Goal: Task Accomplishment & Management: Use online tool/utility

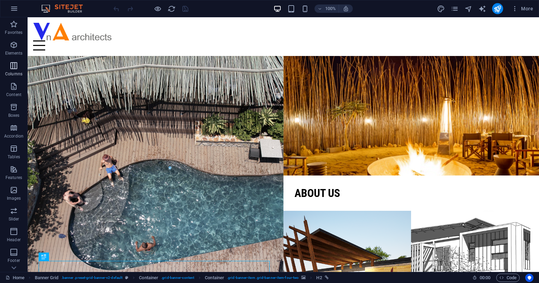
click at [12, 67] on icon "button" at bounding box center [14, 65] width 8 height 8
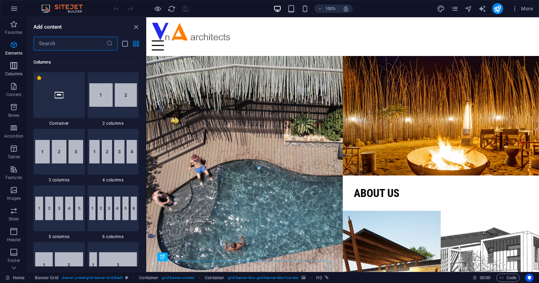
scroll to position [342, 0]
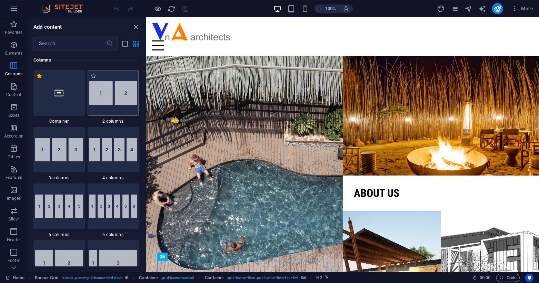
click at [102, 103] on img at bounding box center [113, 92] width 48 height 23
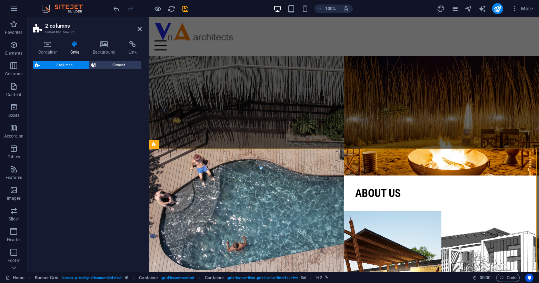
select select "rem"
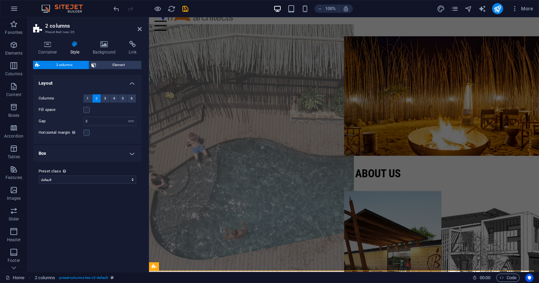
scroll to position [10, 0]
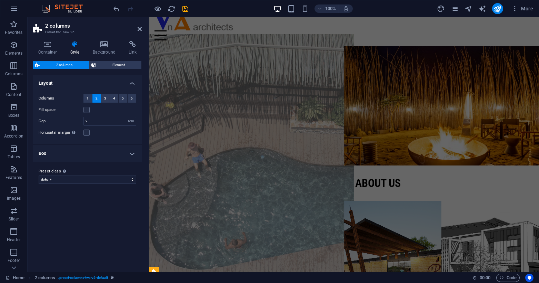
click at [229, 99] on figure at bounding box center [246, 165] width 215 height 263
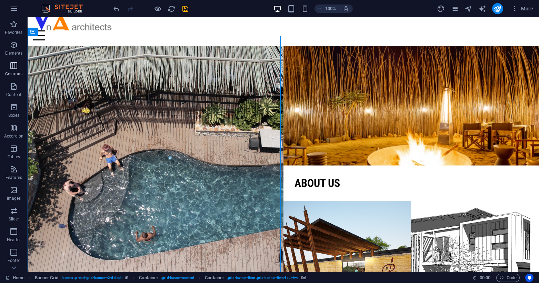
click at [17, 65] on icon "button" at bounding box center [14, 65] width 8 height 8
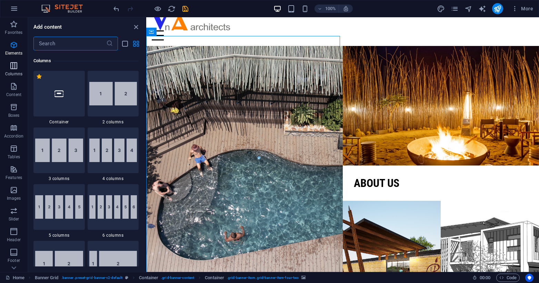
scroll to position [342, 0]
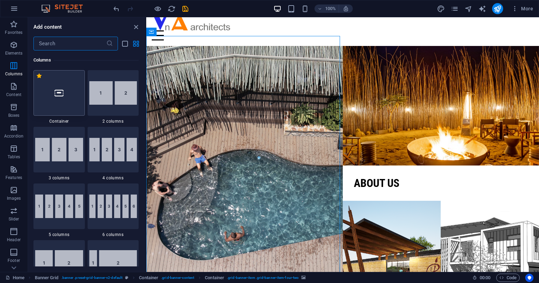
click at [78, 91] on div at bounding box center [58, 93] width 51 height 46
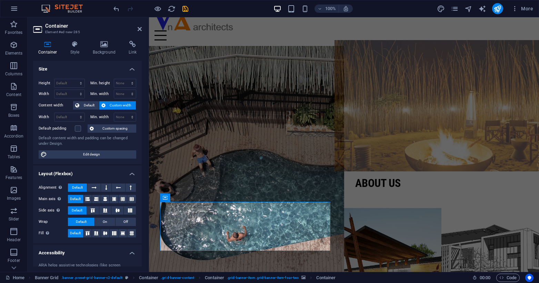
click at [391, 103] on figure at bounding box center [441, 105] width 215 height 131
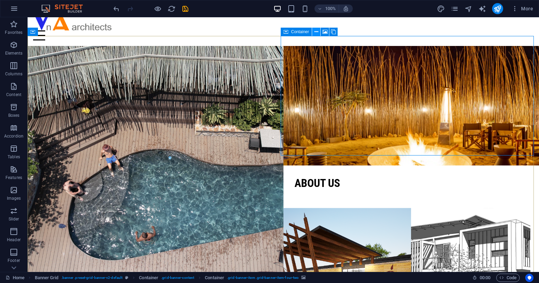
click at [314, 32] on button at bounding box center [316, 32] width 8 height 8
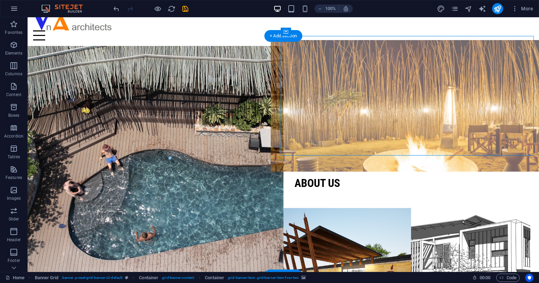
click at [338, 83] on figure at bounding box center [411, 105] width 282 height 131
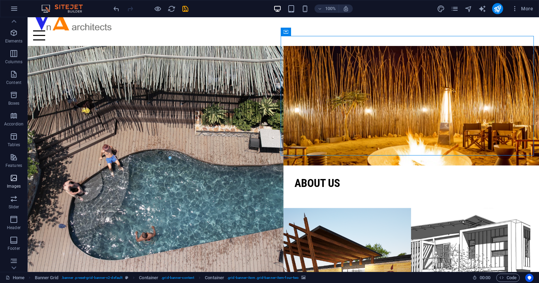
scroll to position [0, 0]
click at [11, 50] on span "Elements" at bounding box center [14, 49] width 28 height 17
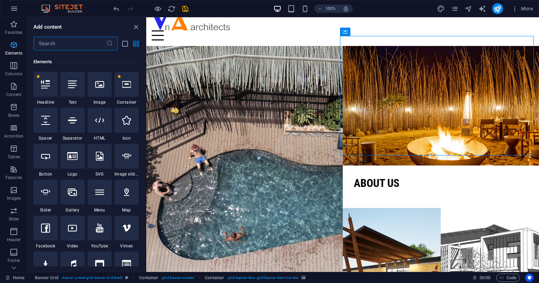
scroll to position [73, 0]
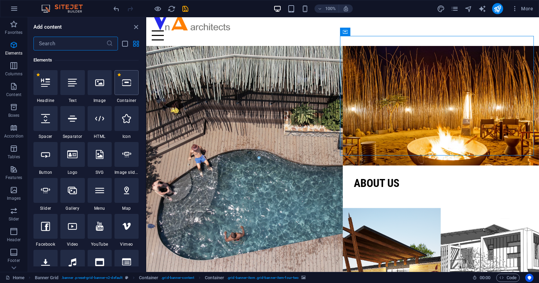
click at [126, 90] on div at bounding box center [127, 82] width 24 height 25
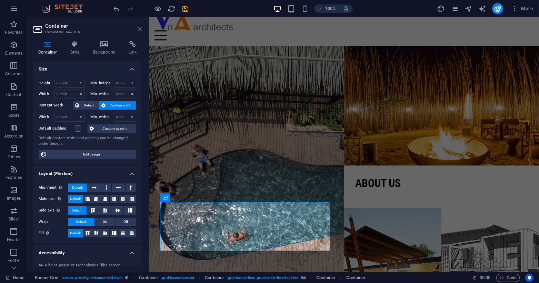
click at [138, 31] on icon at bounding box center [140, 29] width 4 height 6
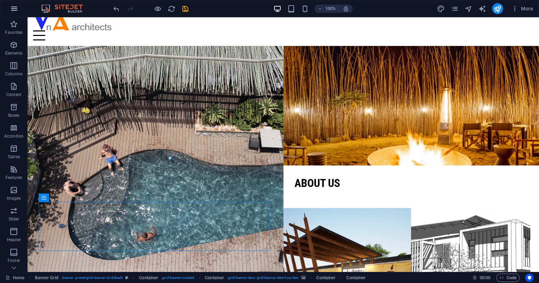
click at [14, 10] on icon "button" at bounding box center [14, 8] width 8 height 8
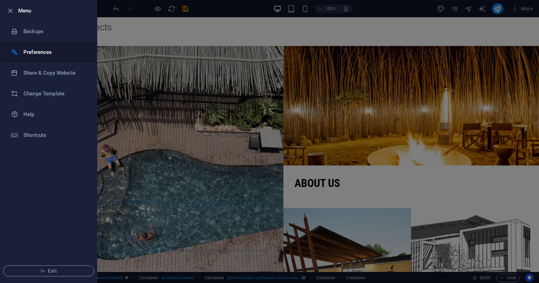
click at [46, 47] on li "Preferences" at bounding box center [48, 52] width 97 height 21
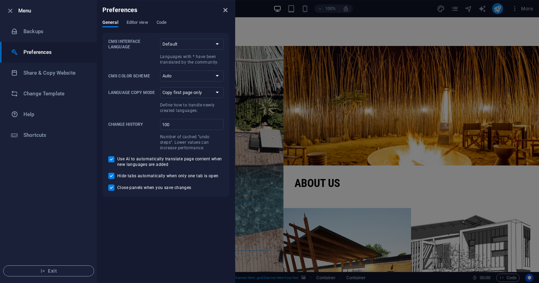
click at [227, 11] on icon "close" at bounding box center [225, 10] width 8 height 8
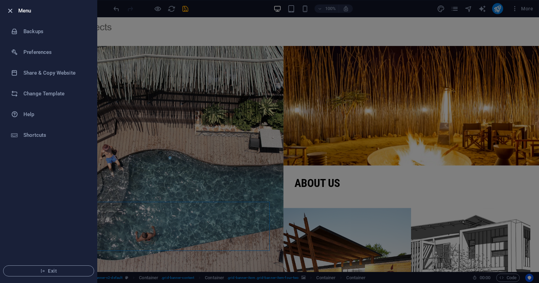
click at [12, 9] on icon "button" at bounding box center [10, 11] width 8 height 8
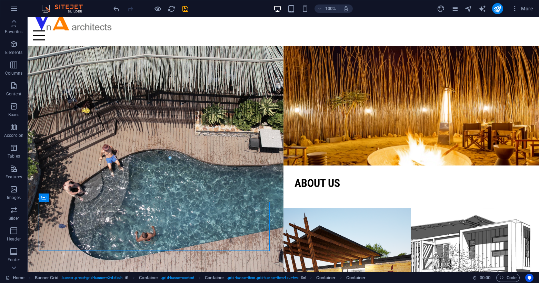
scroll to position [0, 0]
click at [236, 30] on div "Menu" at bounding box center [283, 35] width 501 height 10
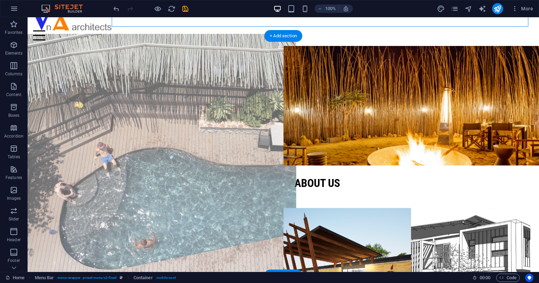
click at [247, 110] on figure at bounding box center [156, 165] width 282 height 263
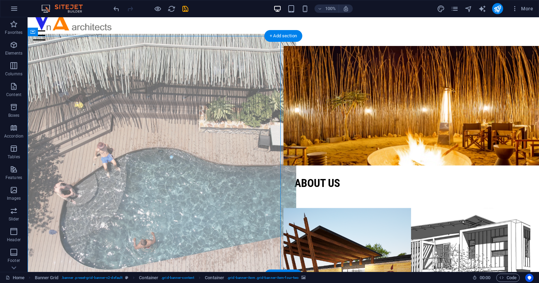
click at [266, 115] on figure at bounding box center [156, 165] width 282 height 263
select select "vh"
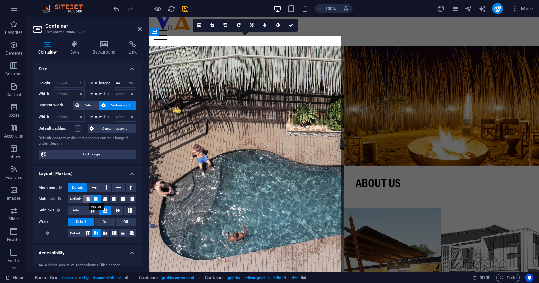
click at [87, 200] on icon at bounding box center [88, 199] width 4 height 8
click at [94, 201] on icon at bounding box center [96, 199] width 4 height 8
click at [111, 198] on button at bounding box center [114, 199] width 9 height 8
click at [93, 198] on button at bounding box center [96, 199] width 9 height 8
click at [140, 29] on icon at bounding box center [140, 29] width 4 height 6
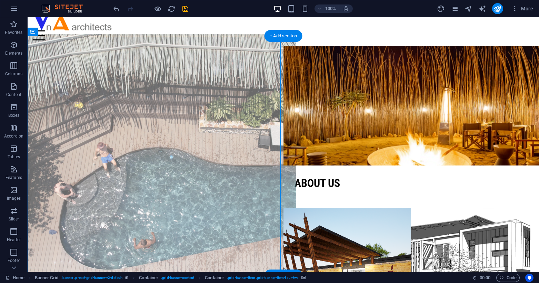
click at [113, 101] on figure at bounding box center [156, 165] width 282 height 263
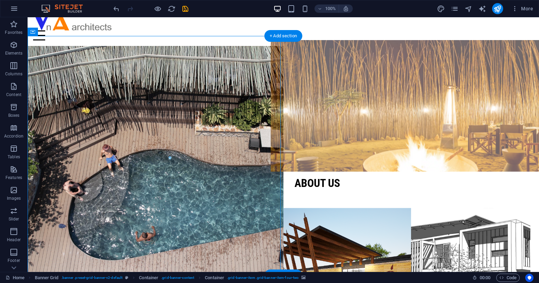
click at [293, 71] on figure at bounding box center [411, 105] width 282 height 131
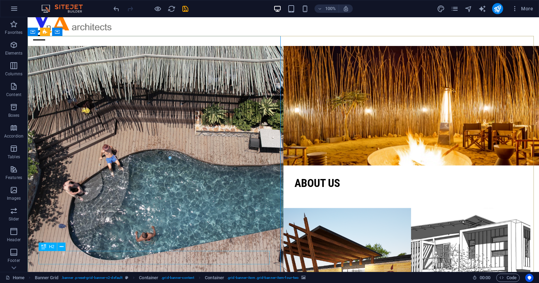
click at [47, 248] on div "H2" at bounding box center [48, 246] width 18 height 8
click at [58, 246] on button at bounding box center [61, 246] width 8 height 8
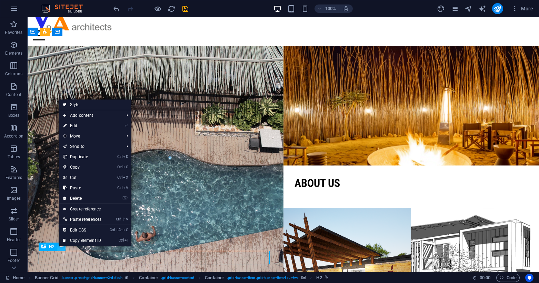
click at [58, 246] on button at bounding box center [61, 246] width 8 height 8
click at [60, 246] on icon at bounding box center [62, 246] width 4 height 7
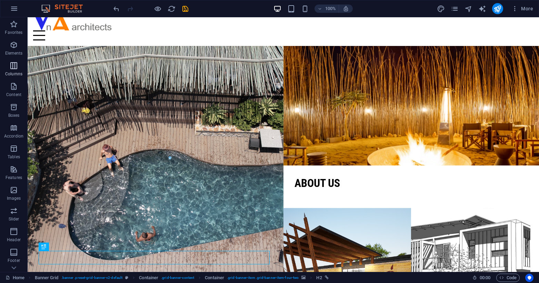
click at [13, 70] on span "Columns" at bounding box center [14, 69] width 28 height 17
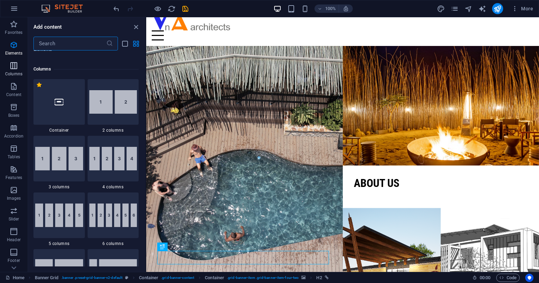
scroll to position [342, 0]
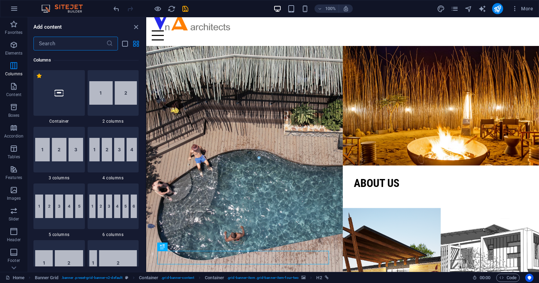
click at [110, 98] on img at bounding box center [113, 92] width 48 height 23
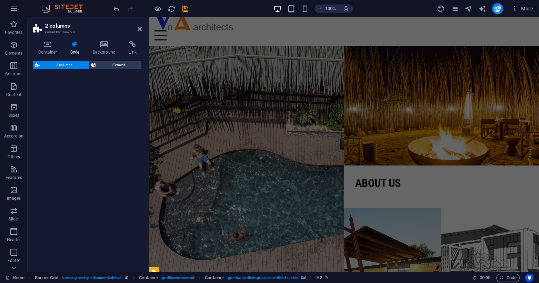
select select "rem"
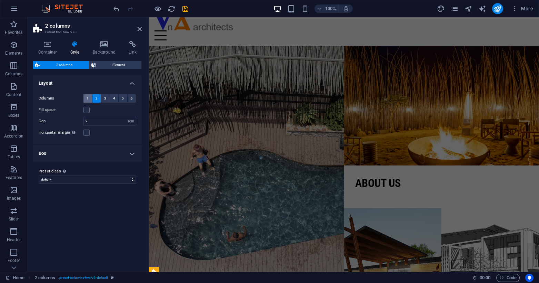
click at [86, 97] on button "1" at bounding box center [87, 98] width 9 height 8
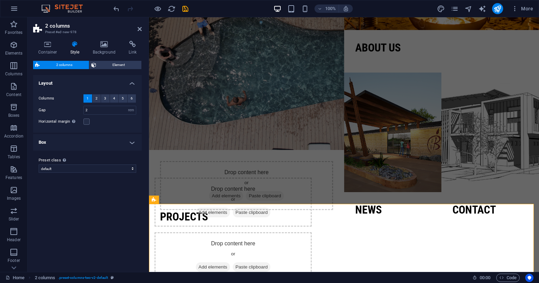
scroll to position [193, 0]
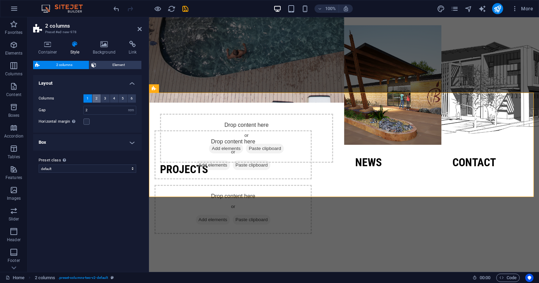
click at [96, 97] on span "2" at bounding box center [97, 98] width 2 height 8
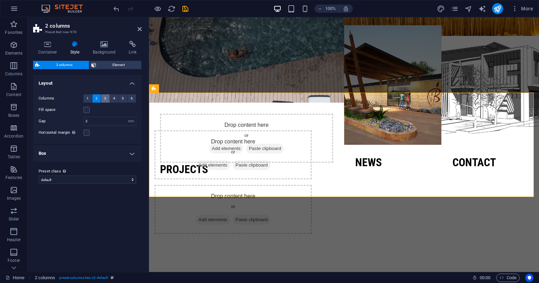
click at [103, 99] on button "3" at bounding box center [105, 98] width 9 height 8
click at [112, 98] on button "4" at bounding box center [114, 98] width 9 height 8
click at [120, 98] on button "5" at bounding box center [123, 98] width 9 height 8
click at [129, 98] on button "6" at bounding box center [132, 98] width 9 height 8
click at [88, 97] on span "1" at bounding box center [88, 98] width 2 height 8
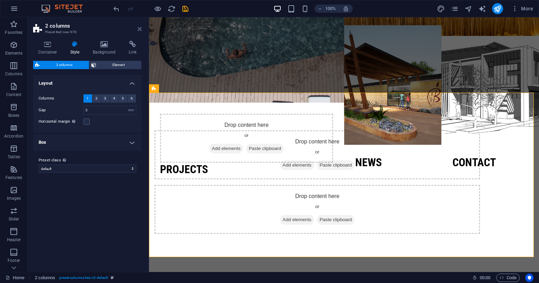
click at [140, 30] on icon at bounding box center [140, 29] width 4 height 6
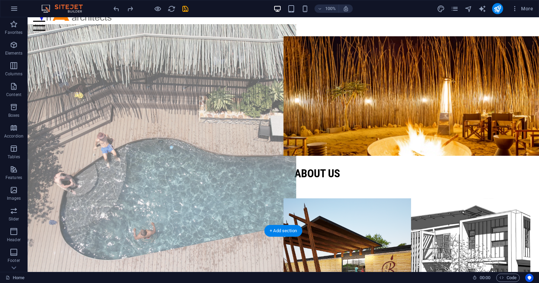
scroll to position [0, 0]
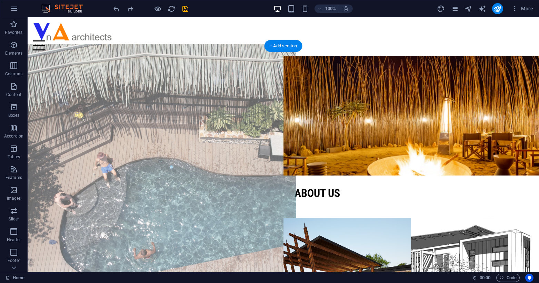
click at [175, 133] on figure at bounding box center [156, 175] width 282 height 263
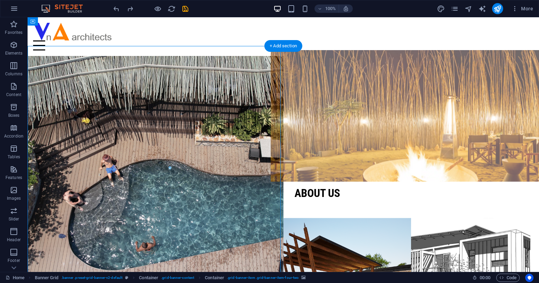
click at [317, 131] on figure at bounding box center [411, 115] width 282 height 131
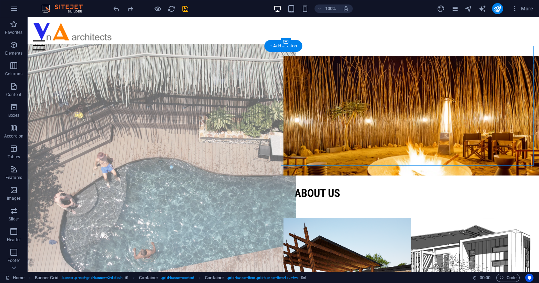
click at [210, 132] on figure at bounding box center [156, 175] width 282 height 263
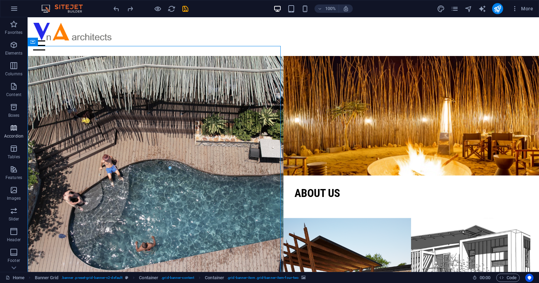
click at [12, 131] on icon "button" at bounding box center [14, 128] width 8 height 8
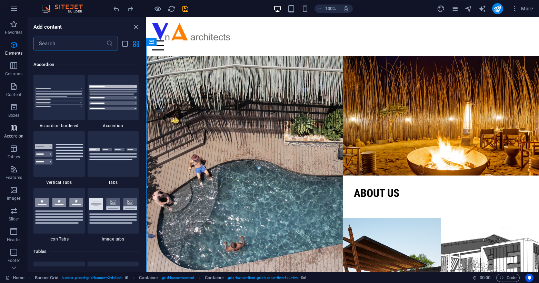
scroll to position [2203, 0]
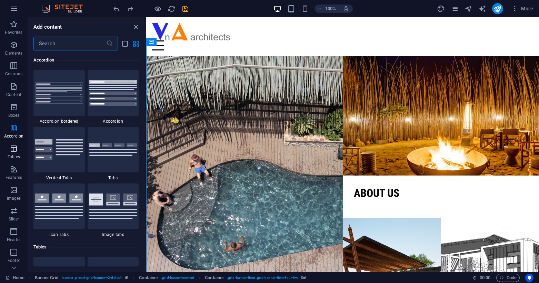
click at [16, 151] on icon "button" at bounding box center [14, 148] width 8 height 8
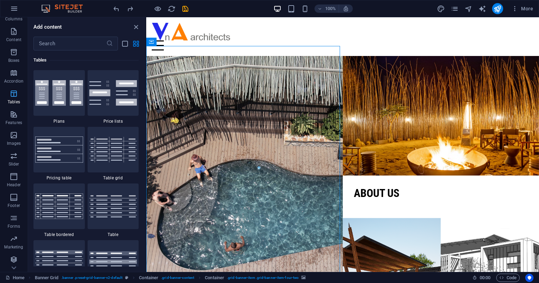
scroll to position [56, 0]
click at [16, 201] on span "Footer" at bounding box center [14, 199] width 28 height 17
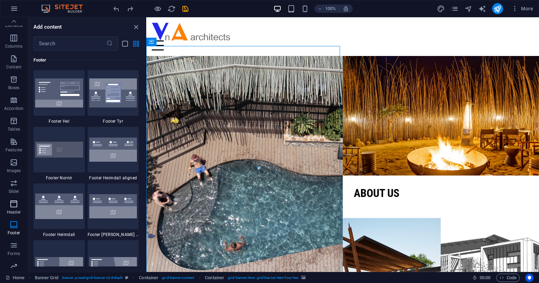
scroll to position [0, 0]
click at [14, 46] on icon "button" at bounding box center [14, 45] width 8 height 8
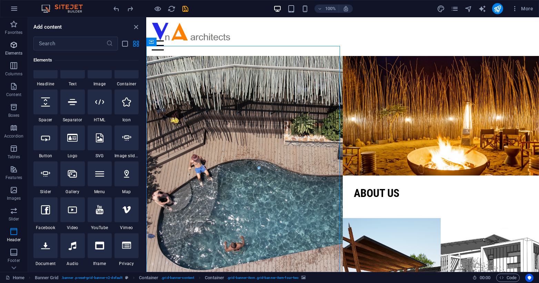
scroll to position [73, 0]
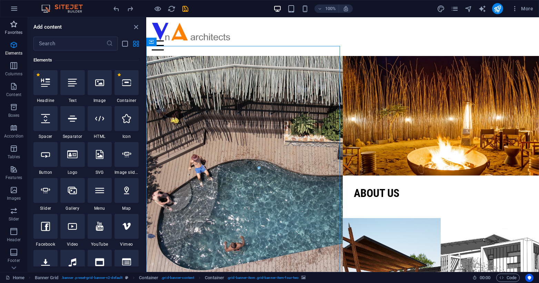
click at [17, 32] on p "Favorites" at bounding box center [14, 33] width 18 height 6
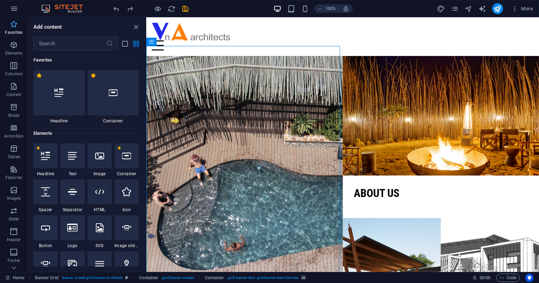
scroll to position [0, 0]
click at [14, 87] on icon "button" at bounding box center [14, 86] width 8 height 8
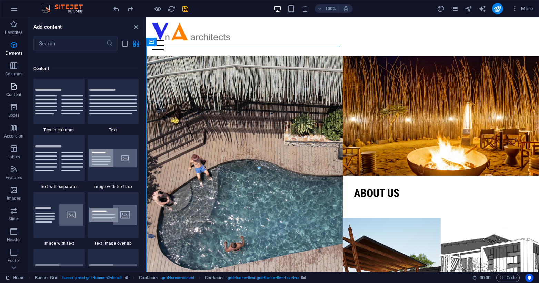
scroll to position [1207, 0]
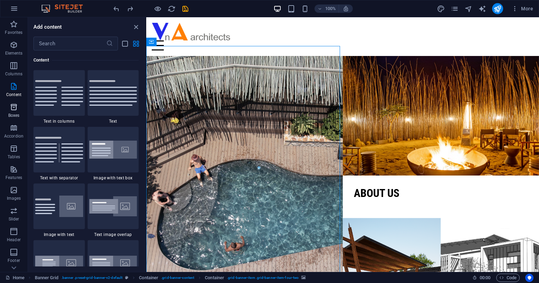
click at [11, 109] on icon "button" at bounding box center [14, 107] width 8 height 8
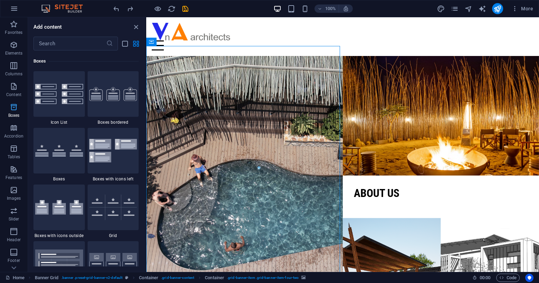
scroll to position [1903, 0]
click at [12, 70] on span "Columns" at bounding box center [14, 69] width 28 height 17
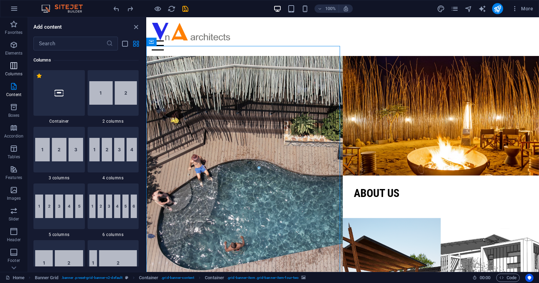
scroll to position [342, 0]
click at [61, 147] on img at bounding box center [59, 149] width 48 height 23
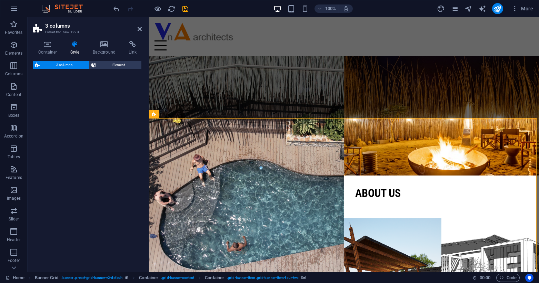
scroll to position [241, 0]
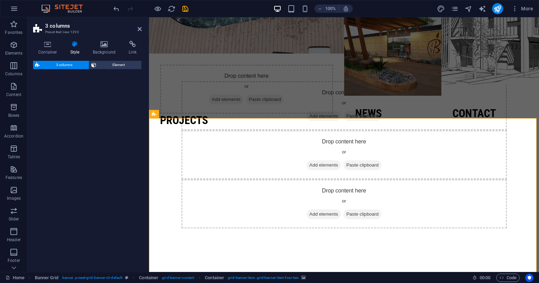
select select "rem"
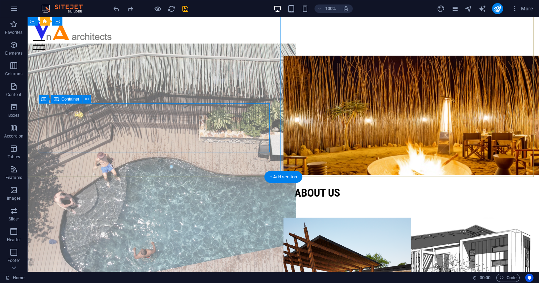
scroll to position [0, 0]
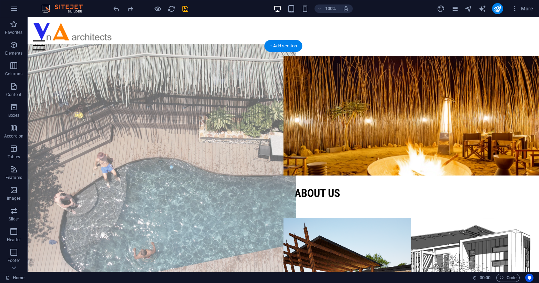
click at [83, 78] on figure at bounding box center [156, 175] width 282 height 263
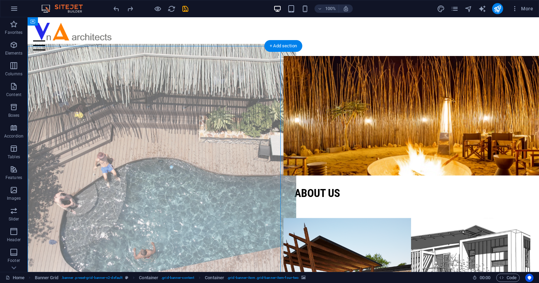
click at [124, 76] on figure at bounding box center [156, 175] width 282 height 263
select select "vh"
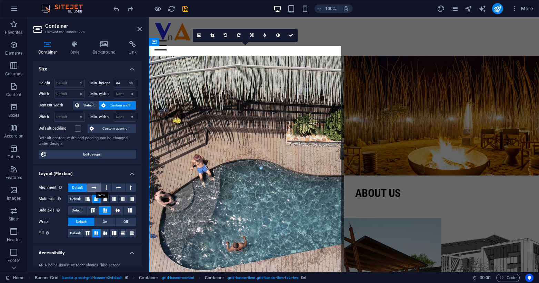
click at [93, 188] on icon at bounding box center [94, 187] width 5 height 8
click at [77, 188] on span "Default" at bounding box center [77, 187] width 11 height 8
click at [127, 188] on button at bounding box center [131, 187] width 10 height 8
click at [105, 187] on icon at bounding box center [106, 187] width 2 height 8
click at [118, 187] on icon at bounding box center [118, 187] width 5 height 8
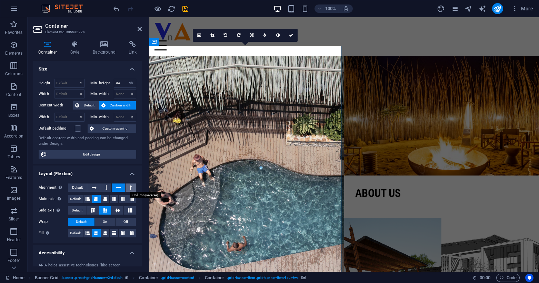
click at [130, 187] on icon at bounding box center [131, 187] width 2 height 8
click at [101, 187] on button at bounding box center [106, 187] width 10 height 8
click at [97, 187] on button at bounding box center [93, 187] width 13 height 8
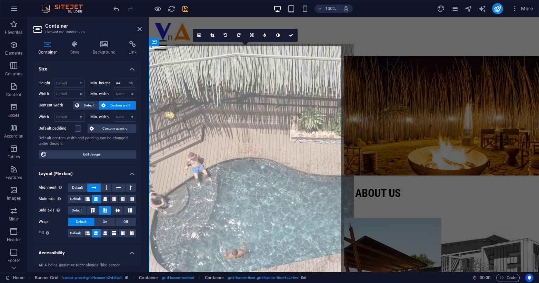
click at [258, 142] on figure at bounding box center [246, 175] width 215 height 263
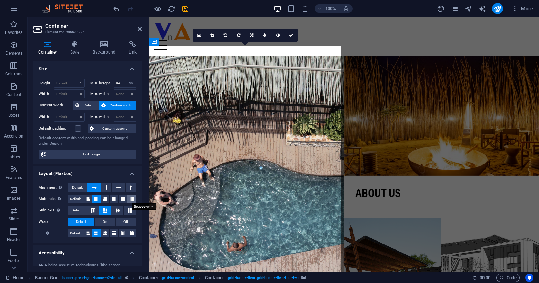
click at [131, 197] on icon at bounding box center [132, 199] width 4 height 8
click at [103, 195] on icon at bounding box center [105, 199] width 4 height 8
click at [97, 196] on icon at bounding box center [96, 199] width 4 height 8
click at [128, 211] on icon at bounding box center [130, 210] width 8 height 4
click at [119, 210] on icon at bounding box center [118, 210] width 8 height 4
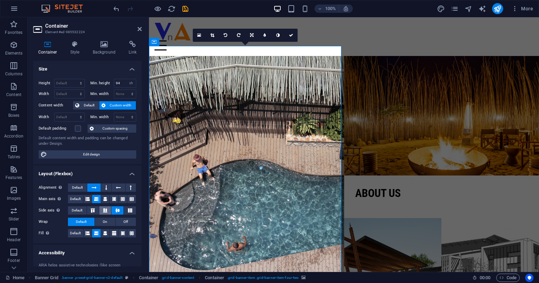
click at [106, 209] on icon at bounding box center [105, 210] width 8 height 4
click at [93, 209] on icon at bounding box center [93, 210] width 8 height 4
click at [105, 210] on icon at bounding box center [105, 210] width 8 height 4
click at [106, 220] on span "On" at bounding box center [105, 221] width 4 height 8
click at [118, 220] on button "Off" at bounding box center [126, 221] width 20 height 8
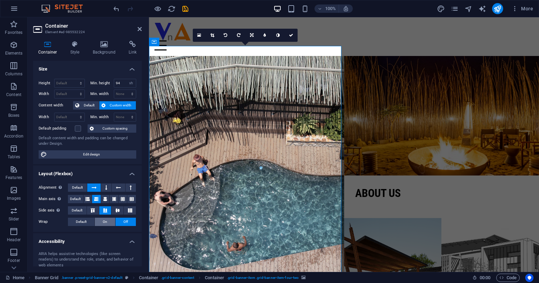
click at [99, 220] on button "On" at bounding box center [105, 221] width 20 height 8
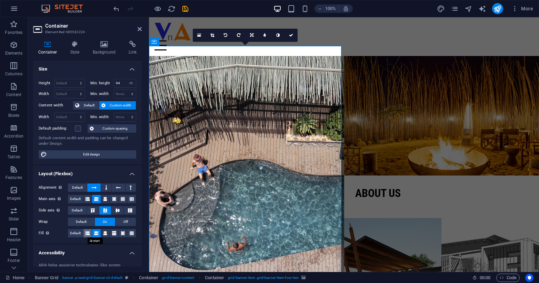
click at [90, 234] on button at bounding box center [87, 233] width 9 height 8
click at [96, 234] on icon at bounding box center [96, 233] width 4 height 8
click at [118, 106] on span "Custom width" at bounding box center [121, 105] width 27 height 8
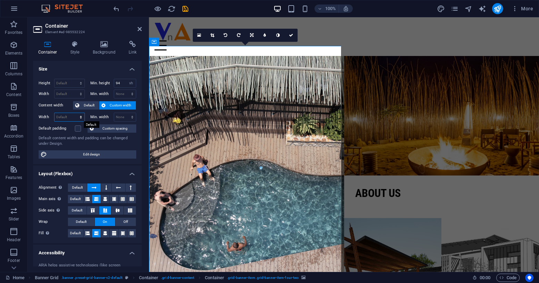
click at [67, 117] on select "Default px rem % em vh vw" at bounding box center [70, 117] width 30 height 8
click at [47, 118] on label "Width" at bounding box center [47, 117] width 16 height 4
click at [122, 116] on select "None px rem % vh vw" at bounding box center [125, 117] width 22 height 8
click at [78, 128] on label at bounding box center [78, 128] width 6 height 6
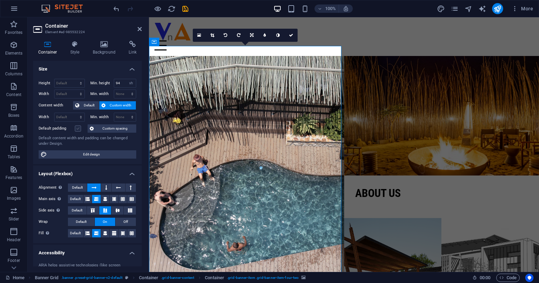
click at [0, 0] on input "Default padding" at bounding box center [0, 0] width 0 height 0
click at [78, 128] on label at bounding box center [78, 128] width 6 height 6
click at [0, 0] on input "Default padding" at bounding box center [0, 0] width 0 height 0
click at [119, 95] on select "None px rem % vh vw" at bounding box center [125, 94] width 22 height 8
select select "px"
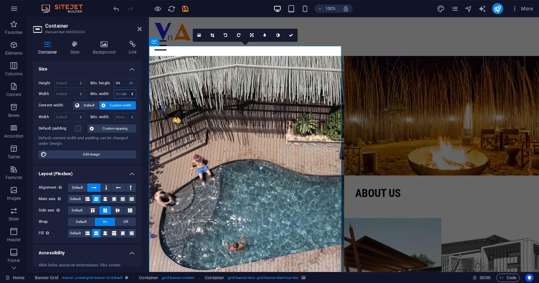
click at [125, 90] on select "None px rem % vh vw" at bounding box center [125, 94] width 22 height 8
click at [124, 96] on input "0" at bounding box center [125, 94] width 22 height 8
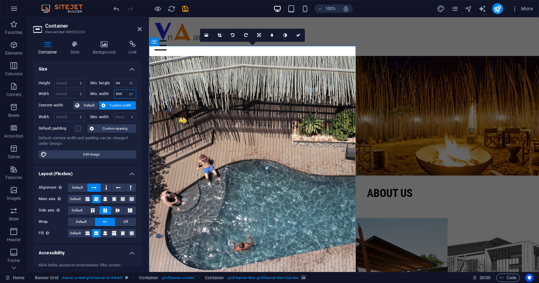
click at [123, 93] on input "600" at bounding box center [125, 94] width 22 height 8
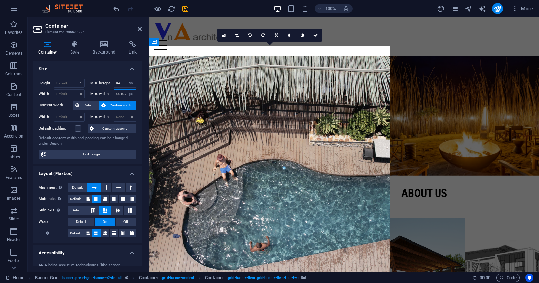
scroll to position [0, 3]
type input "7001024"
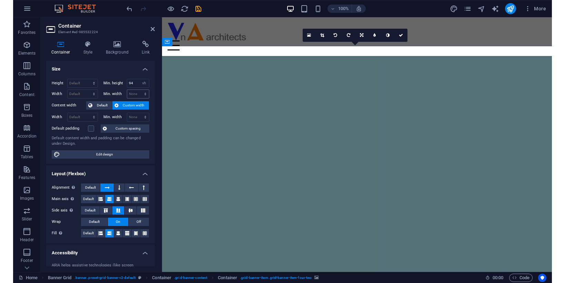
scroll to position [0, 0]
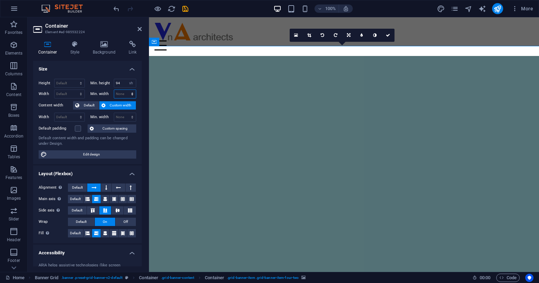
click at [119, 92] on select "None px rem % vh vw" at bounding box center [125, 94] width 22 height 8
click at [121, 95] on select "None px rem % vh vw" at bounding box center [125, 94] width 22 height 8
select select "px"
click at [125, 90] on select "None px rem % vh vw" at bounding box center [125, 94] width 22 height 8
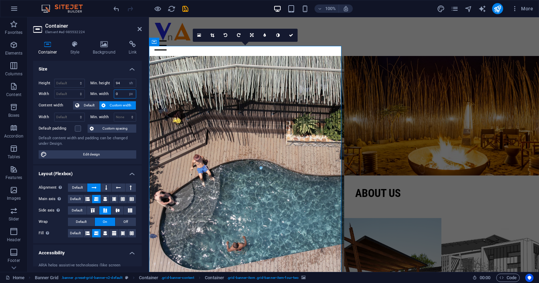
click at [122, 90] on input "0" at bounding box center [125, 94] width 22 height 8
click at [121, 90] on input "0" at bounding box center [125, 94] width 22 height 8
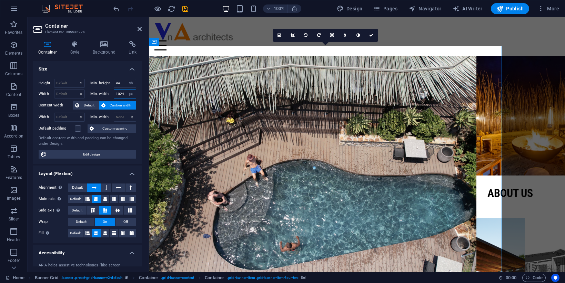
click at [124, 92] on input "1024" at bounding box center [125, 94] width 22 height 8
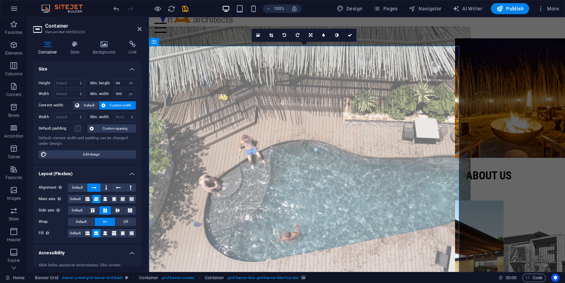
scroll to position [34, 0]
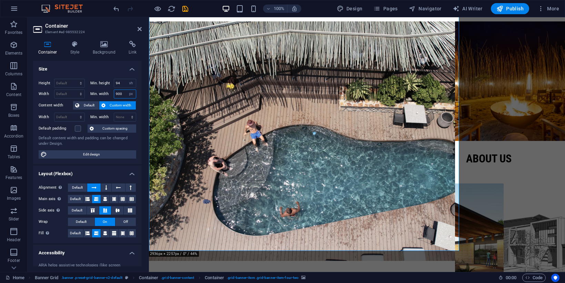
click at [122, 94] on input "900" at bounding box center [125, 94] width 22 height 8
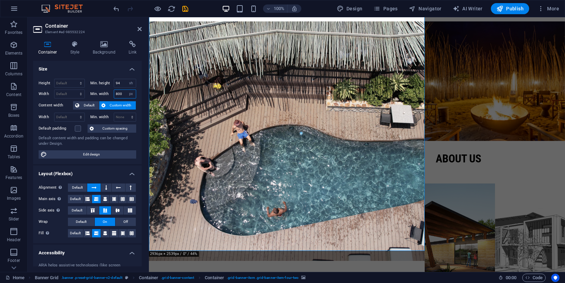
click at [122, 94] on input "800" at bounding box center [125, 94] width 22 height 8
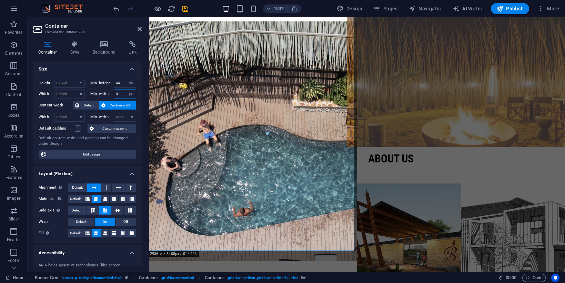
type input "0"
click at [434, 98] on figure at bounding box center [461, 81] width 229 height 131
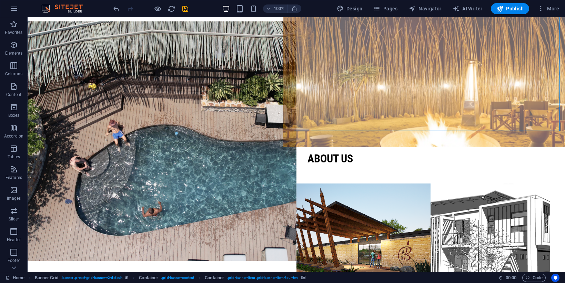
click at [434, 98] on figure at bounding box center [431, 81] width 296 height 131
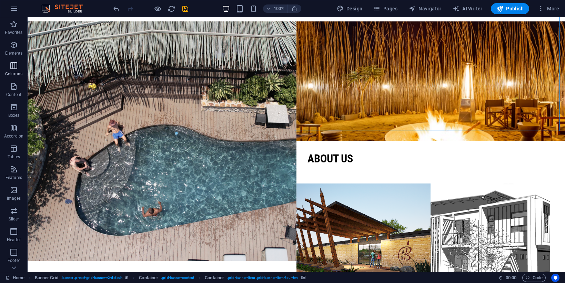
click at [14, 67] on icon "button" at bounding box center [14, 65] width 8 height 8
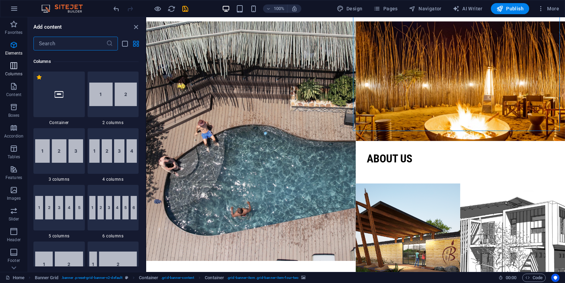
scroll to position [342, 0]
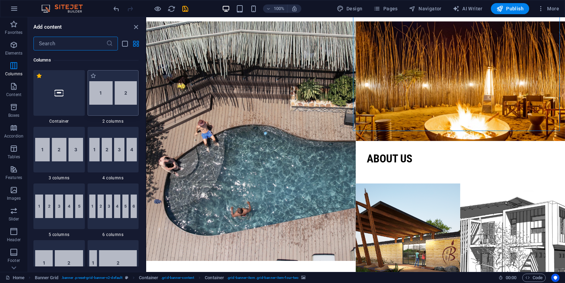
click at [103, 101] on img at bounding box center [113, 92] width 48 height 23
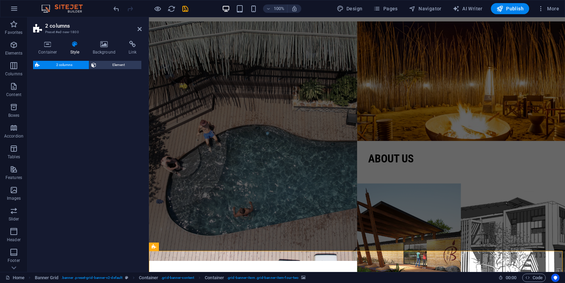
select select "rem"
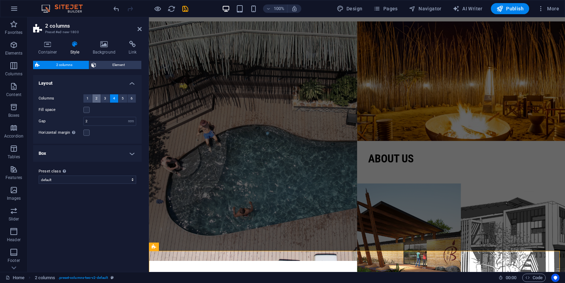
click at [97, 99] on span "2" at bounding box center [97, 98] width 2 height 8
click at [104, 100] on button "3" at bounding box center [105, 98] width 9 height 8
click at [113, 100] on span "4" at bounding box center [114, 98] width 2 height 8
click at [138, 31] on icon at bounding box center [140, 29] width 4 height 6
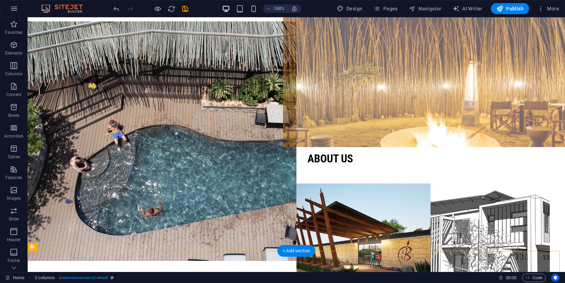
click at [324, 87] on figure at bounding box center [431, 81] width 296 height 131
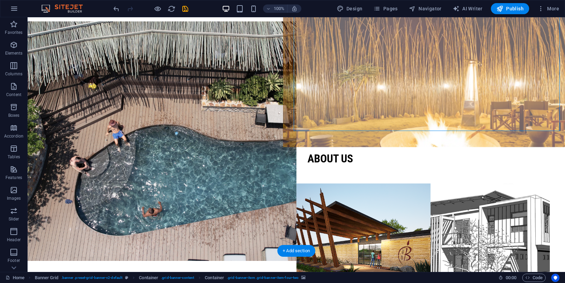
click at [324, 87] on figure at bounding box center [431, 81] width 296 height 131
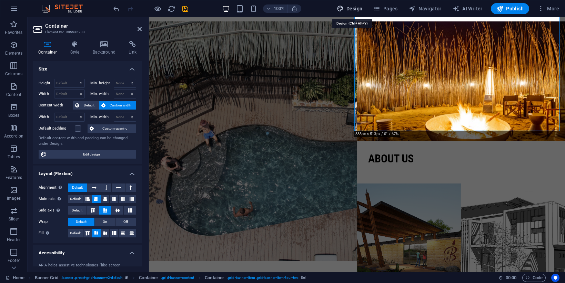
click at [358, 9] on span "Design" at bounding box center [350, 8] width 26 height 7
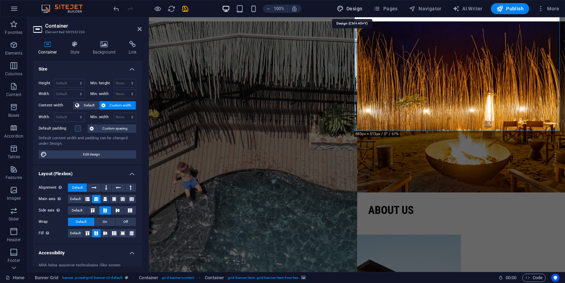
select select "px"
select select "300"
select select "px"
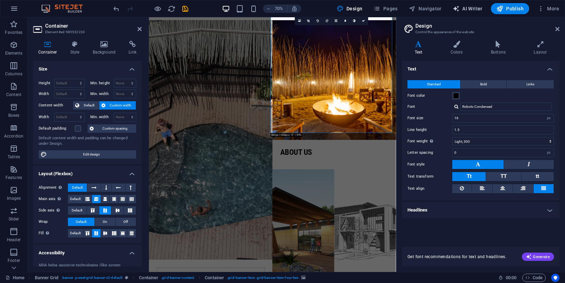
click at [472, 9] on span "AI Writer" at bounding box center [468, 8] width 30 height 7
select select "English"
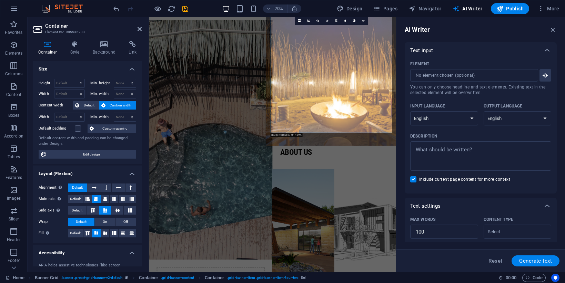
click at [436, 108] on figure at bounding box center [414, 107] width 194 height 188
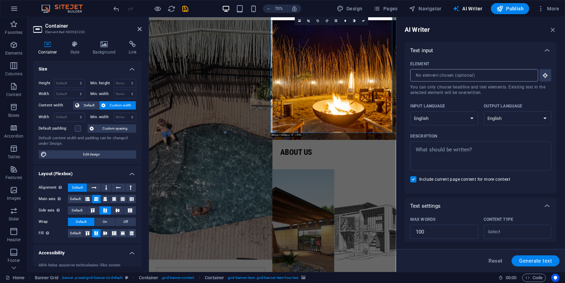
click at [432, 77] on input "Element ​ You can only choose headline and text elements. Existing text in the …" at bounding box center [472, 75] width 123 height 12
click at [425, 6] on span "Navigator" at bounding box center [425, 8] width 33 height 7
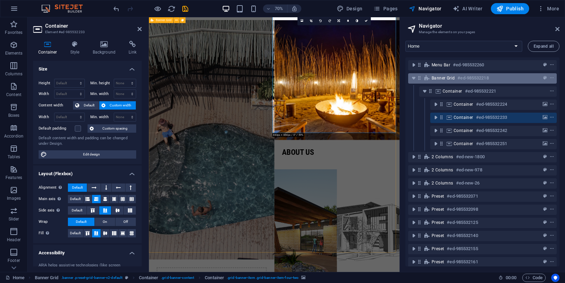
click at [450, 75] on div "Banner Grid #ed-985532218" at bounding box center [477, 78] width 91 height 8
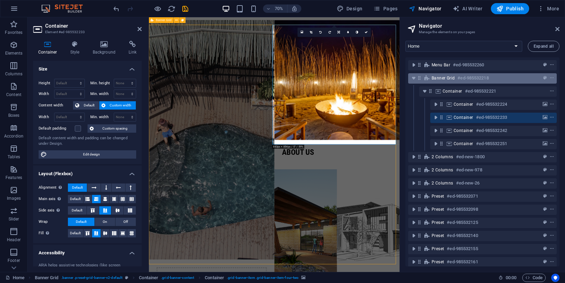
scroll to position [18, 0]
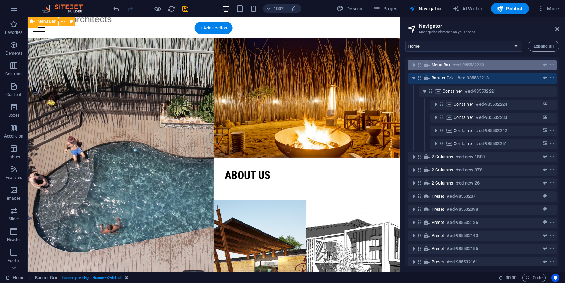
click at [452, 66] on div "Menu Bar #ed-985532260" at bounding box center [477, 65] width 91 height 8
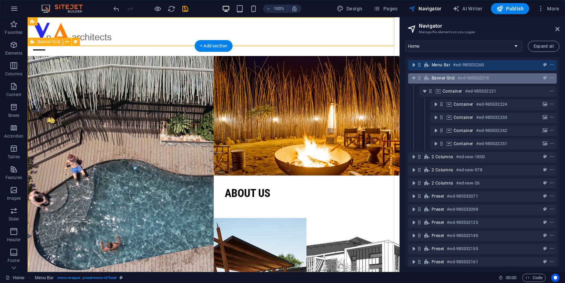
click at [455, 76] on div "Banner Grid #ed-985532218" at bounding box center [477, 78] width 91 height 8
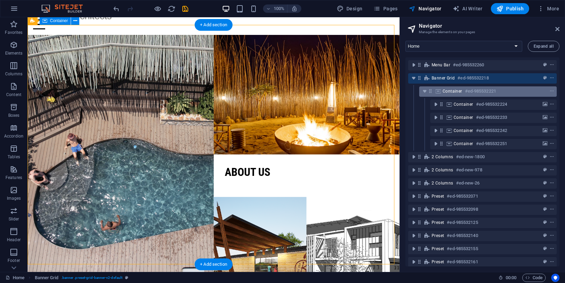
click at [473, 91] on h6 "#ed-985532221" at bounding box center [480, 91] width 31 height 8
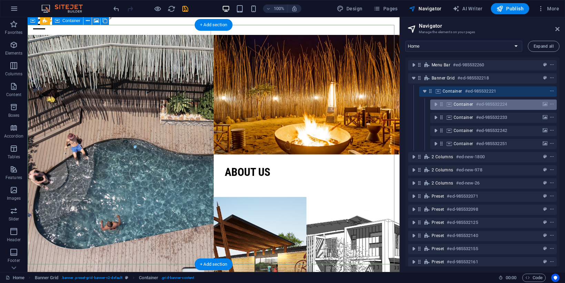
click at [469, 103] on span "Container" at bounding box center [464, 104] width 20 height 6
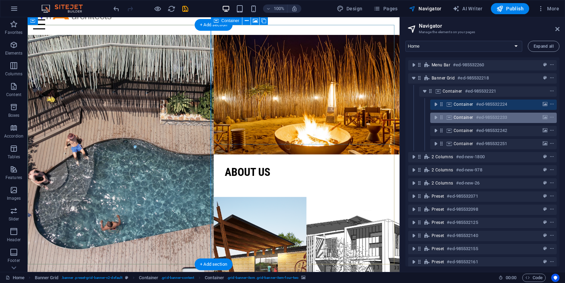
click at [463, 120] on div "Container #ed-985532233" at bounding box center [488, 117] width 69 height 8
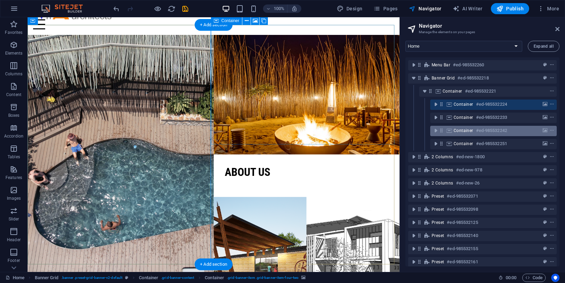
scroll to position [0, 0]
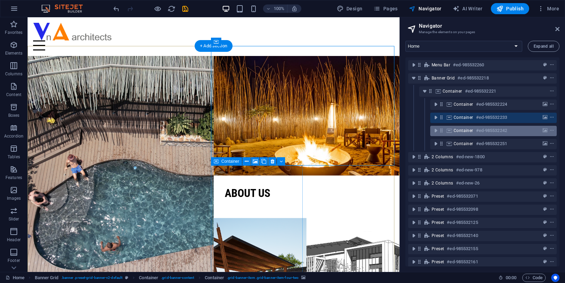
click at [470, 130] on span "Container" at bounding box center [464, 131] width 20 height 6
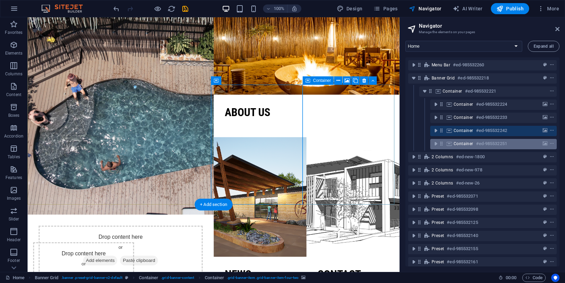
click at [467, 144] on span "Container" at bounding box center [464, 144] width 20 height 6
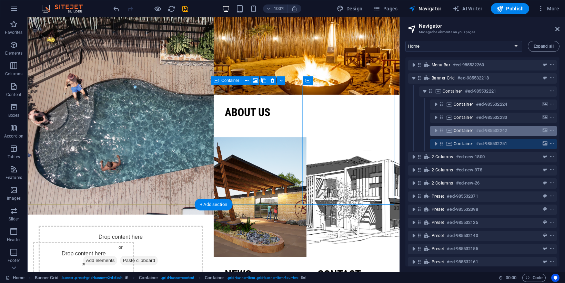
click at [473, 133] on span "Container" at bounding box center [464, 131] width 20 height 6
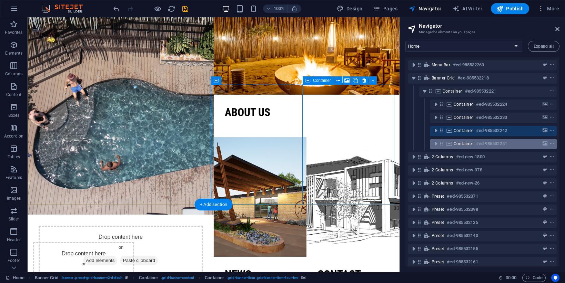
click at [477, 140] on h6 "#ed-985532251" at bounding box center [491, 143] width 31 height 8
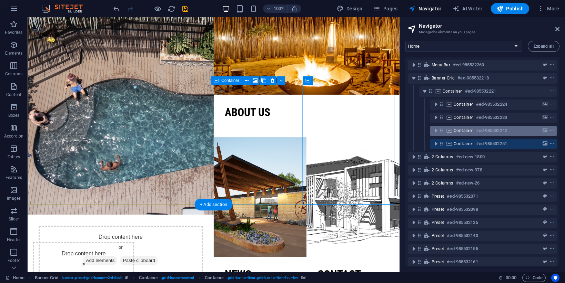
click at [474, 131] on div "Container #ed-985532242" at bounding box center [488, 130] width 69 height 8
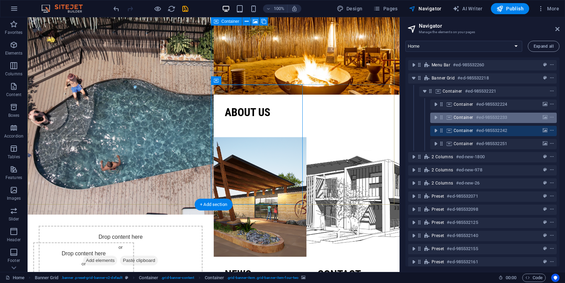
click at [473, 118] on span "Container" at bounding box center [464, 118] width 20 height 6
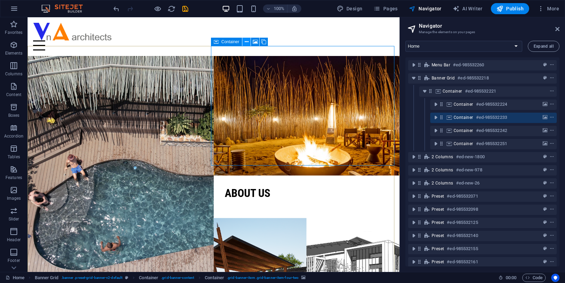
click at [247, 44] on icon at bounding box center [247, 41] width 4 height 7
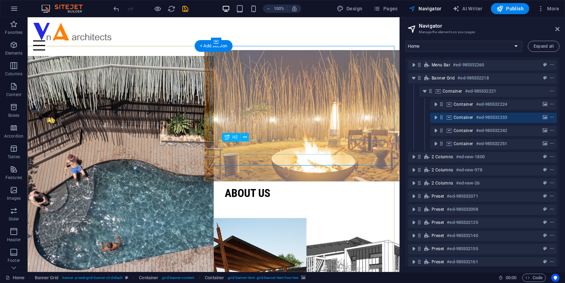
click at [308, 186] on div "About us" at bounding box center [307, 192] width 164 height 13
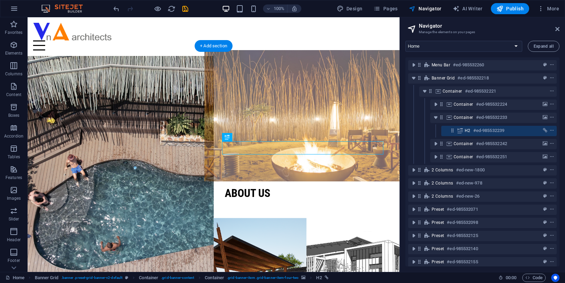
click at [304, 106] on figure at bounding box center [307, 115] width 205 height 131
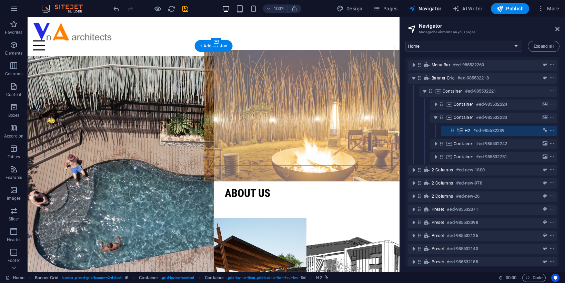
click at [304, 106] on figure at bounding box center [307, 115] width 205 height 131
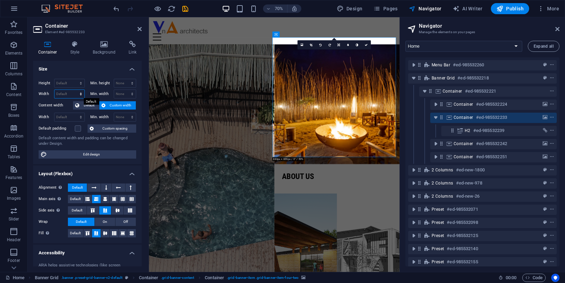
click at [69, 94] on select "Default px rem % em vh vw" at bounding box center [70, 94] width 30 height 8
click at [96, 65] on h4 "Size" at bounding box center [87, 67] width 109 height 12
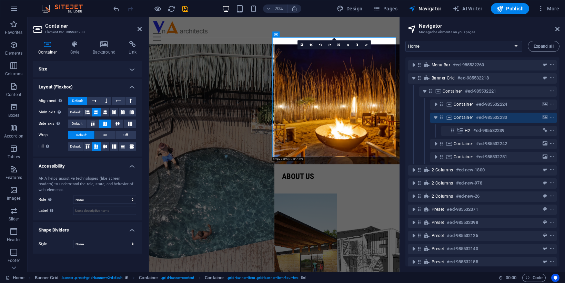
click at [95, 65] on h4 "Size" at bounding box center [87, 69] width 109 height 17
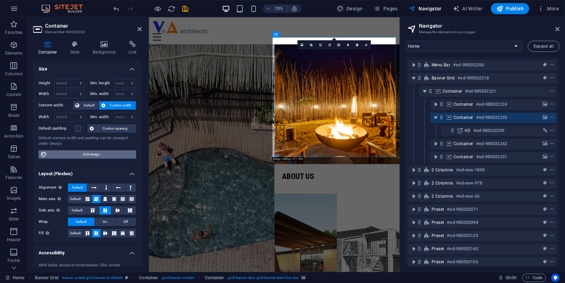
click at [77, 156] on span "Edit design" at bounding box center [91, 154] width 85 height 8
select select "rem"
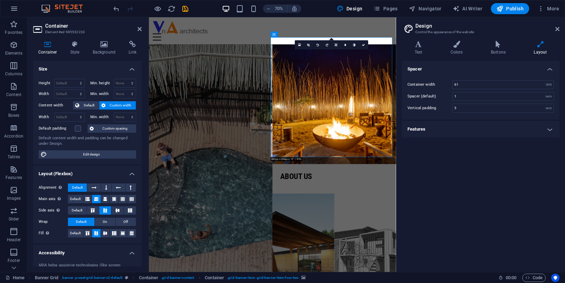
click at [539, 50] on h4 "Layout" at bounding box center [541, 48] width 38 height 14
click at [469, 85] on input "61" at bounding box center [503, 84] width 101 height 8
click at [472, 95] on input "1" at bounding box center [503, 96] width 101 height 8
click at [473, 95] on input "1" at bounding box center [503, 96] width 101 height 8
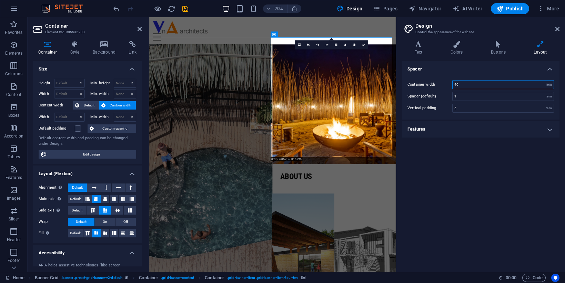
click at [472, 87] on input "40" at bounding box center [503, 84] width 101 height 8
type input "61"
click at [498, 144] on div "Spacer Container width 61 rem px Spacer (default) 1 rem Vertical padding 5 rem …" at bounding box center [481, 163] width 158 height 205
click at [485, 86] on input "61" at bounding box center [503, 84] width 101 height 8
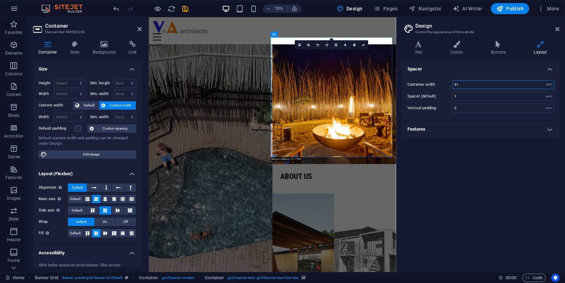
click at [485, 86] on input "61" at bounding box center [503, 84] width 101 height 8
click at [485, 85] on input "61" at bounding box center [503, 84] width 101 height 8
click at [539, 48] on h4 "Layout" at bounding box center [541, 48] width 38 height 14
click at [496, 48] on h4 "Buttons" at bounding box center [500, 48] width 43 height 14
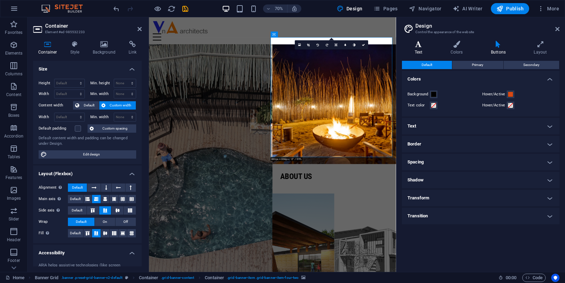
click at [426, 50] on h4 "Text" at bounding box center [420, 48] width 36 height 14
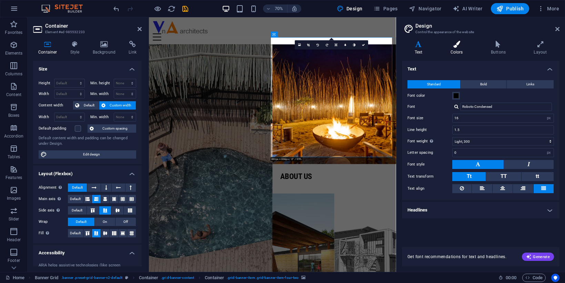
click at [459, 50] on h4 "Colors" at bounding box center [458, 48] width 40 height 14
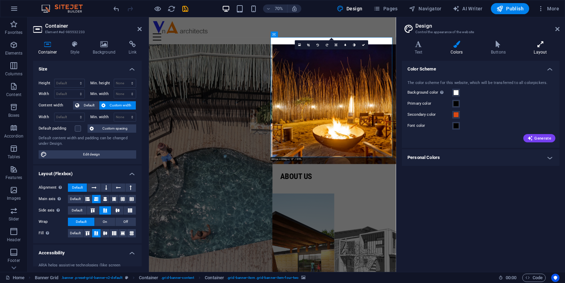
click at [539, 45] on icon at bounding box center [541, 44] width 38 height 7
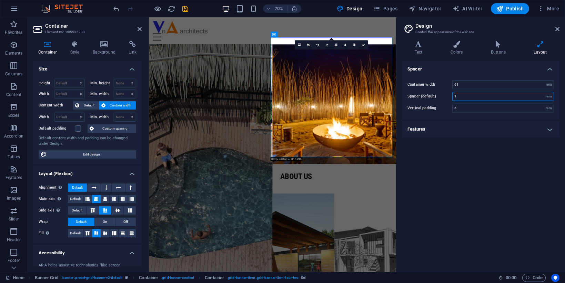
click at [471, 100] on input "1" at bounding box center [503, 96] width 101 height 8
click at [472, 105] on input "5" at bounding box center [503, 108] width 101 height 8
click at [475, 95] on input "2" at bounding box center [503, 96] width 101 height 8
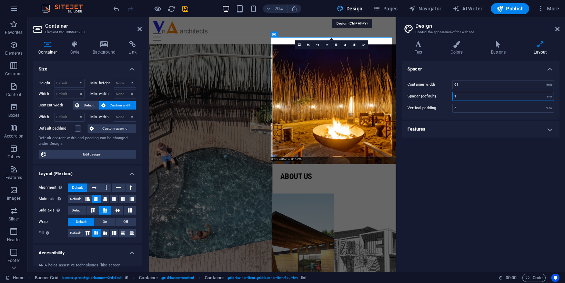
type input "1"
click at [363, 5] on span "Design" at bounding box center [350, 8] width 26 height 7
click at [539, 29] on icon at bounding box center [558, 29] width 4 height 6
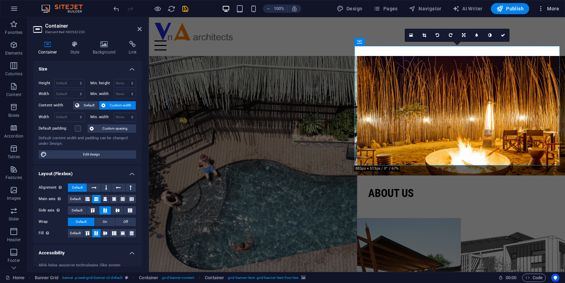
click at [539, 11] on span "More" at bounding box center [549, 8] width 22 height 7
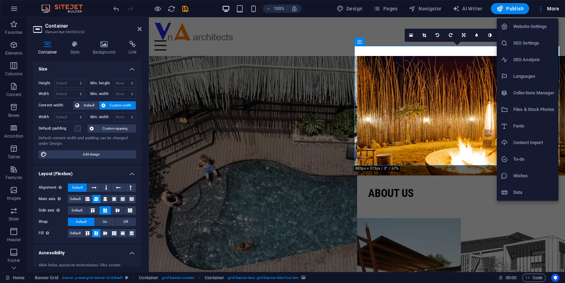
click at [529, 44] on h6 "SEO Settings" at bounding box center [534, 43] width 41 height 8
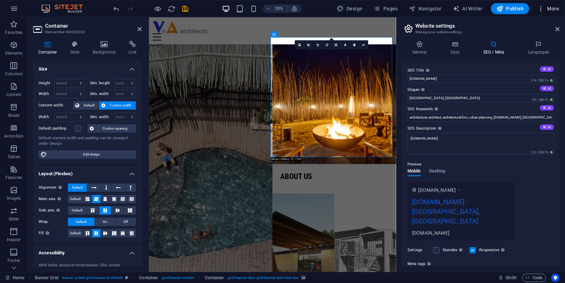
click at [539, 11] on span "More" at bounding box center [549, 8] width 22 height 7
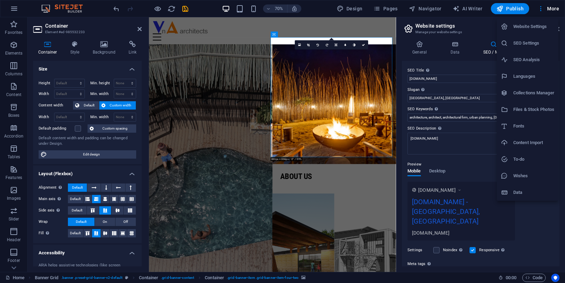
click at [532, 27] on h6 "Website Settings" at bounding box center [534, 26] width 41 height 8
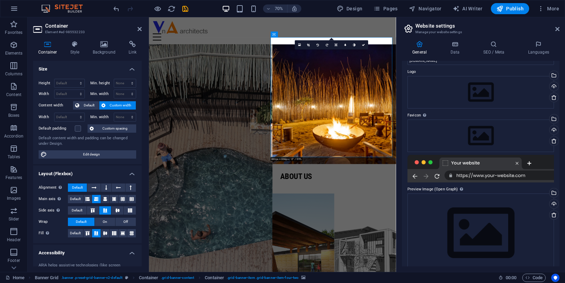
scroll to position [30, 0]
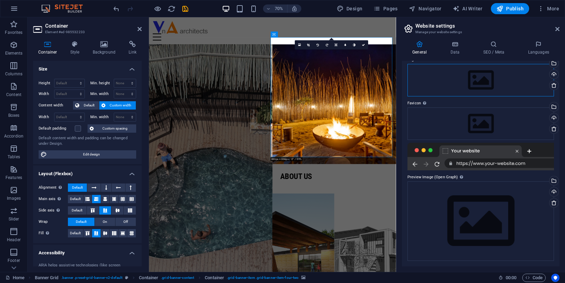
click at [499, 87] on div "Drag files here, click to choose files or select files from Files or our free s…" at bounding box center [481, 80] width 147 height 32
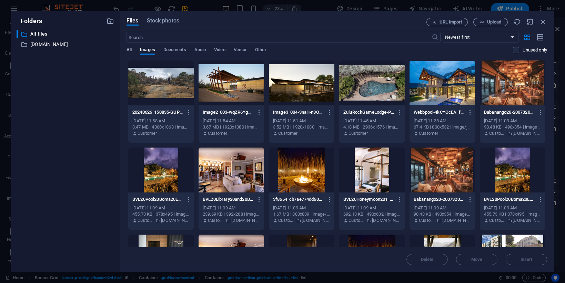
click at [127, 51] on span "All" at bounding box center [129, 51] width 5 height 10
click at [539, 21] on icon "button" at bounding box center [544, 22] width 8 height 8
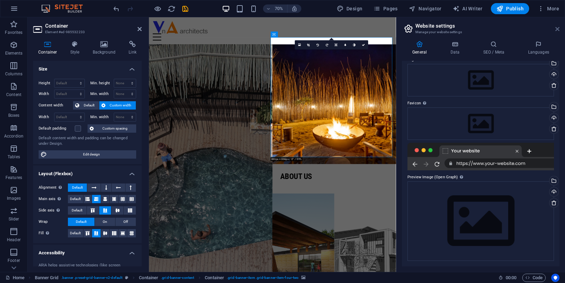
click at [539, 28] on icon at bounding box center [558, 29] width 4 height 6
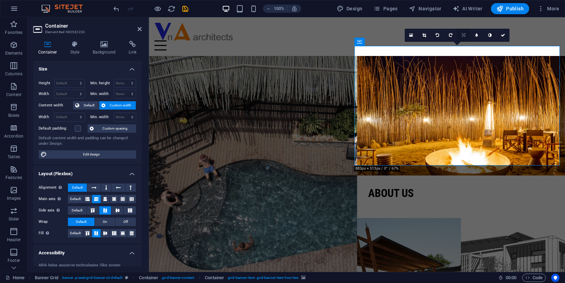
click at [466, 36] on icon at bounding box center [463, 35] width 3 height 4
click at [475, 36] on link at bounding box center [477, 35] width 13 height 13
click at [463, 37] on link at bounding box center [463, 35] width 13 height 13
click at [516, 24] on div "Menu Home About us Projects Contact" at bounding box center [357, 36] width 416 height 39
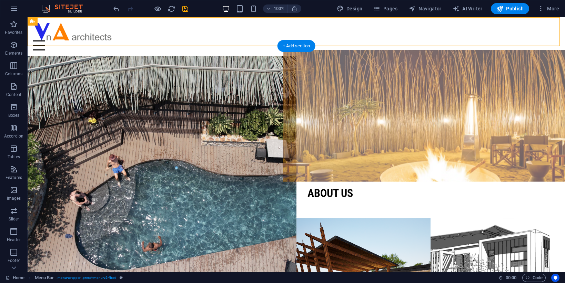
click at [376, 114] on figure at bounding box center [431, 115] width 296 height 131
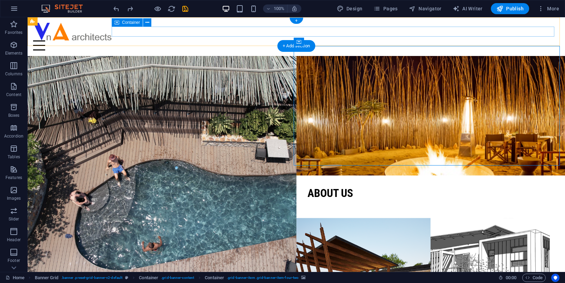
click at [410, 26] on div "Menu Home About us Projects Contact" at bounding box center [297, 36] width 538 height 39
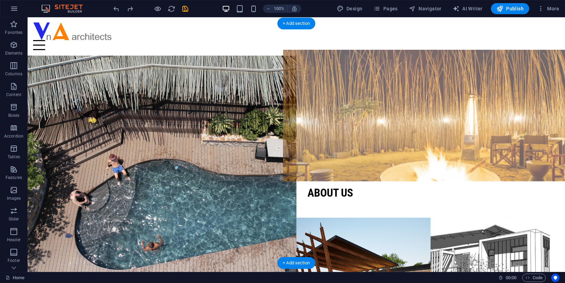
scroll to position [0, 0]
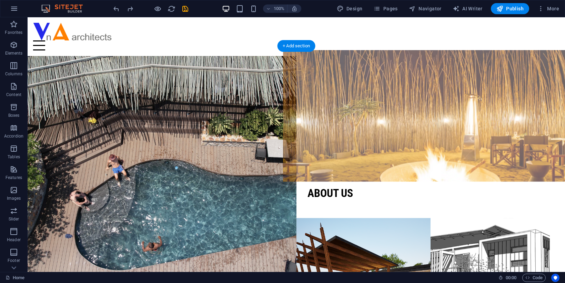
click at [441, 114] on figure at bounding box center [431, 115] width 296 height 131
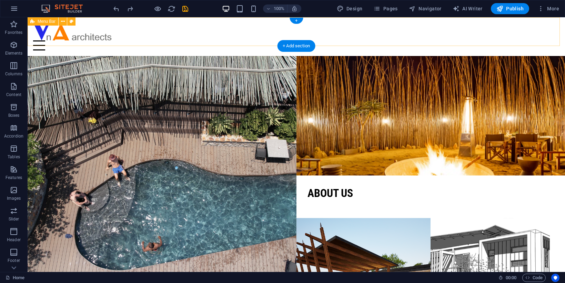
click at [402, 22] on div "Menu Home About us Projects Contact" at bounding box center [297, 36] width 538 height 39
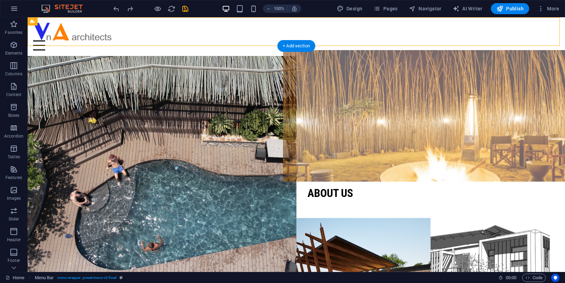
click at [398, 116] on figure at bounding box center [431, 115] width 296 height 131
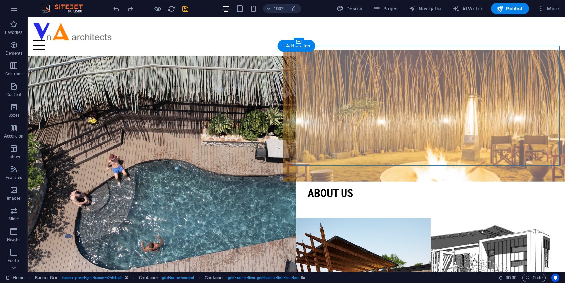
click at [398, 116] on figure at bounding box center [431, 115] width 296 height 131
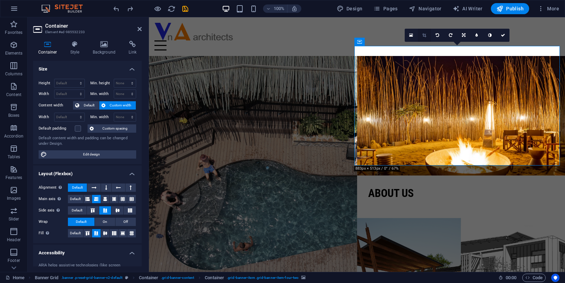
click at [423, 35] on icon at bounding box center [425, 35] width 4 height 4
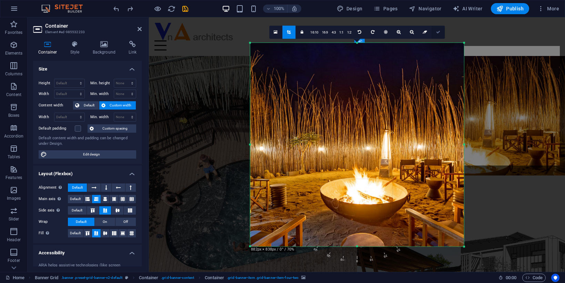
click at [435, 29] on link at bounding box center [438, 32] width 13 height 13
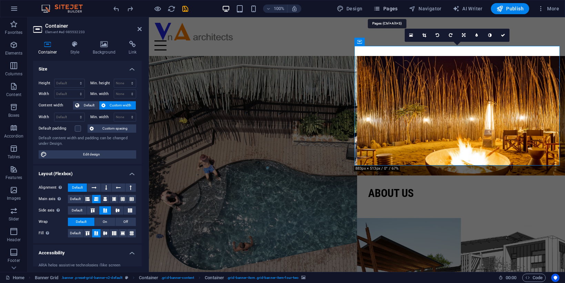
click at [377, 9] on icon "button" at bounding box center [377, 8] width 7 height 7
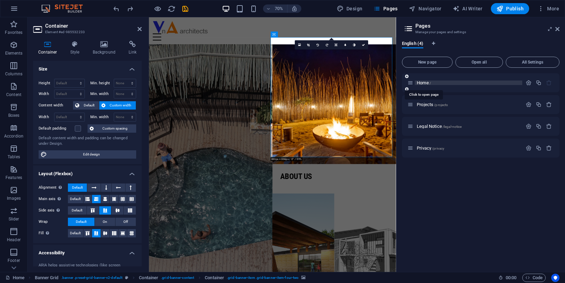
click at [427, 81] on span "Home /" at bounding box center [424, 82] width 14 height 5
click at [526, 83] on icon "button" at bounding box center [529, 83] width 6 height 6
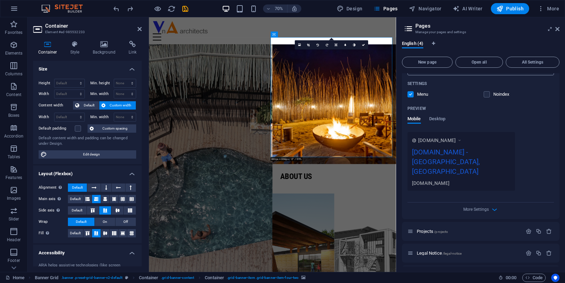
scroll to position [151, 0]
click at [425, 227] on span "Projects /projects" at bounding box center [432, 229] width 31 height 5
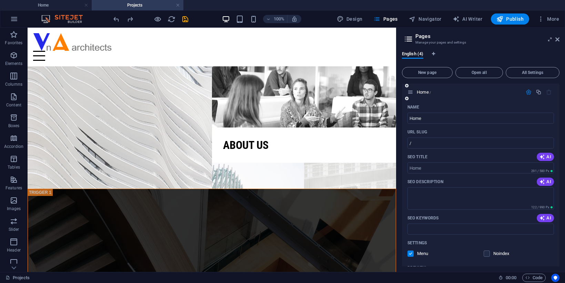
scroll to position [0, 0]
click at [420, 91] on span "Home /" at bounding box center [424, 92] width 14 height 5
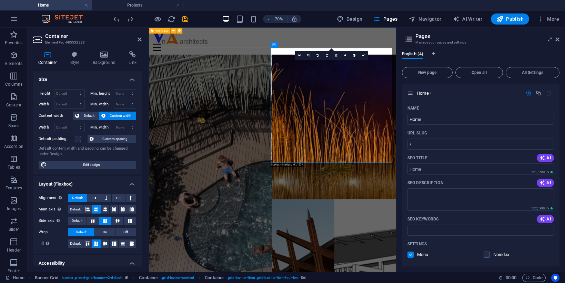
click at [349, 29] on div "Menu Home About us Projects Contact" at bounding box center [325, 47] width 353 height 39
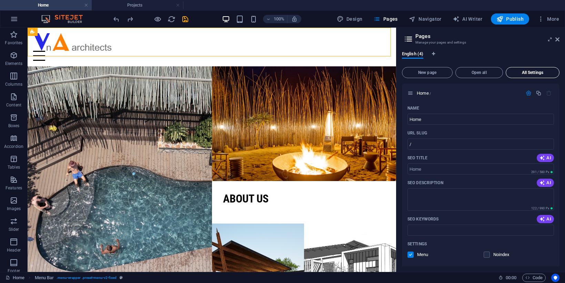
click at [524, 75] on button "All Settings" at bounding box center [533, 72] width 54 height 11
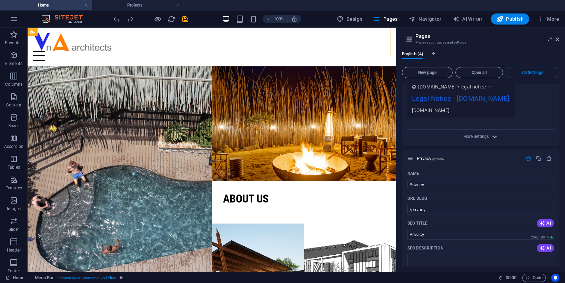
click at [495, 132] on icon "button" at bounding box center [495, 136] width 8 height 8
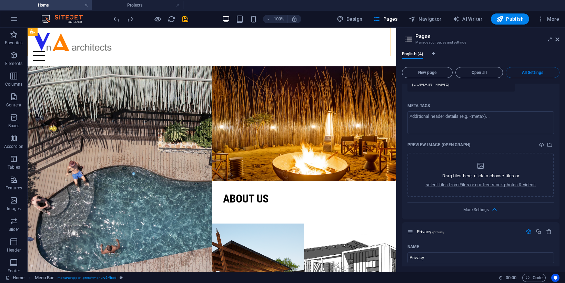
scroll to position [860, 0]
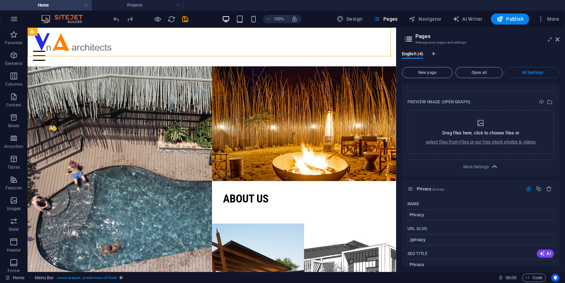
click at [491, 162] on icon "button" at bounding box center [495, 166] width 8 height 8
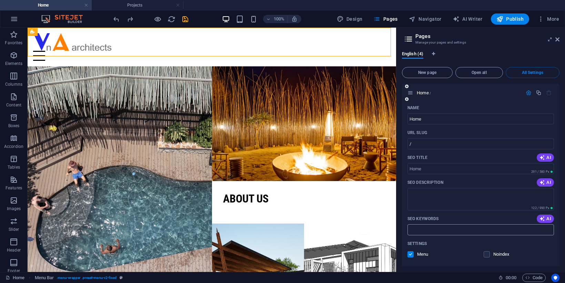
scroll to position [0, 0]
click at [539, 39] on icon at bounding box center [558, 40] width 4 height 6
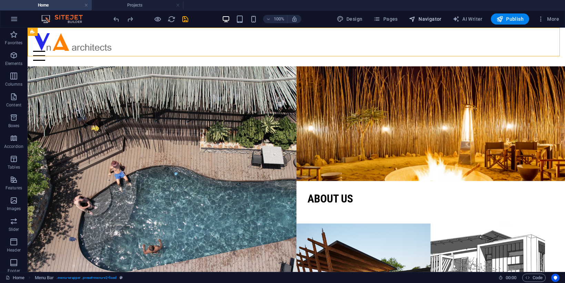
click at [437, 19] on span "Navigator" at bounding box center [425, 19] width 33 height 7
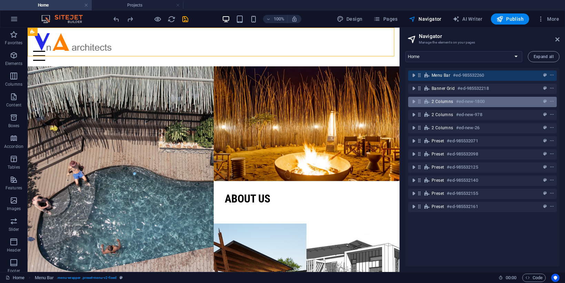
click at [451, 100] on span "2 columns" at bounding box center [443, 102] width 22 height 6
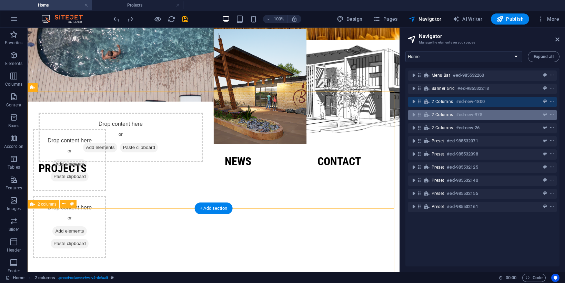
click at [449, 116] on span "2 columns" at bounding box center [443, 115] width 22 height 6
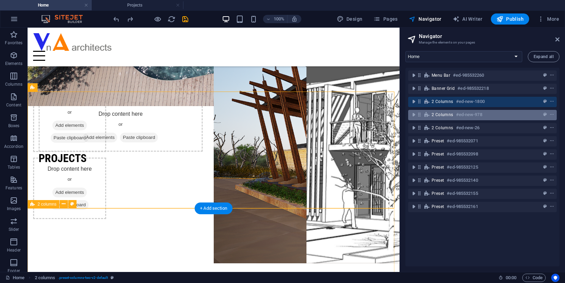
scroll to position [311, 0]
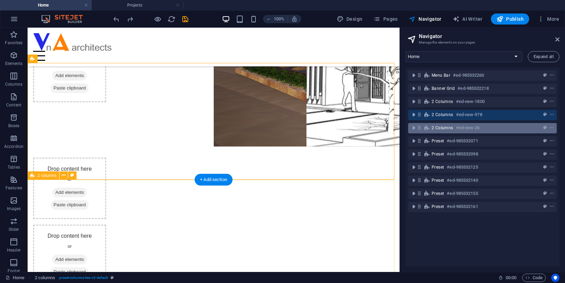
click at [450, 126] on span "2 columns" at bounding box center [443, 128] width 22 height 6
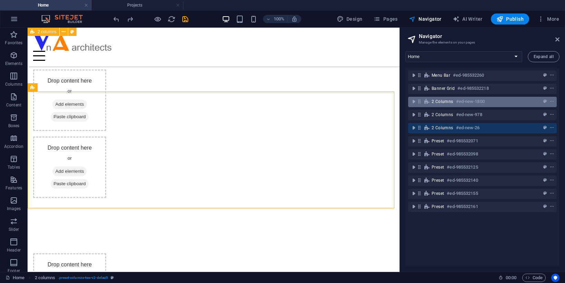
click at [443, 104] on span "2 columns" at bounding box center [443, 102] width 22 height 6
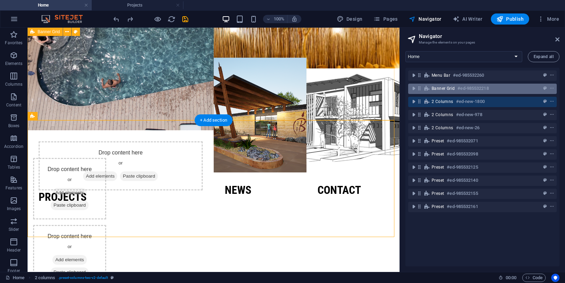
click at [444, 90] on span "Banner Grid" at bounding box center [443, 89] width 23 height 6
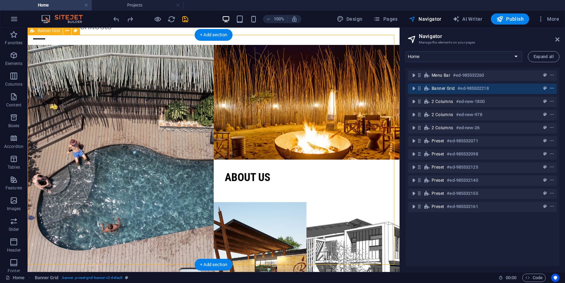
click at [539, 89] on icon "context-menu" at bounding box center [552, 88] width 5 height 5
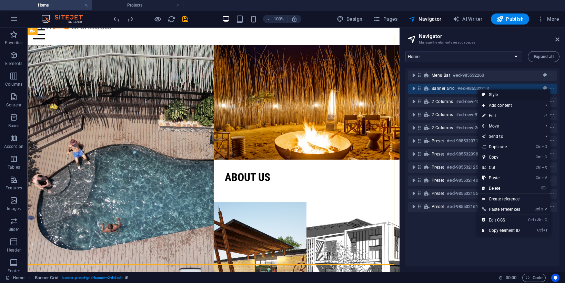
click at [497, 96] on link "Style" at bounding box center [514, 94] width 72 height 10
select select "vh"
select select "rem"
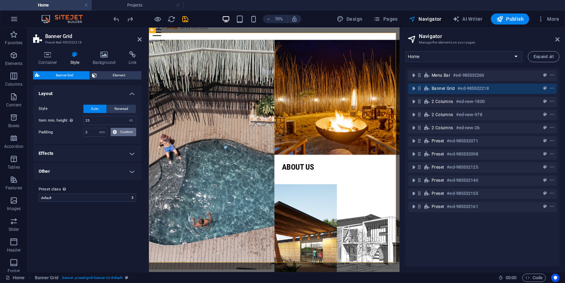
click at [118, 129] on button "Custom" at bounding box center [124, 132] width 26 height 8
click at [78, 146] on icon at bounding box center [77, 144] width 4 height 4
click at [77, 142] on icon at bounding box center [77, 144] width 4 height 4
click at [76, 144] on icon at bounding box center [77, 144] width 4 height 4
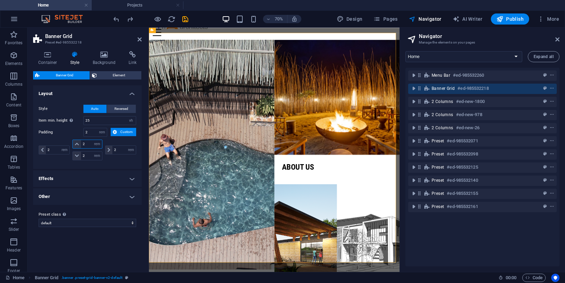
click at [90, 145] on input "2" at bounding box center [91, 144] width 21 height 8
type input "1"
select select "DISABLED_OPTION_VALUE"
type input "1"
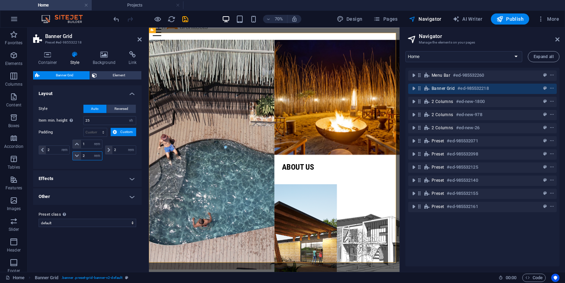
click at [89, 155] on input "2" at bounding box center [91, 155] width 21 height 8
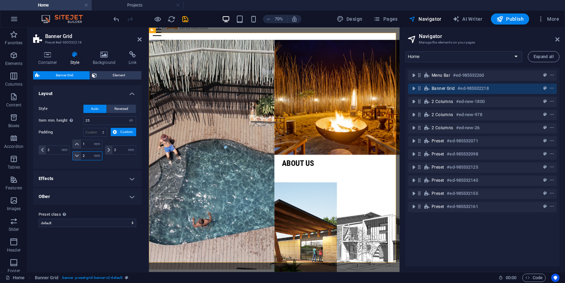
click at [89, 155] on input "2" at bounding box center [91, 155] width 21 height 8
type input "1"
click at [128, 159] on div "2 px rem % vh vw" at bounding box center [120, 149] width 32 height 21
click at [120, 150] on input "2" at bounding box center [123, 150] width 23 height 8
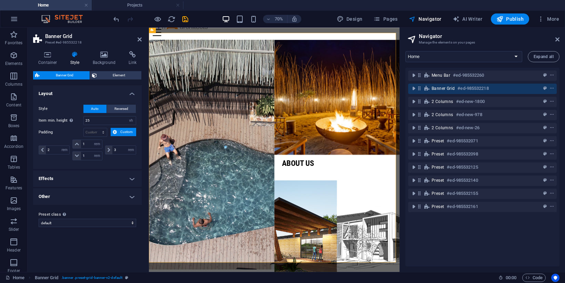
click at [116, 166] on div "Style Auto Reversed Item min. height Sets the min. height for grid items on mob…" at bounding box center [87, 133] width 111 height 71
click at [82, 140] on input "1" at bounding box center [91, 144] width 21 height 8
click at [86, 143] on input "1" at bounding box center [91, 144] width 21 height 8
type input "2"
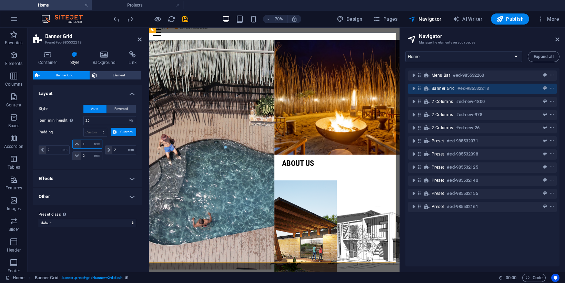
type input "2"
select select "rem"
type input "2"
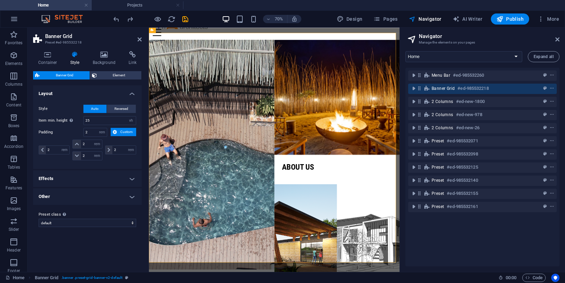
click at [118, 133] on button "Custom" at bounding box center [124, 132] width 26 height 8
click at [55, 75] on span "Banner Grid" at bounding box center [65, 75] width 46 height 8
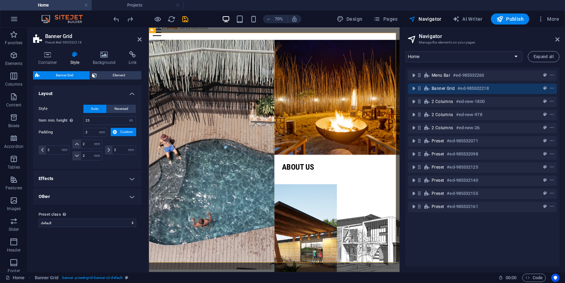
click at [69, 79] on span "Banner Grid" at bounding box center [65, 75] width 46 height 8
click at [68, 73] on span "Banner Grid" at bounding box center [65, 75] width 46 height 8
click at [70, 220] on select "default Add preset class" at bounding box center [88, 222] width 98 height 8
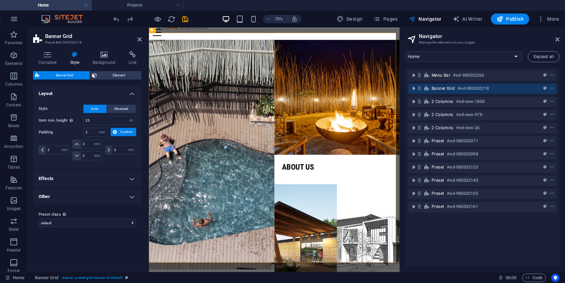
click at [75, 173] on h4 "Effects" at bounding box center [87, 178] width 109 height 17
click at [75, 173] on h4 "Effects" at bounding box center [87, 176] width 109 height 12
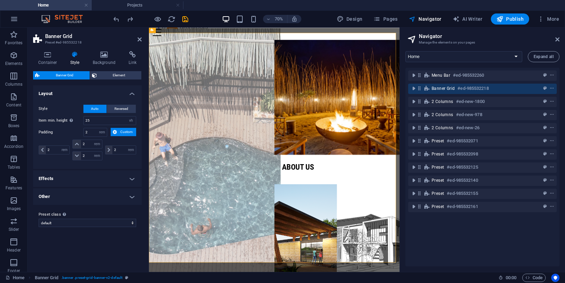
click at [265, 144] on figure at bounding box center [238, 209] width 197 height 360
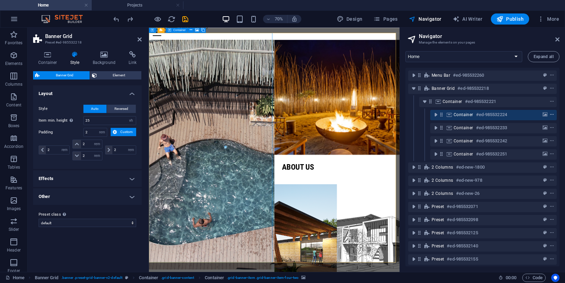
click at [539, 116] on icon "context-menu" at bounding box center [552, 114] width 5 height 5
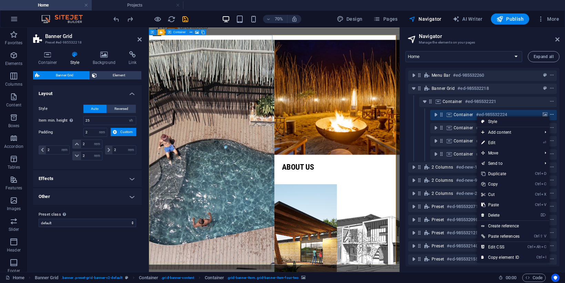
scroll to position [18, 0]
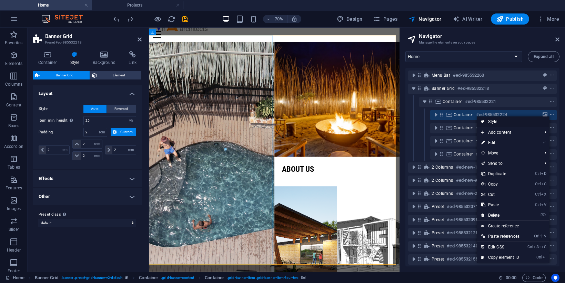
click at [539, 119] on link "Style" at bounding box center [513, 121] width 72 height 10
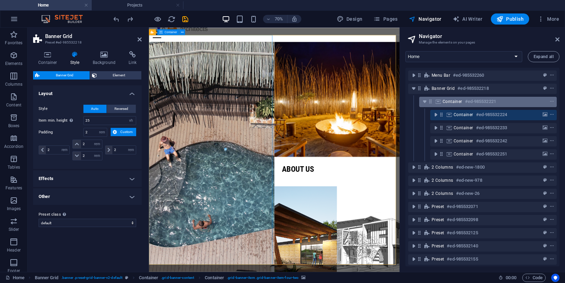
click at [451, 102] on span "Container" at bounding box center [453, 102] width 20 height 6
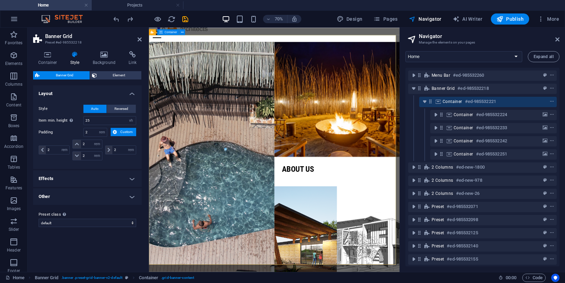
click at [451, 102] on span "Container" at bounding box center [453, 102] width 20 height 6
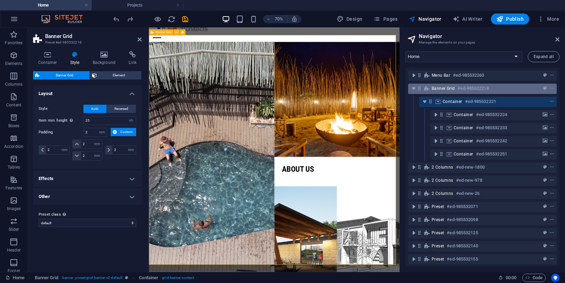
click at [445, 91] on div "Banner Grid #ed-985532218" at bounding box center [477, 88] width 91 height 8
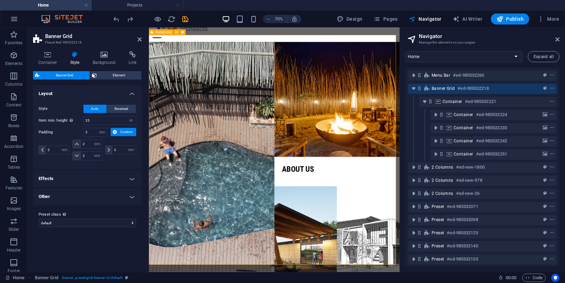
click at [445, 91] on div "Banner Grid #ed-985532218" at bounding box center [477, 88] width 91 height 8
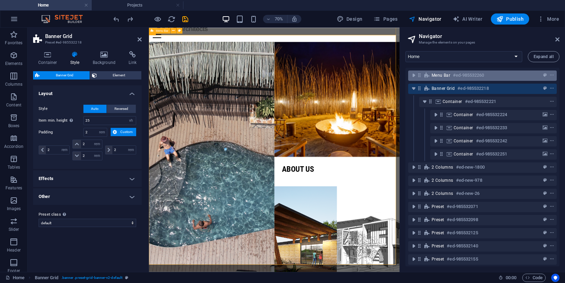
click at [435, 78] on span "Menu Bar" at bounding box center [441, 75] width 19 height 6
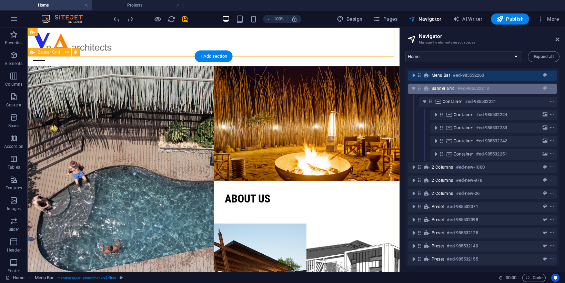
click at [435, 90] on span "Banner Grid" at bounding box center [443, 89] width 23 height 6
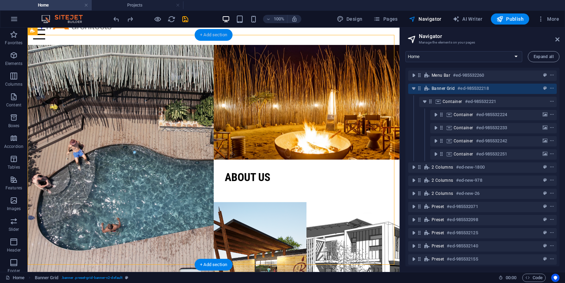
click at [203, 32] on div "+ Add section" at bounding box center [214, 35] width 38 height 12
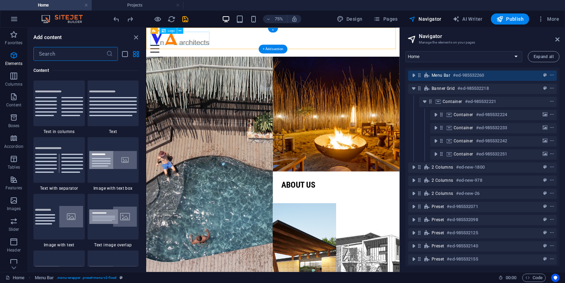
scroll to position [1207, 0]
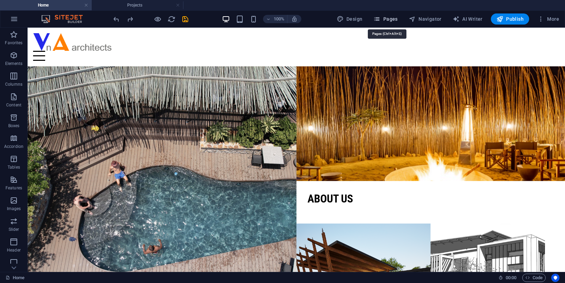
click at [385, 17] on span "Pages" at bounding box center [386, 19] width 24 height 7
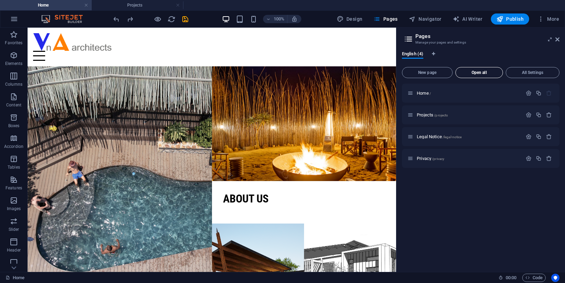
click at [470, 73] on span "Open all" at bounding box center [479, 72] width 41 height 4
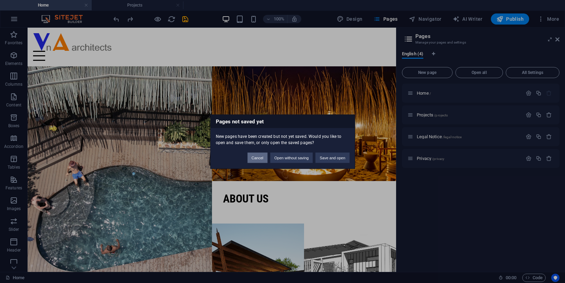
click at [262, 159] on button "Cancel" at bounding box center [258, 157] width 20 height 10
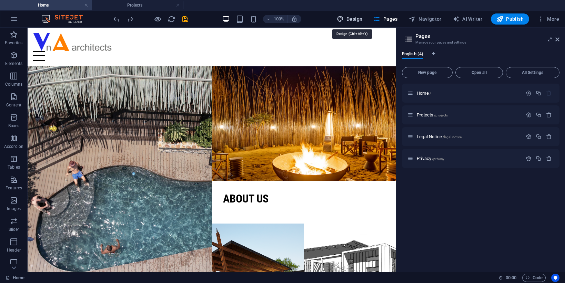
click at [352, 23] on button "Design" at bounding box center [349, 18] width 31 height 11
select select "rem"
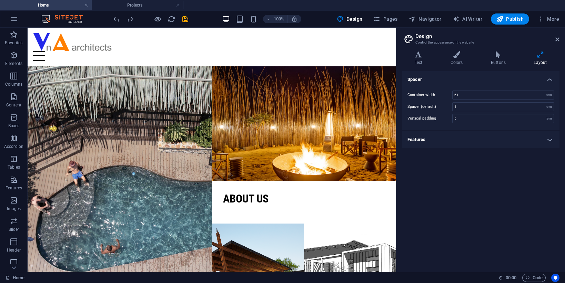
click at [72, 18] on img at bounding box center [66, 19] width 52 height 8
click at [539, 17] on span "More" at bounding box center [549, 19] width 22 height 7
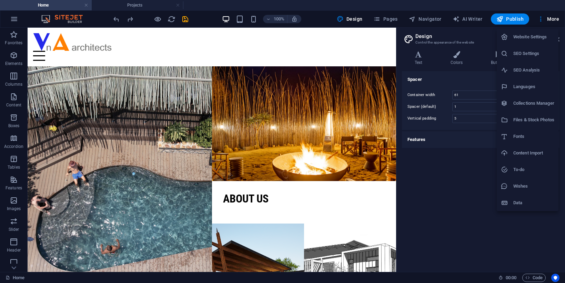
click at [29, 18] on div at bounding box center [282, 141] width 565 height 283
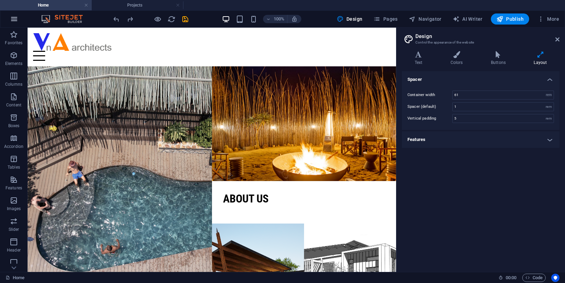
click at [16, 19] on icon "button" at bounding box center [14, 19] width 8 height 8
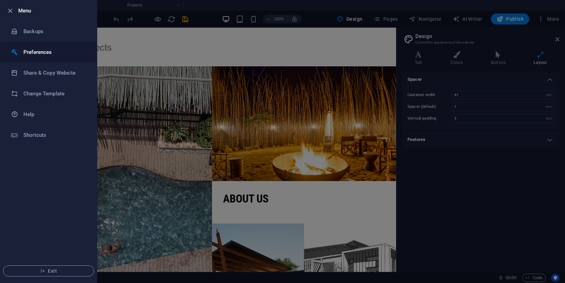
click at [36, 48] on h6 "Preferences" at bounding box center [55, 52] width 64 height 8
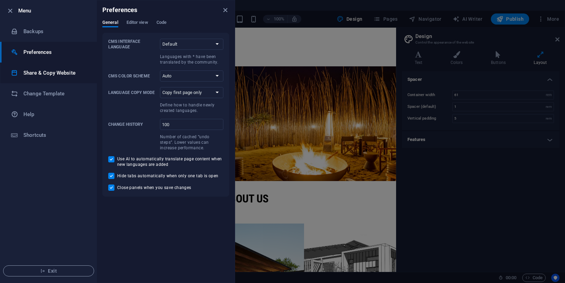
click at [36, 75] on h6 "Share & Copy Website" at bounding box center [55, 73] width 64 height 8
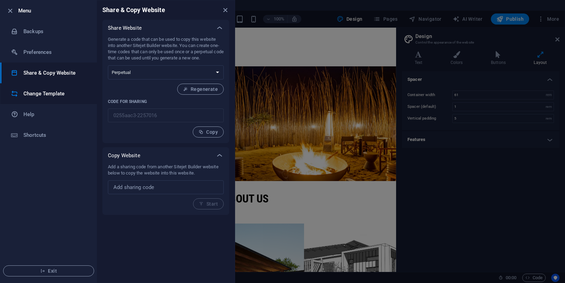
click at [46, 97] on h6 "Change Template" at bounding box center [55, 93] width 64 height 8
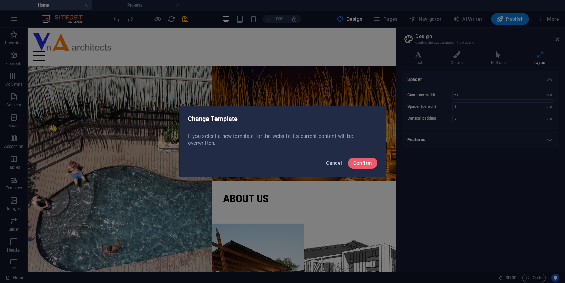
click at [333, 160] on span "Cancel" at bounding box center [334, 163] width 16 height 6
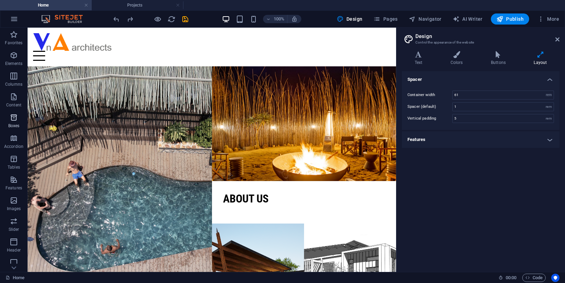
click at [19, 117] on span "Boxes" at bounding box center [14, 121] width 28 height 17
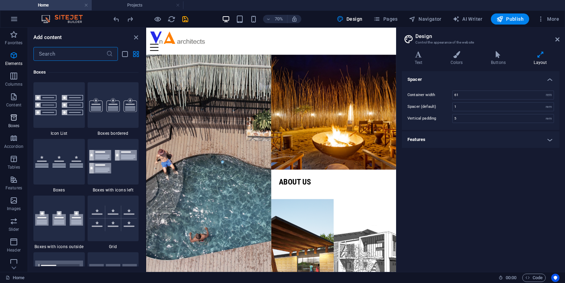
scroll to position [1903, 0]
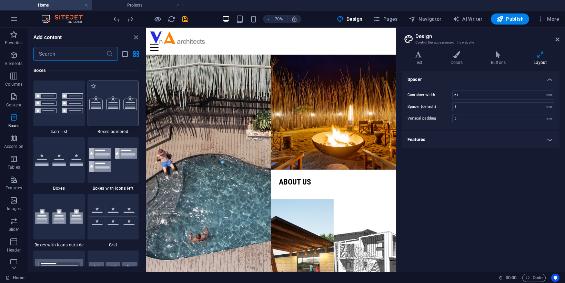
click at [92, 110] on div at bounding box center [113, 103] width 51 height 46
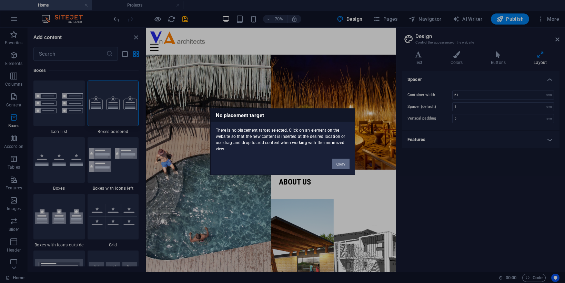
drag, startPoint x: 337, startPoint y: 161, endPoint x: 207, endPoint y: 177, distance: 131.6
click at [337, 161] on button "Okay" at bounding box center [341, 163] width 17 height 10
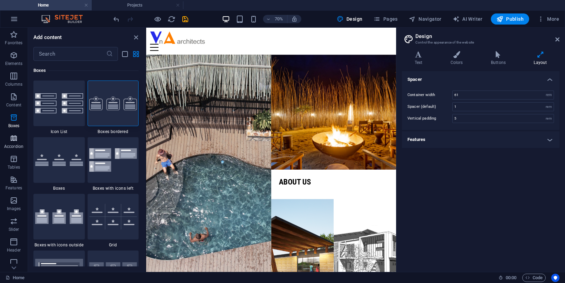
click at [14, 139] on icon "button" at bounding box center [14, 138] width 8 height 8
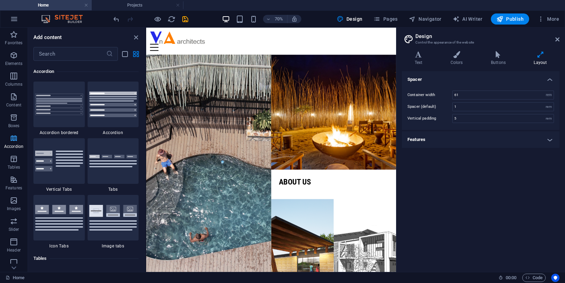
scroll to position [2203, 0]
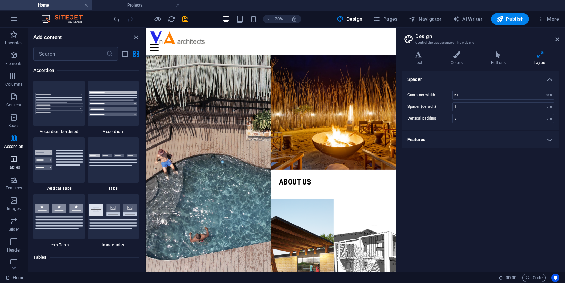
click at [16, 162] on icon "button" at bounding box center [14, 159] width 8 height 8
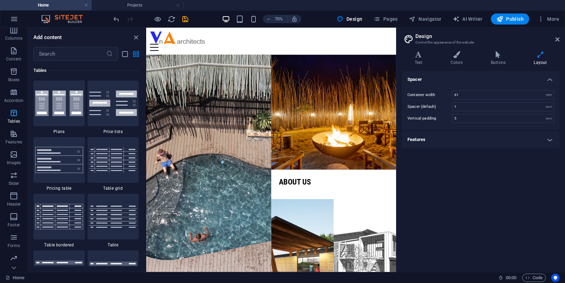
scroll to position [67, 0]
click at [18, 111] on span "Features" at bounding box center [14, 117] width 28 height 17
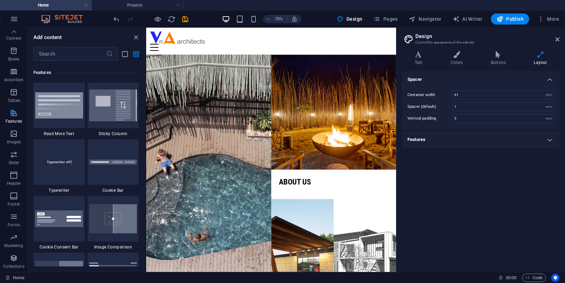
scroll to position [2689, 0]
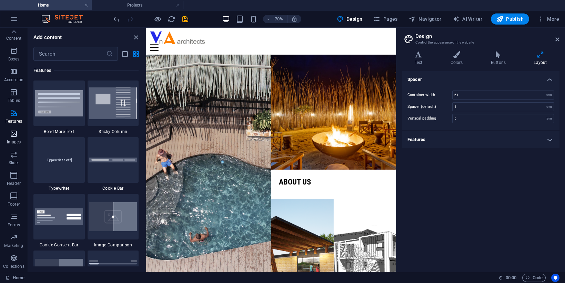
click at [19, 129] on span "Images" at bounding box center [14, 137] width 28 height 17
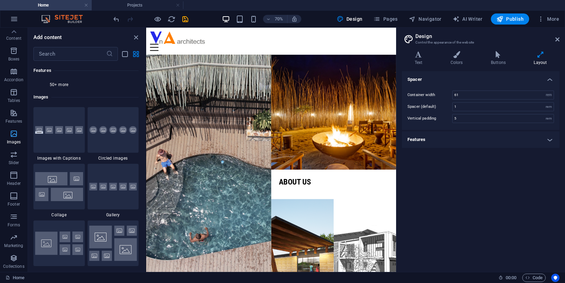
scroll to position [3498, 0]
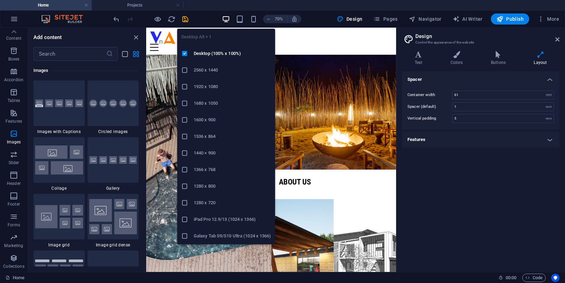
click at [202, 70] on h6 "2560 x 1440" at bounding box center [232, 70] width 77 height 8
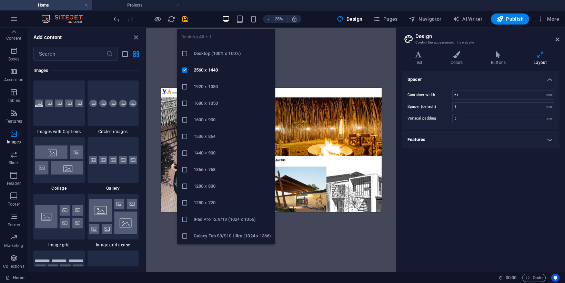
click at [220, 52] on h6 "Desktop (100% x 100%)" at bounding box center [232, 53] width 77 height 8
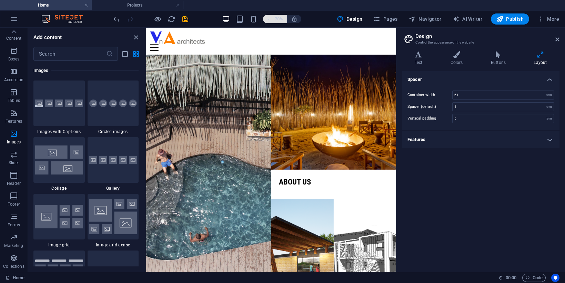
click at [276, 19] on h6 "70%" at bounding box center [279, 19] width 11 height 8
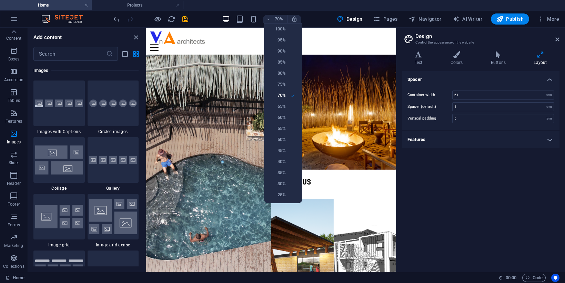
click at [448, 166] on div at bounding box center [282, 141] width 565 height 283
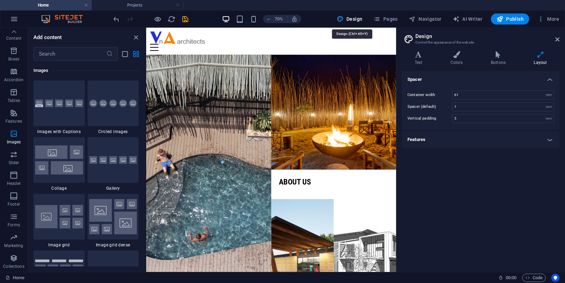
click at [355, 19] on span "Design" at bounding box center [350, 19] width 26 height 7
click at [539, 60] on h4 "Layout" at bounding box center [541, 58] width 38 height 14
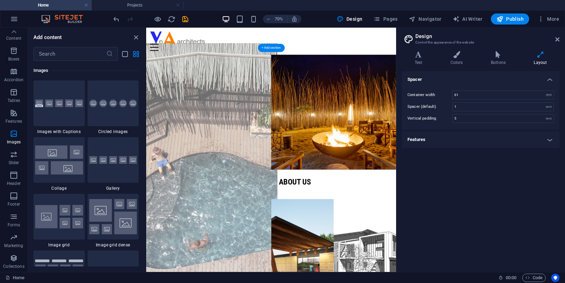
click at [249, 134] on figure at bounding box center [235, 230] width 197 height 360
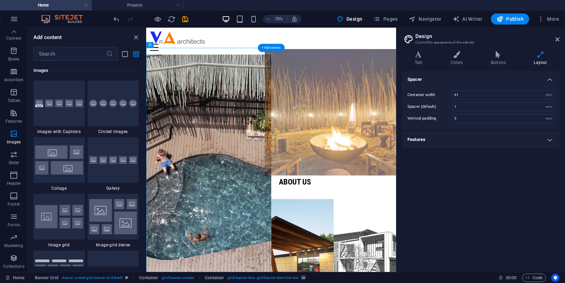
click at [393, 134] on figure at bounding box center [414, 148] width 197 height 180
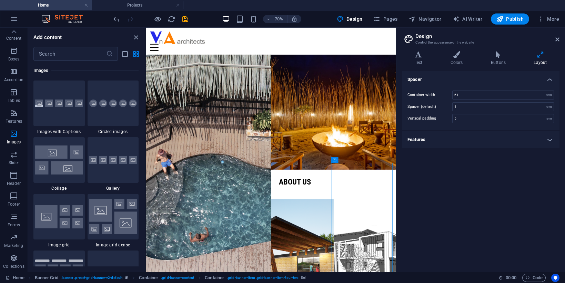
click at [481, 141] on h4 "Features" at bounding box center [481, 139] width 158 height 17
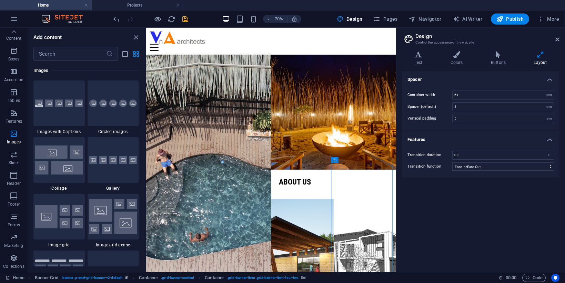
click at [481, 141] on h4 "Features" at bounding box center [481, 137] width 158 height 12
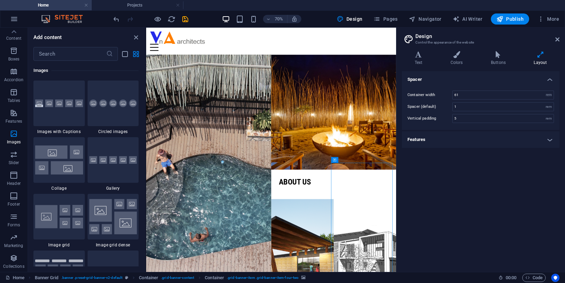
click at [539, 55] on icon at bounding box center [541, 54] width 38 height 7
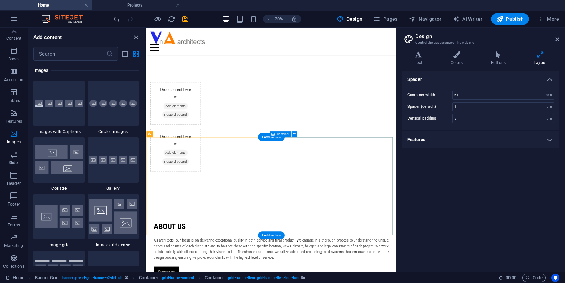
scroll to position [552, 0]
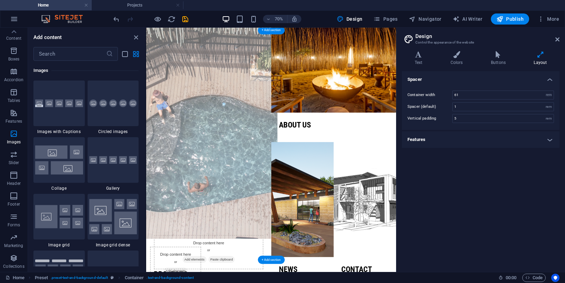
scroll to position [0, 0]
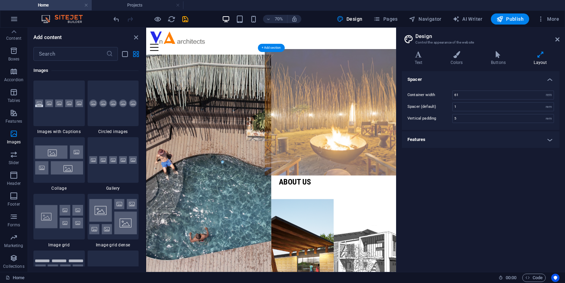
click at [380, 186] on figure at bounding box center [414, 148] width 197 height 180
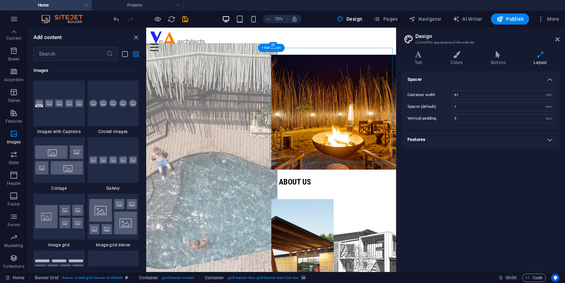
click at [249, 113] on figure at bounding box center [235, 230] width 197 height 360
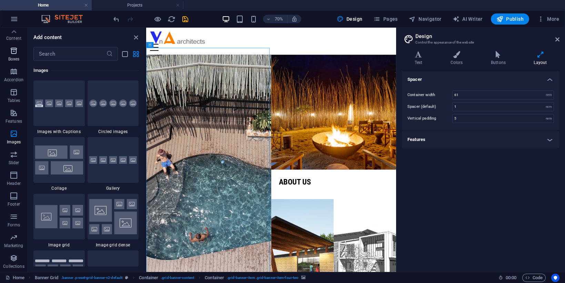
click at [16, 51] on icon "button" at bounding box center [14, 51] width 8 height 8
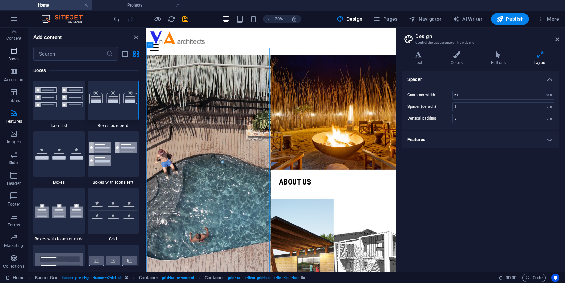
scroll to position [1903, 0]
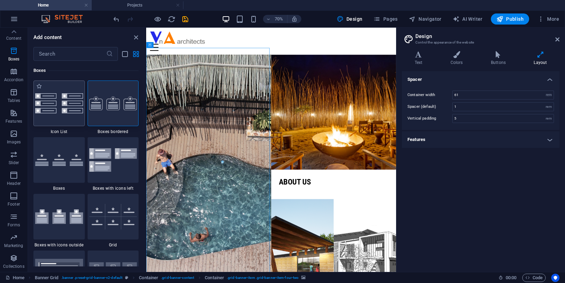
click at [65, 101] on img at bounding box center [59, 103] width 48 height 20
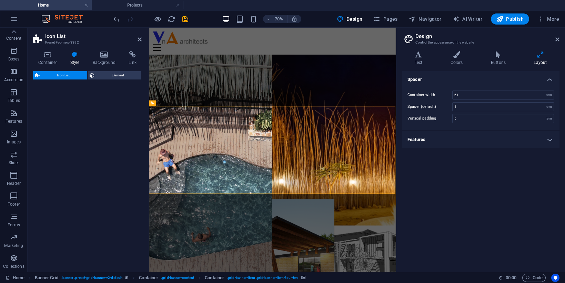
select select "rem"
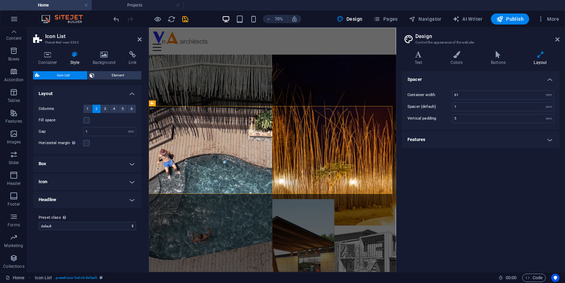
scroll to position [244, 0]
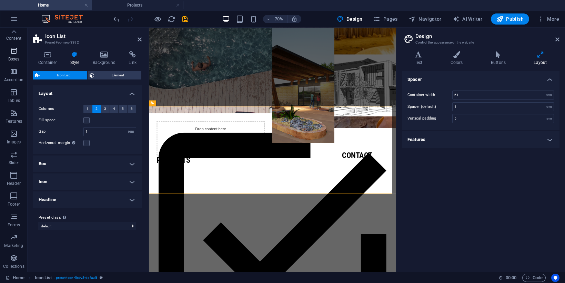
click at [14, 52] on icon "button" at bounding box center [14, 51] width 8 height 8
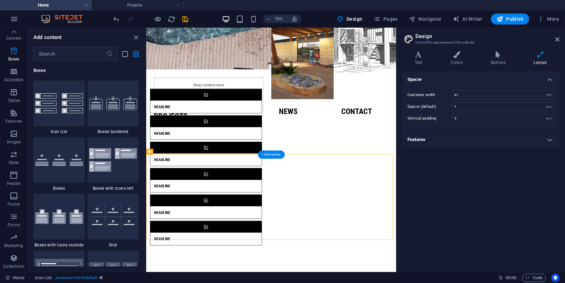
scroll to position [175, 0]
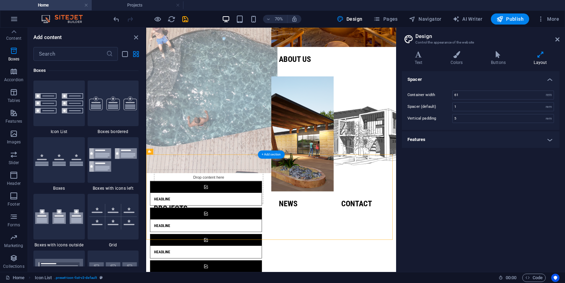
click at [252, 97] on figure at bounding box center [235, 55] width 197 height 360
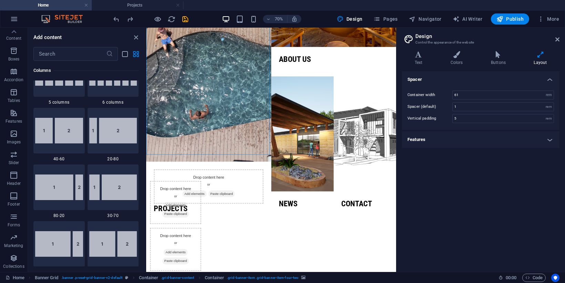
scroll to position [454, 0]
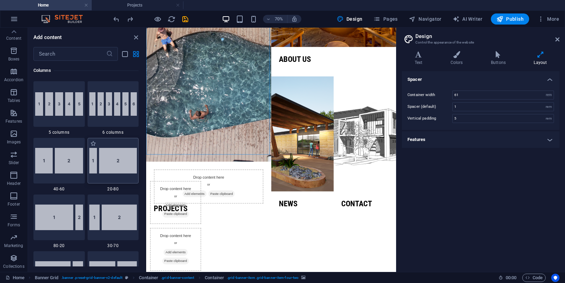
click at [111, 156] on img at bounding box center [113, 161] width 48 height 26
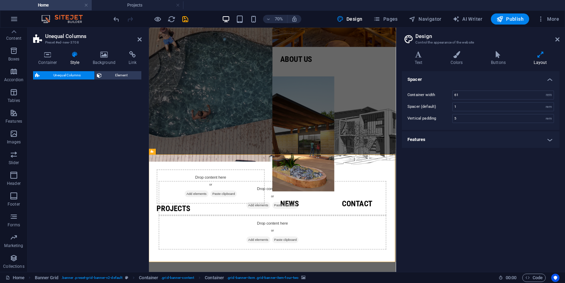
select select "%"
select select "rem"
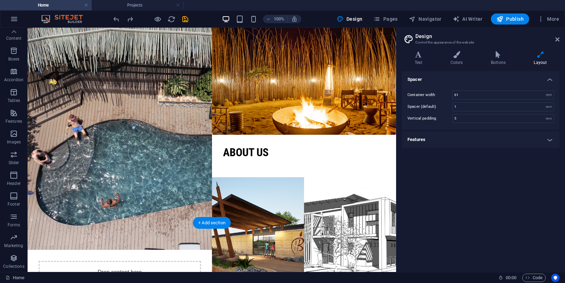
scroll to position [3, 0]
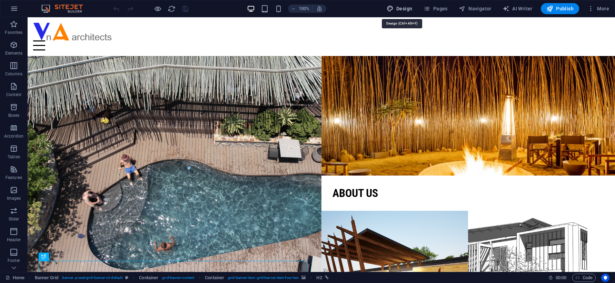
click at [408, 12] on button "Design" at bounding box center [399, 8] width 31 height 11
select select "px"
select select "300"
select select "px"
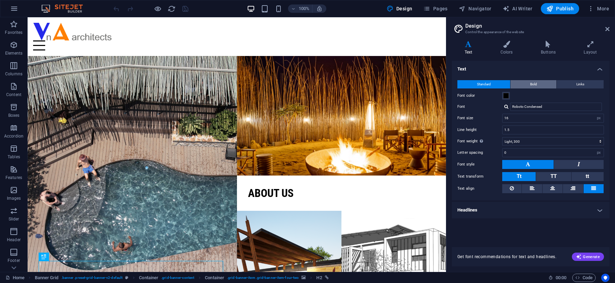
click at [537, 84] on span "Bold" at bounding box center [533, 84] width 7 height 8
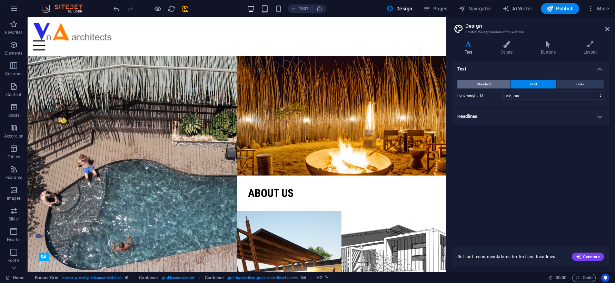
click at [490, 82] on span "Standard" at bounding box center [484, 84] width 14 height 8
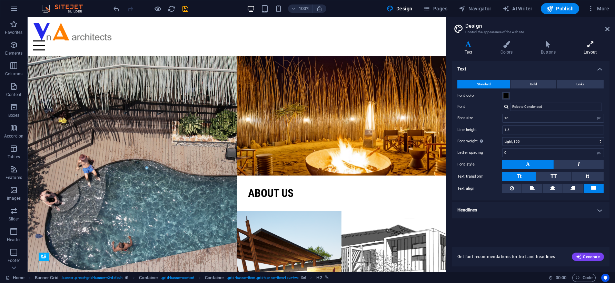
click at [565, 46] on icon at bounding box center [590, 44] width 38 height 7
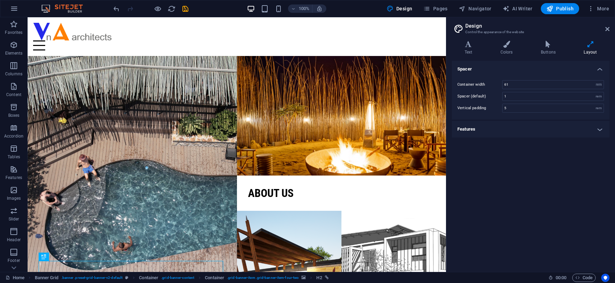
click at [565, 69] on h4 "Spacer" at bounding box center [531, 67] width 158 height 12
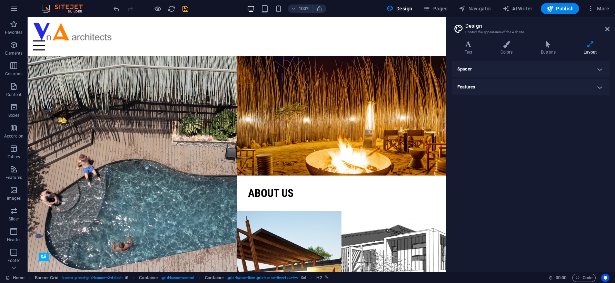
click at [565, 69] on h4 "Spacer" at bounding box center [531, 69] width 158 height 17
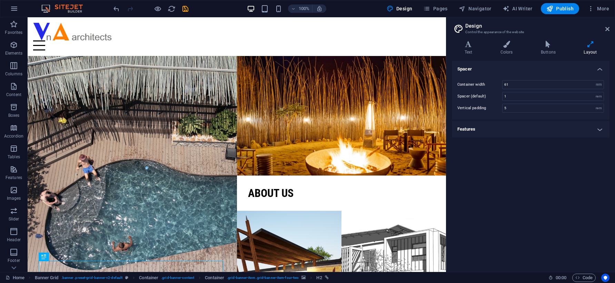
click at [565, 130] on h4 "Features" at bounding box center [531, 129] width 158 height 17
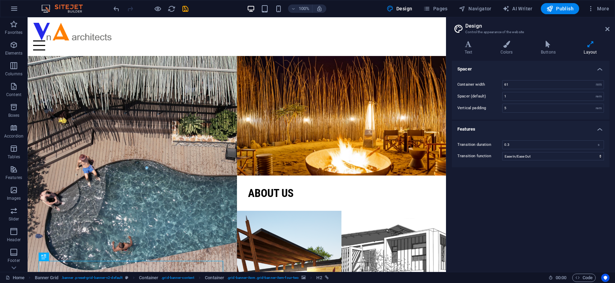
click at [565, 130] on h4 "Features" at bounding box center [531, 127] width 158 height 12
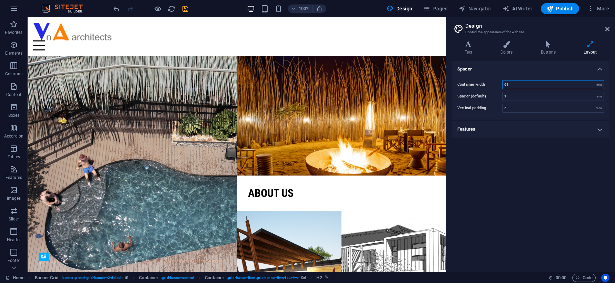
click at [520, 82] on input "61" at bounding box center [553, 84] width 101 height 8
click at [565, 85] on select "rem px" at bounding box center [599, 84] width 10 height 8
click at [557, 82] on input "61" at bounding box center [553, 84] width 101 height 8
click at [502, 47] on icon at bounding box center [507, 44] width 38 height 7
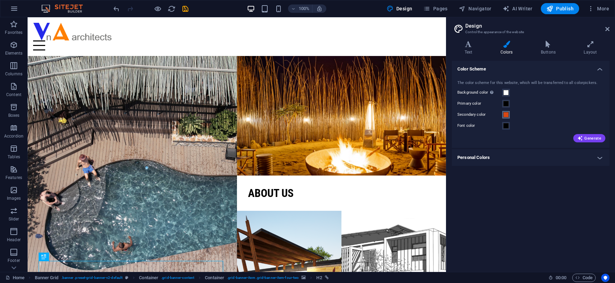
click at [505, 114] on span at bounding box center [506, 115] width 6 height 6
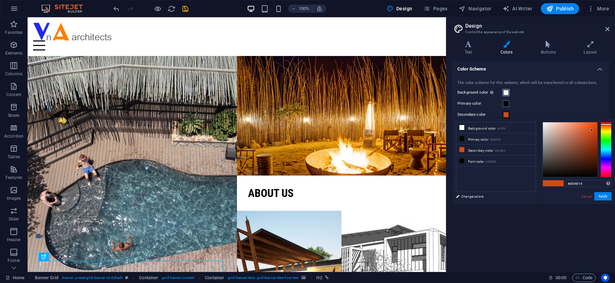
click at [506, 94] on span at bounding box center [506, 93] width 6 height 6
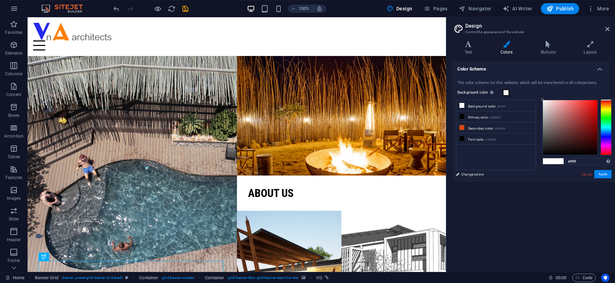
click at [545, 155] on div "#ffffff Supported formats #0852ed rgb(8, 82, 237) rgba(8, 82, 237, 90%) hsv(221…" at bounding box center [577, 189] width 76 height 186
click at [545, 151] on div at bounding box center [570, 127] width 55 height 55
click at [548, 151] on div at bounding box center [570, 127] width 55 height 55
click at [565, 176] on button "Apply" at bounding box center [602, 174] width 17 height 8
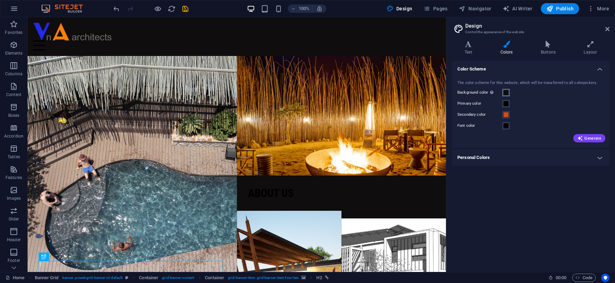
click at [502, 92] on button "Background color Only visible if it is not covered by other backgrounds." at bounding box center [506, 93] width 8 height 8
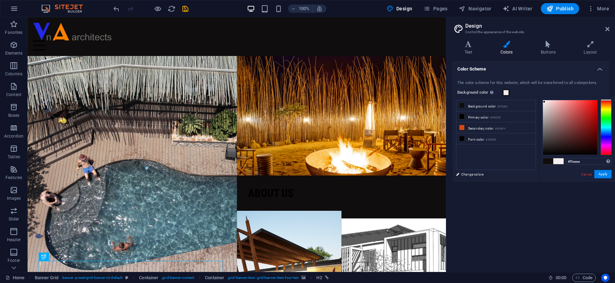
click at [544, 102] on div at bounding box center [570, 127] width 55 height 55
type input "#fcfcfc"
click at [543, 100] on div at bounding box center [570, 127] width 55 height 55
click at [565, 171] on button "Apply" at bounding box center [602, 174] width 17 height 8
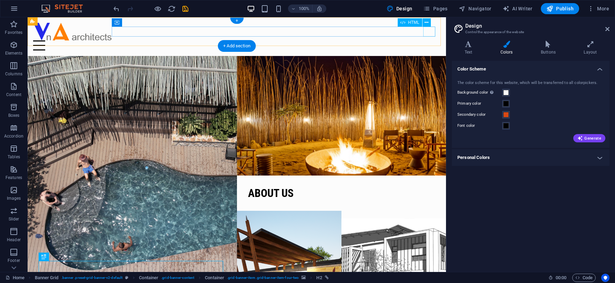
click at [428, 40] on div "Menu" at bounding box center [236, 45] width 407 height 10
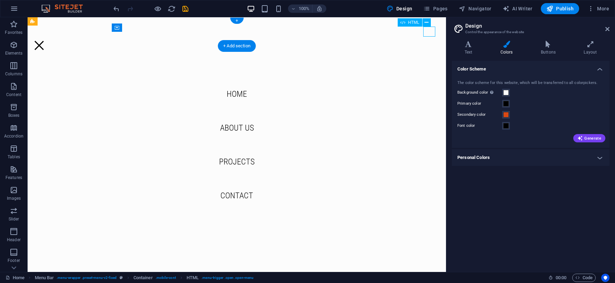
click at [45, 40] on div "Menu" at bounding box center [39, 45] width 12 height 10
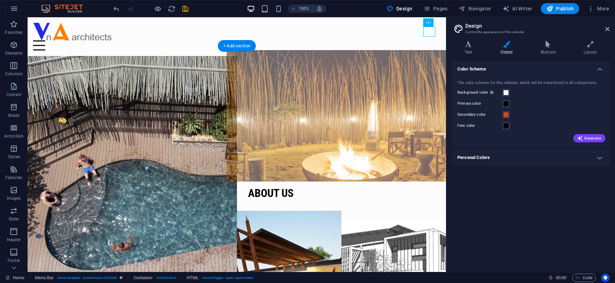
click at [329, 82] on figure at bounding box center [341, 115] width 230 height 131
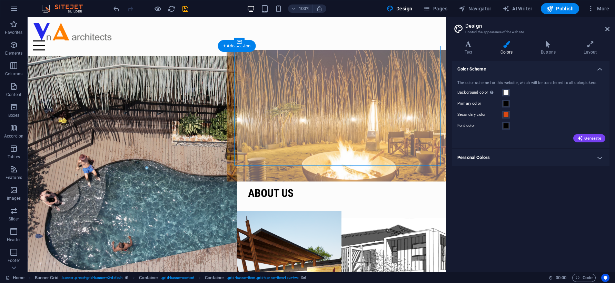
click at [329, 82] on figure at bounding box center [341, 115] width 230 height 131
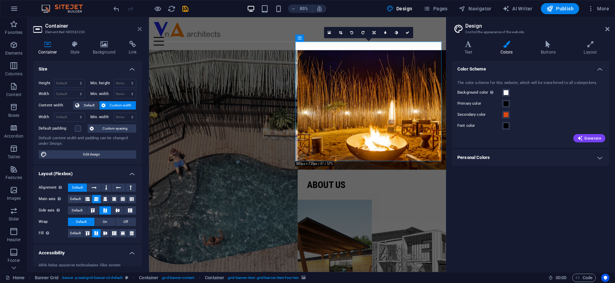
click at [138, 31] on icon at bounding box center [140, 29] width 4 height 6
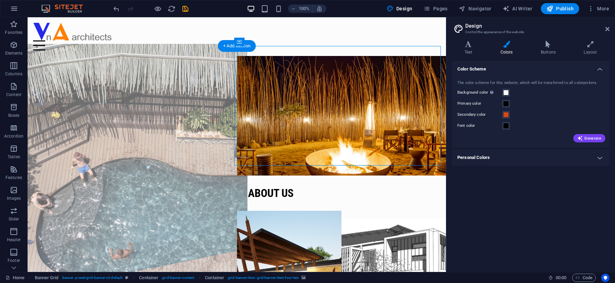
click at [211, 99] on figure at bounding box center [132, 175] width 230 height 263
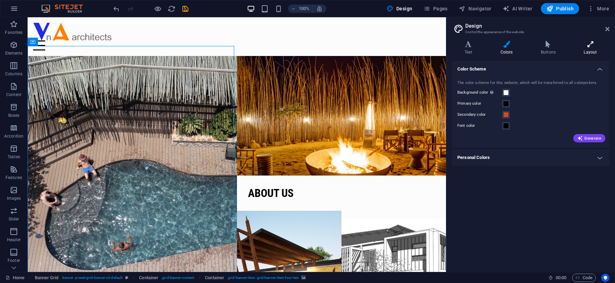
click at [565, 47] on icon at bounding box center [590, 44] width 38 height 7
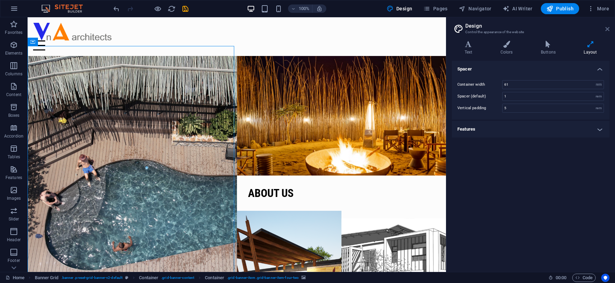
click at [565, 29] on icon at bounding box center [607, 29] width 4 height 6
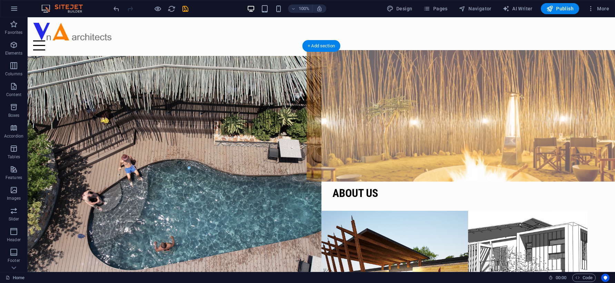
click at [401, 114] on figure at bounding box center [468, 115] width 323 height 131
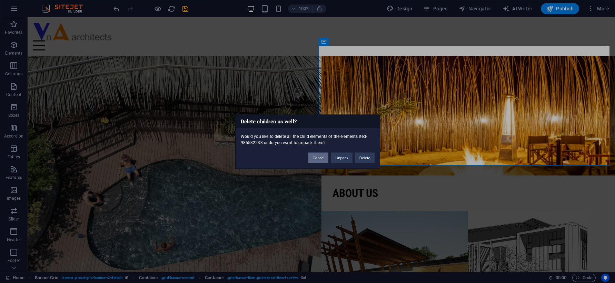
click at [320, 157] on button "Cancel" at bounding box center [318, 157] width 20 height 10
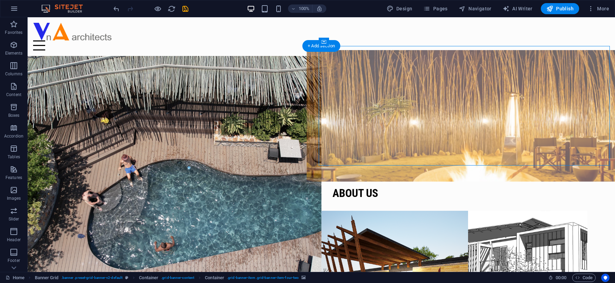
click at [406, 121] on figure at bounding box center [468, 115] width 323 height 131
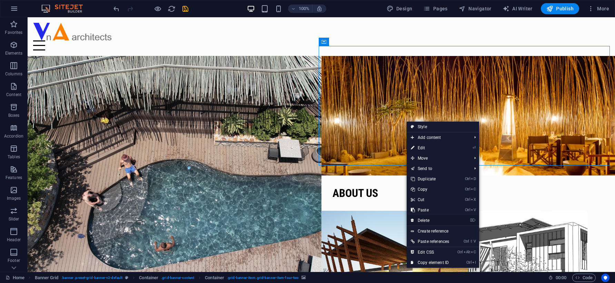
click at [426, 220] on link "⌦ Delete" at bounding box center [430, 220] width 47 height 10
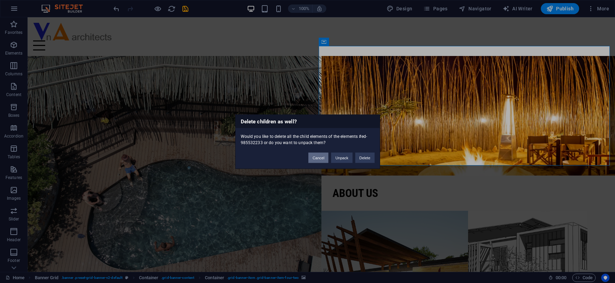
drag, startPoint x: 312, startPoint y: 157, endPoint x: 299, endPoint y: 135, distance: 25.6
click at [312, 157] on button "Cancel" at bounding box center [318, 157] width 20 height 10
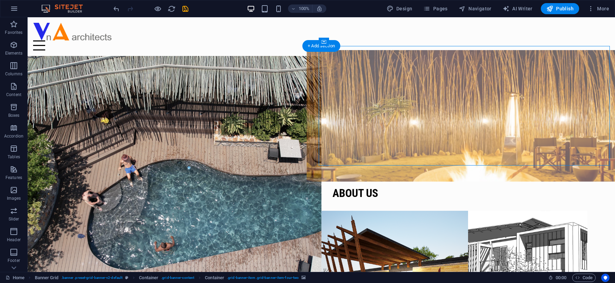
click at [408, 119] on figure at bounding box center [468, 115] width 323 height 131
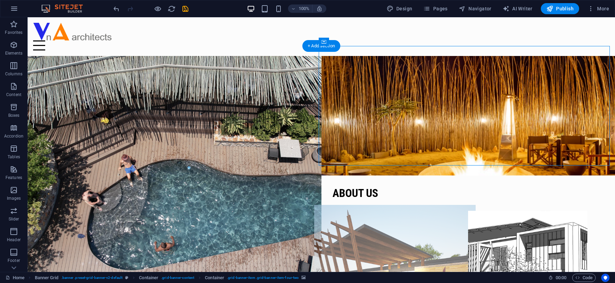
click at [410, 205] on figure at bounding box center [394, 270] width 161 height 131
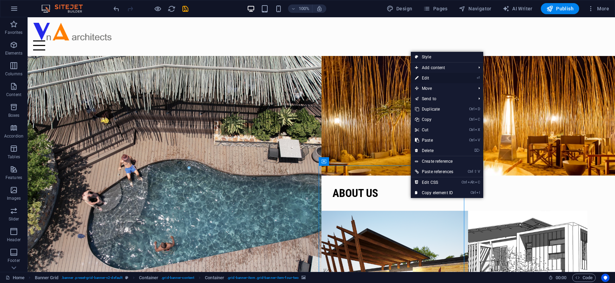
click at [428, 78] on link "⏎ Edit" at bounding box center [434, 78] width 47 height 10
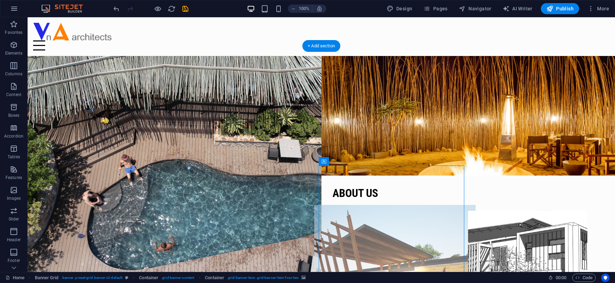
click at [405, 205] on figure at bounding box center [394, 270] width 161 height 131
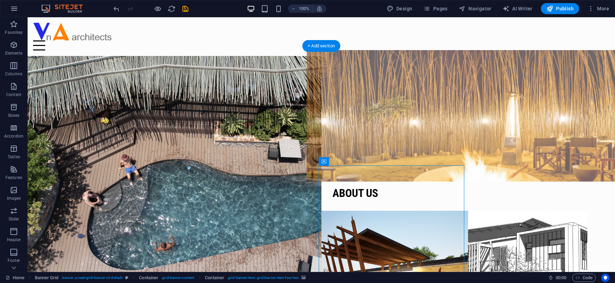
click at [383, 115] on figure at bounding box center [468, 115] width 323 height 131
click at [350, 103] on figure at bounding box center [468, 115] width 323 height 131
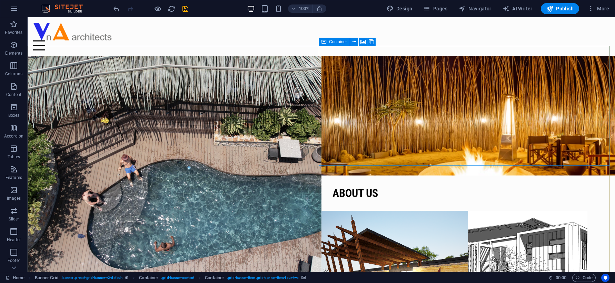
click at [328, 43] on div "Container" at bounding box center [334, 42] width 31 height 8
click at [324, 43] on icon at bounding box center [324, 42] width 5 height 8
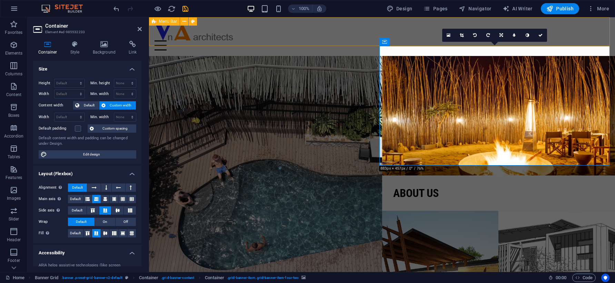
click at [324, 43] on div "Menu Home About us Projects Contact" at bounding box center [382, 36] width 466 height 39
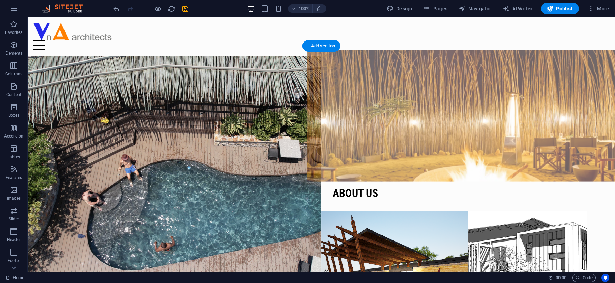
click at [348, 76] on figure at bounding box center [468, 115] width 323 height 131
click at [354, 55] on figure at bounding box center [468, 115] width 323 height 131
click at [391, 93] on figure at bounding box center [468, 115] width 323 height 131
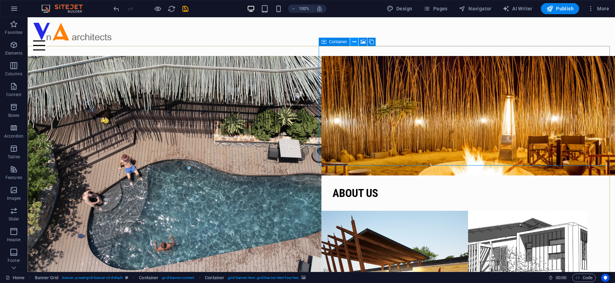
click at [354, 42] on icon at bounding box center [355, 41] width 4 height 7
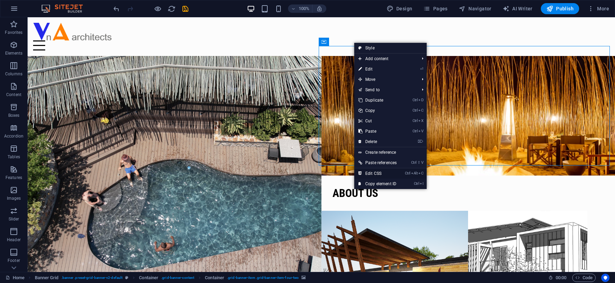
click at [374, 174] on link "Ctrl Alt C Edit CSS" at bounding box center [377, 173] width 47 height 10
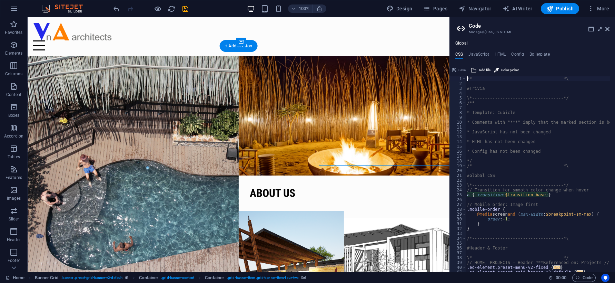
type textarea "a { transition: $transition-base; }"
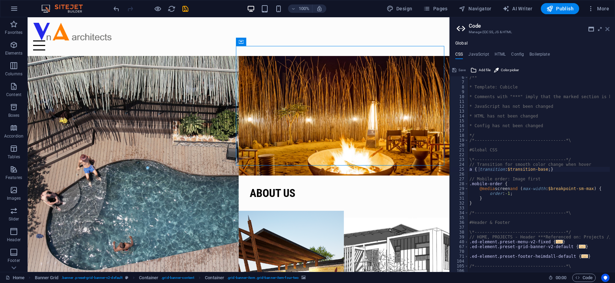
click at [565, 27] on icon at bounding box center [607, 29] width 4 height 6
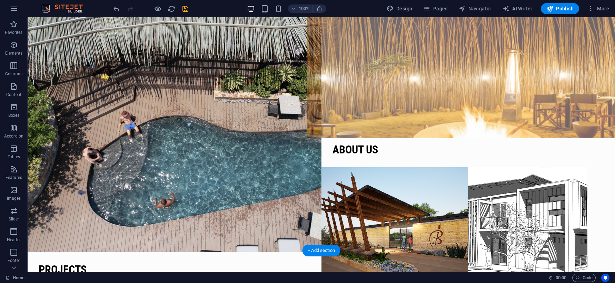
scroll to position [34, 0]
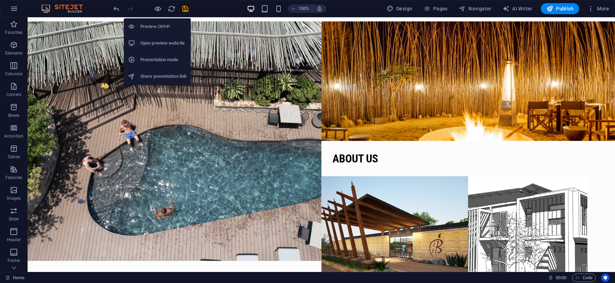
click at [158, 24] on h6 "Preview Ctrl+P" at bounding box center [163, 26] width 46 height 8
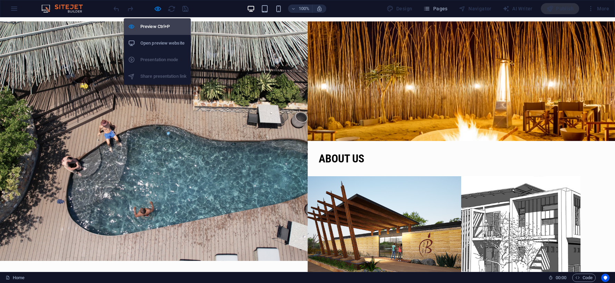
click at [147, 27] on h6 "Preview Ctrl+P" at bounding box center [163, 26] width 46 height 8
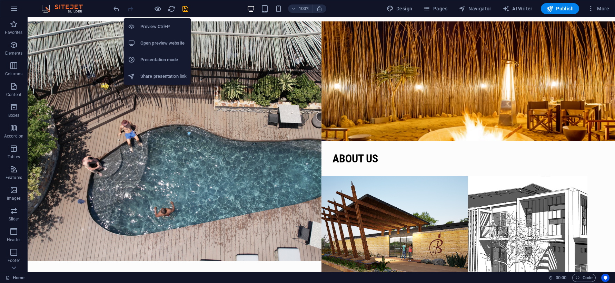
click at [153, 25] on h6 "Preview Ctrl+P" at bounding box center [163, 26] width 46 height 8
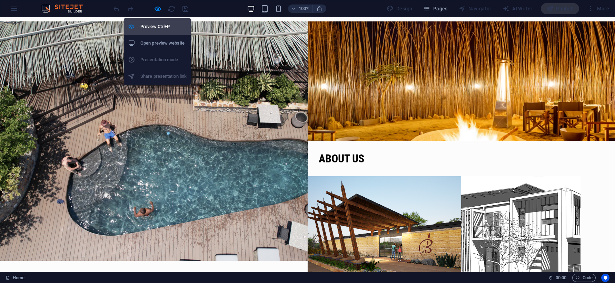
click at [153, 25] on h6 "Preview Ctrl+P" at bounding box center [163, 26] width 46 height 8
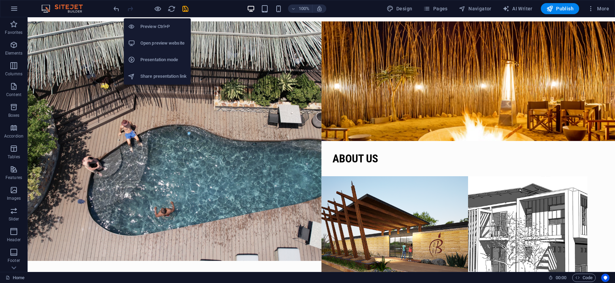
click at [153, 25] on h6 "Preview Ctrl+P" at bounding box center [163, 26] width 46 height 8
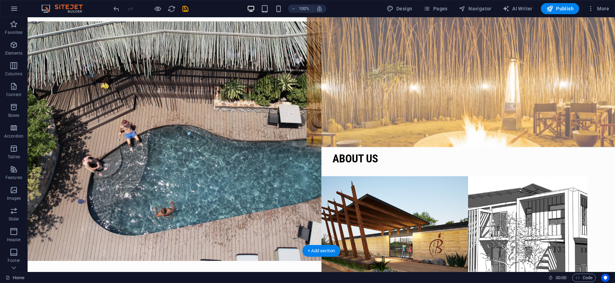
click at [383, 75] on figure at bounding box center [468, 81] width 323 height 131
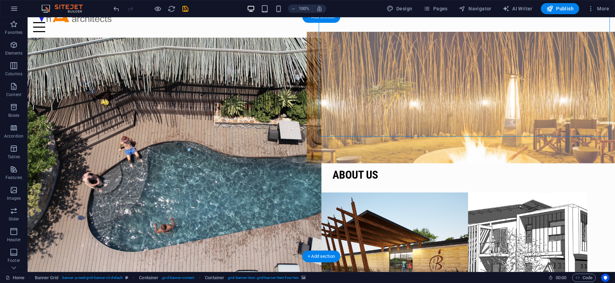
scroll to position [0, 0]
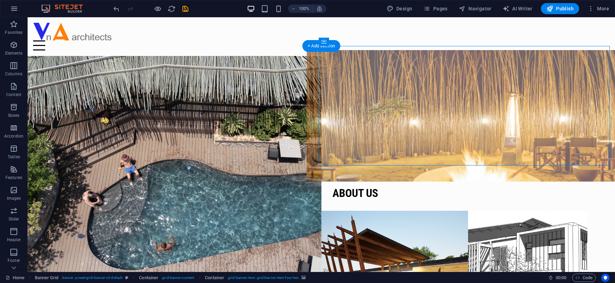
click at [364, 103] on figure at bounding box center [468, 115] width 323 height 131
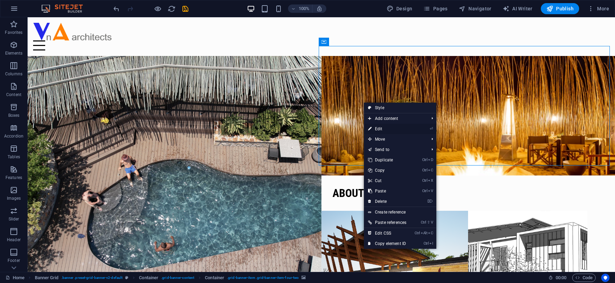
click at [379, 128] on link "⏎ Edit" at bounding box center [387, 129] width 47 height 10
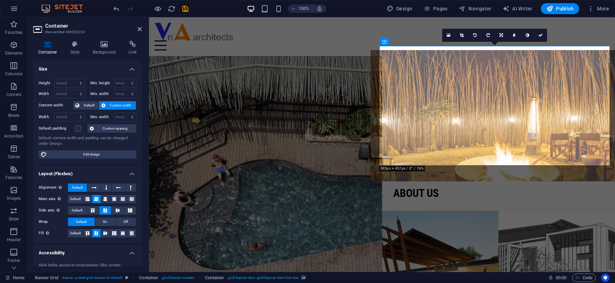
click at [413, 81] on figure at bounding box center [499, 115] width 256 height 131
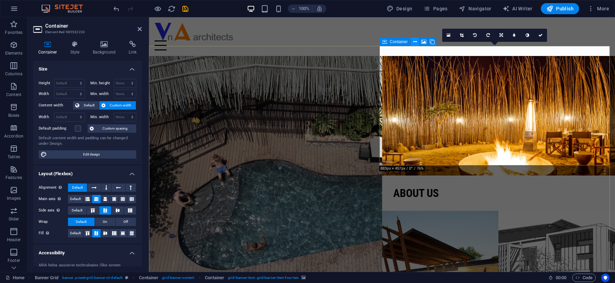
click at [415, 42] on icon at bounding box center [415, 41] width 4 height 7
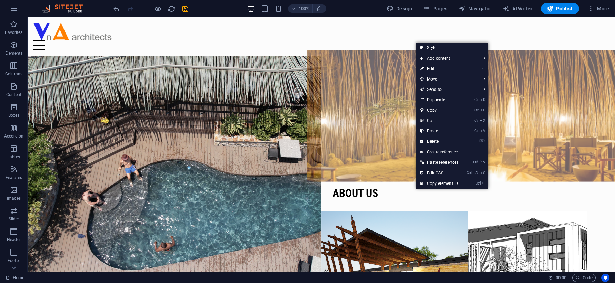
click at [397, 109] on figure at bounding box center [468, 115] width 323 height 131
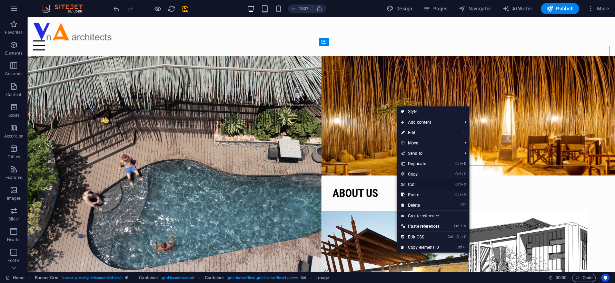
click at [416, 183] on link "Ctrl X Cut" at bounding box center [420, 184] width 47 height 10
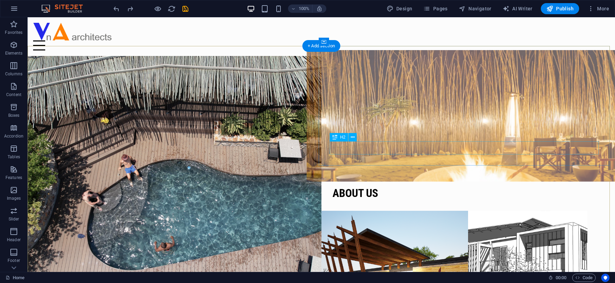
click at [354, 186] on div "About us" at bounding box center [469, 192] width 272 height 13
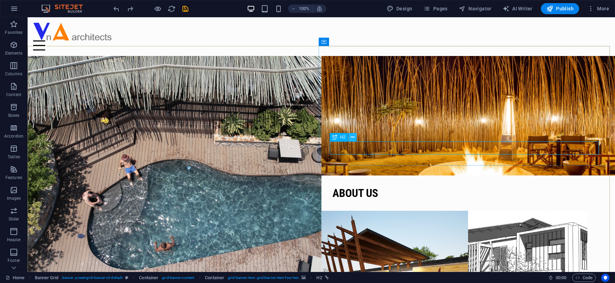
click at [352, 137] on icon at bounding box center [353, 137] width 4 height 7
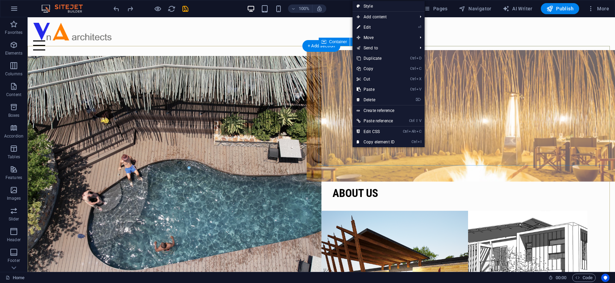
click at [335, 123] on figure at bounding box center [468, 115] width 323 height 131
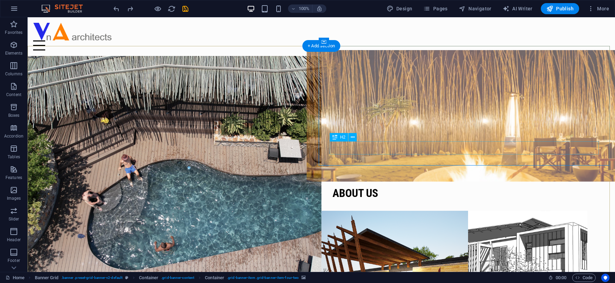
click at [341, 186] on div "About us" at bounding box center [469, 192] width 272 height 13
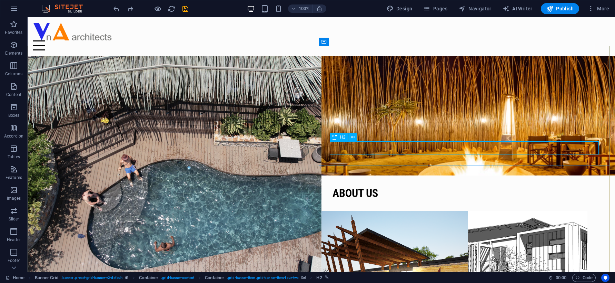
click at [335, 138] on icon at bounding box center [335, 137] width 5 height 8
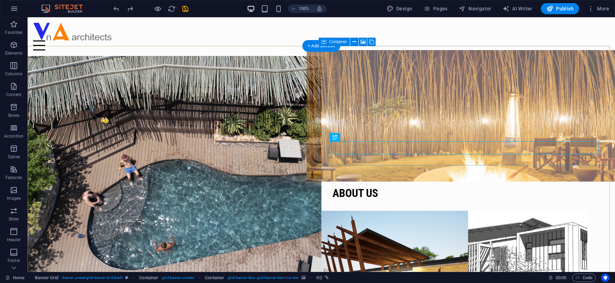
click at [371, 113] on figure at bounding box center [468, 115] width 323 height 131
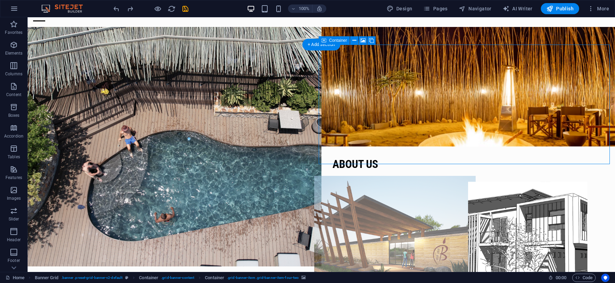
scroll to position [69, 0]
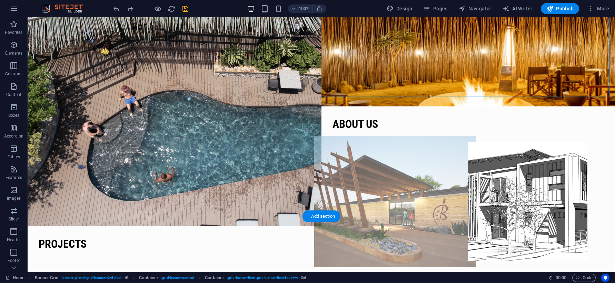
click at [446, 162] on figure at bounding box center [394, 201] width 161 height 131
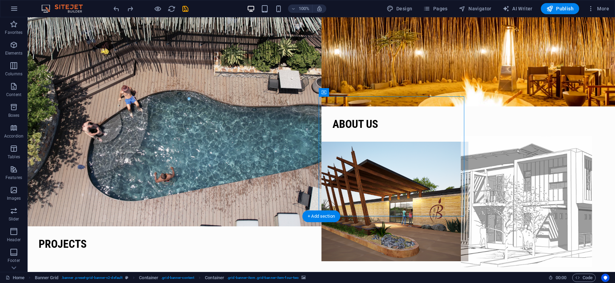
click at [496, 142] on figure at bounding box center [541, 201] width 161 height 131
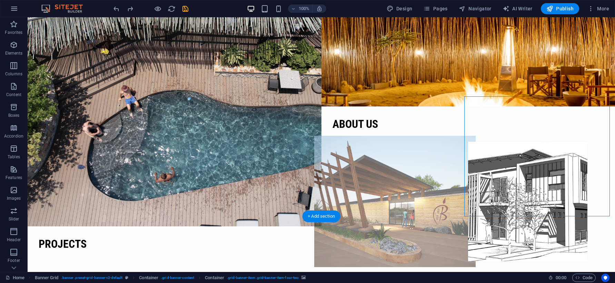
click at [378, 145] on figure at bounding box center [394, 201] width 161 height 131
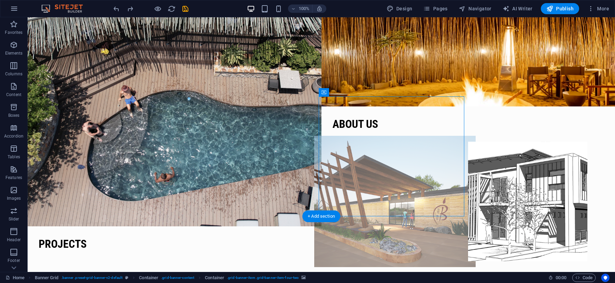
click at [378, 145] on figure at bounding box center [394, 201] width 161 height 131
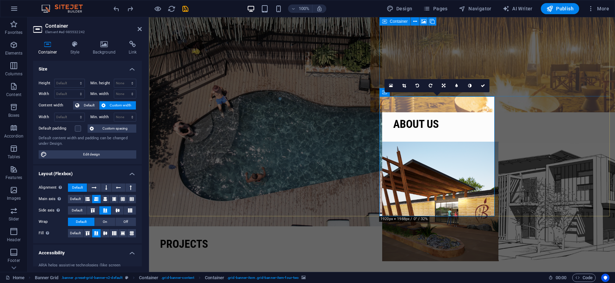
click at [511, 68] on figure at bounding box center [499, 46] width 256 height 131
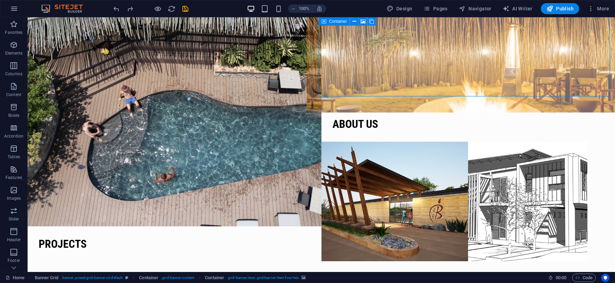
click at [510, 68] on figure at bounding box center [468, 46] width 323 height 131
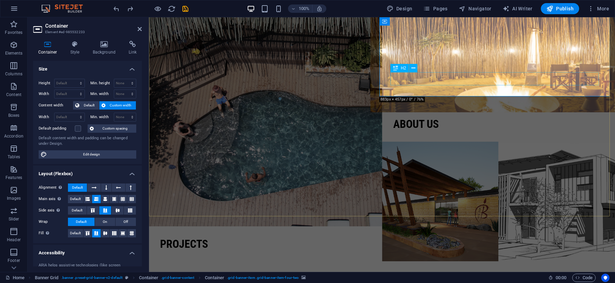
scroll to position [0, 0]
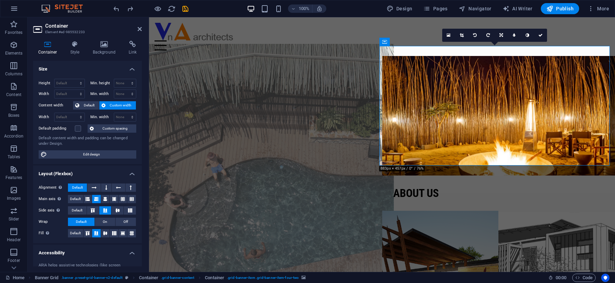
click at [293, 83] on figure at bounding box center [265, 175] width 256 height 263
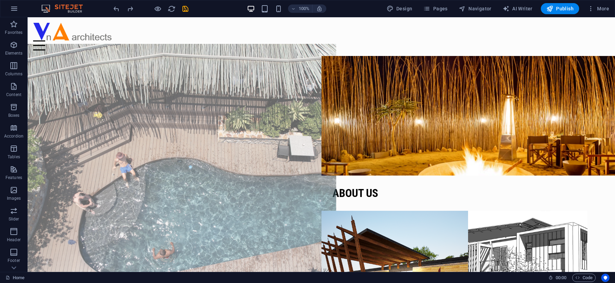
click at [258, 105] on figure at bounding box center [174, 175] width 323 height 263
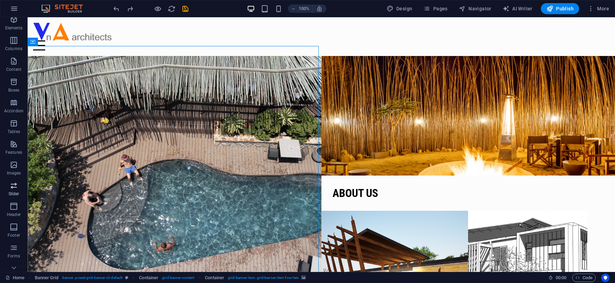
scroll to position [56, 0]
click at [13, 95] on icon "button" at bounding box center [14, 92] width 8 height 8
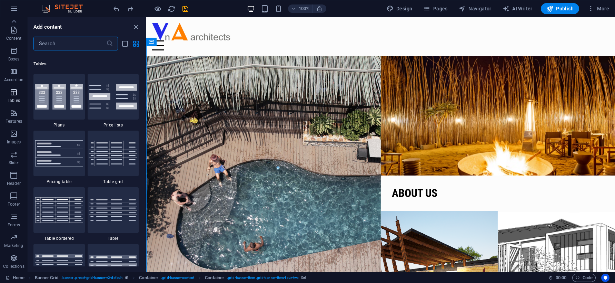
scroll to position [2389, 0]
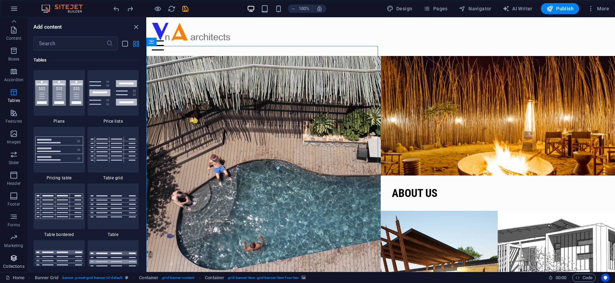
click at [14, 262] on span "Collections" at bounding box center [14, 262] width 28 height 17
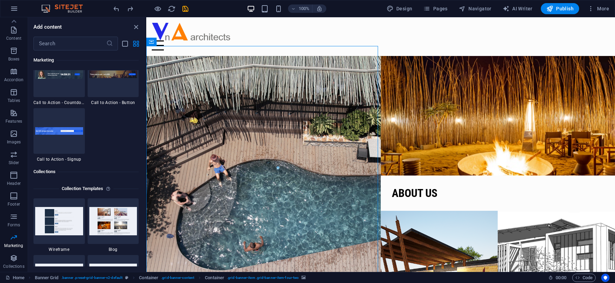
scroll to position [6281, 0]
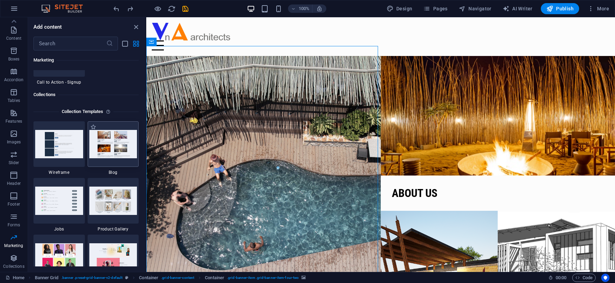
click at [107, 141] on img at bounding box center [113, 144] width 48 height 28
click at [69, 147] on img at bounding box center [59, 144] width 48 height 28
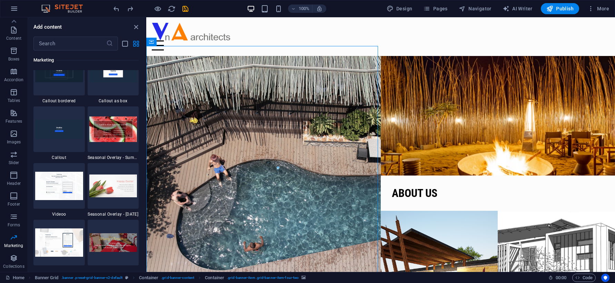
scroll to position [5694, 0]
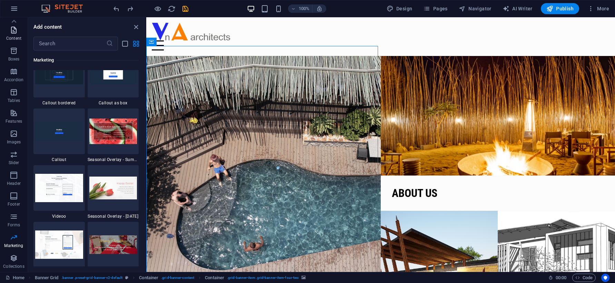
click at [13, 32] on icon "button" at bounding box center [14, 30] width 8 height 8
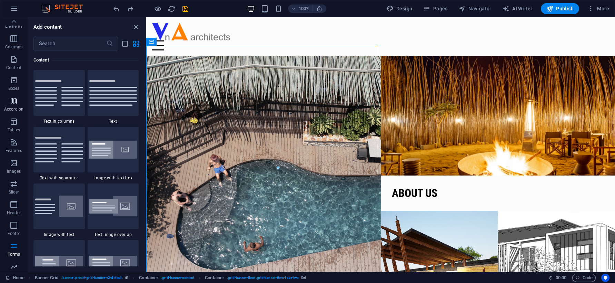
scroll to position [0, 0]
click at [13, 49] on icon "button" at bounding box center [14, 45] width 8 height 8
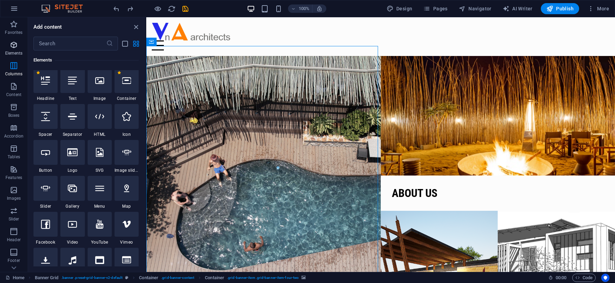
scroll to position [73, 0]
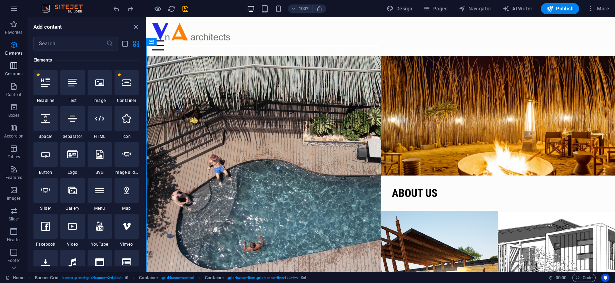
click at [10, 67] on icon "button" at bounding box center [14, 65] width 8 height 8
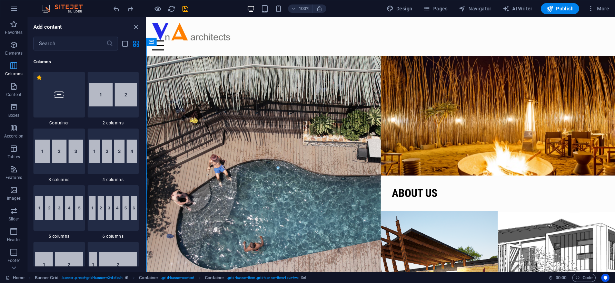
scroll to position [342, 0]
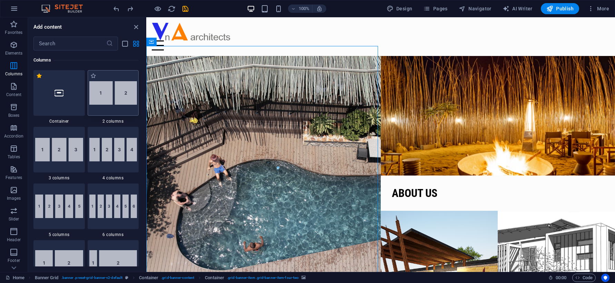
click at [108, 97] on img at bounding box center [113, 92] width 48 height 23
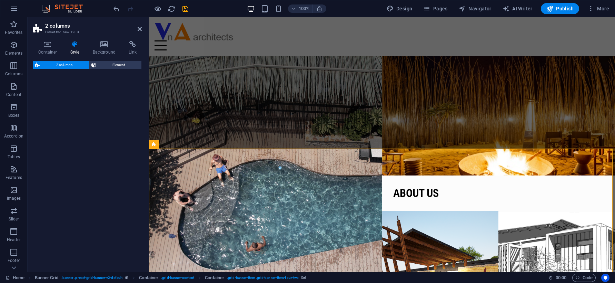
select select "rem"
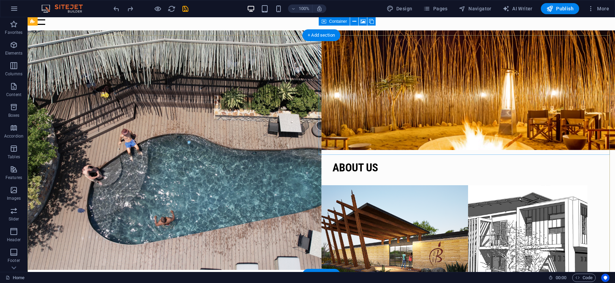
scroll to position [10, 0]
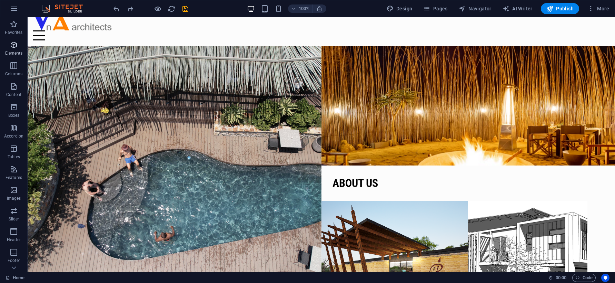
click at [14, 42] on icon "button" at bounding box center [14, 45] width 8 height 8
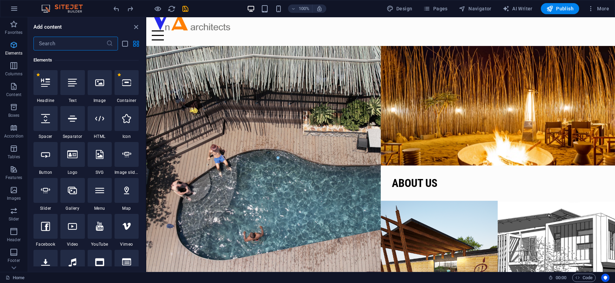
scroll to position [73, 0]
click at [14, 42] on icon "button" at bounding box center [14, 45] width 8 height 8
click at [15, 67] on icon "button" at bounding box center [14, 65] width 8 height 8
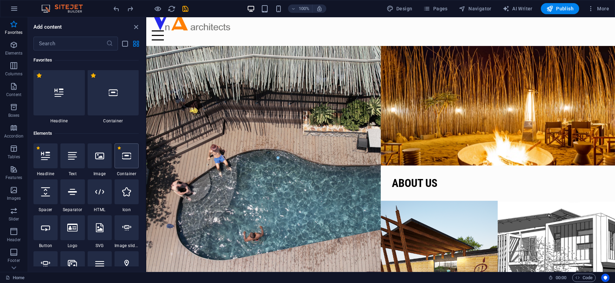
scroll to position [0, 0]
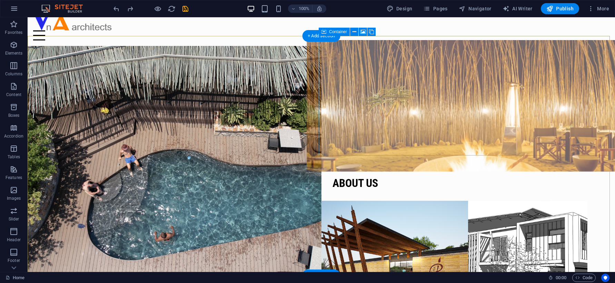
click at [364, 71] on figure at bounding box center [468, 105] width 323 height 131
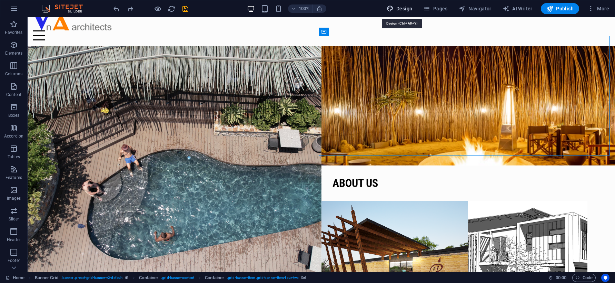
click at [409, 9] on span "Design" at bounding box center [400, 8] width 26 height 7
select select "rem"
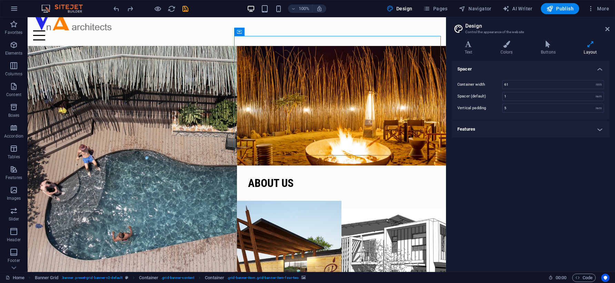
click at [565, 43] on icon at bounding box center [590, 44] width 38 height 7
click at [565, 48] on h4 "Layout" at bounding box center [590, 48] width 38 height 14
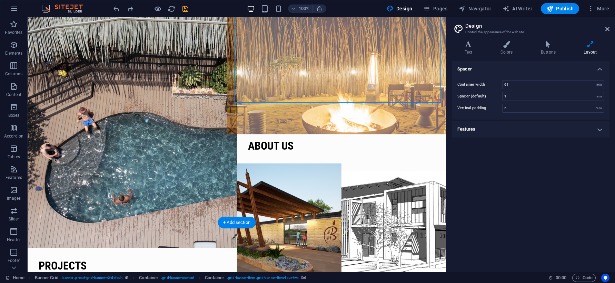
scroll to position [69, 0]
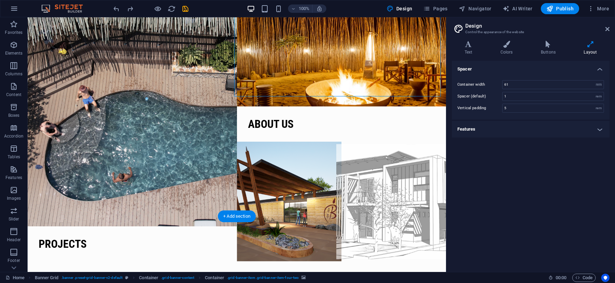
click at [376, 148] on figure at bounding box center [393, 201] width 115 height 131
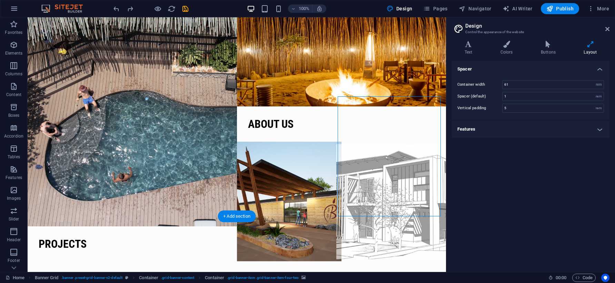
click at [376, 148] on figure at bounding box center [393, 201] width 115 height 131
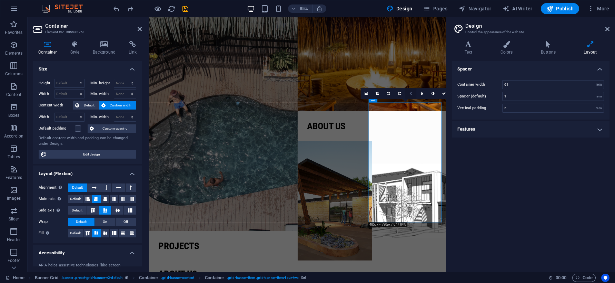
click at [410, 95] on icon at bounding box center [411, 92] width 3 height 3
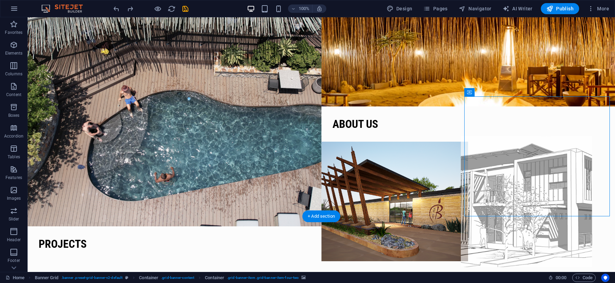
click at [484, 141] on figure at bounding box center [541, 201] width 161 height 131
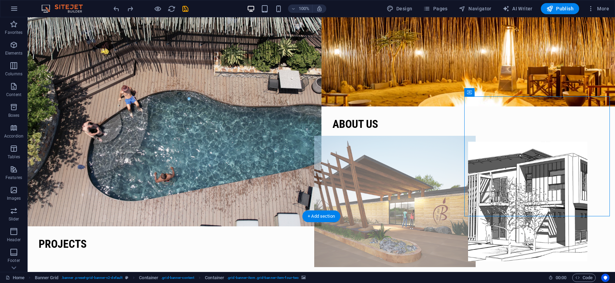
click at [412, 151] on figure at bounding box center [394, 201] width 161 height 131
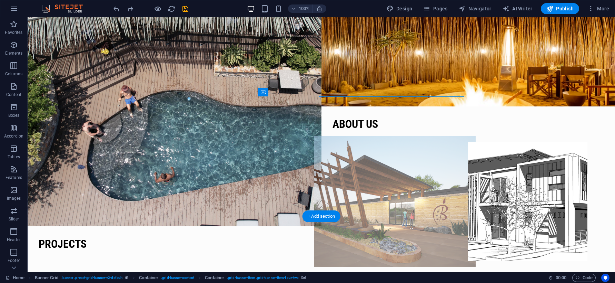
click at [412, 151] on figure at bounding box center [394, 201] width 161 height 131
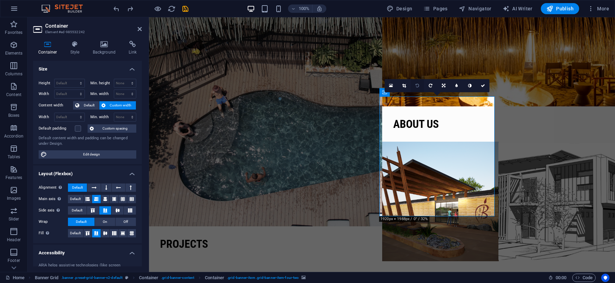
click at [417, 85] on icon at bounding box center [417, 85] width 3 height 4
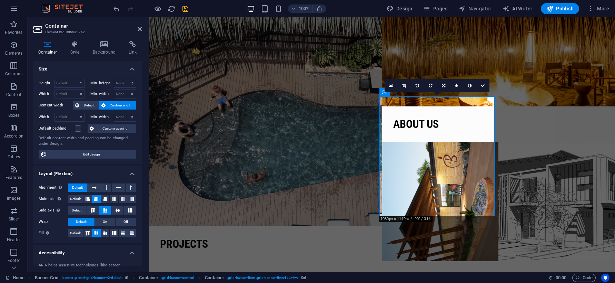
click at [417, 85] on icon at bounding box center [417, 85] width 3 height 4
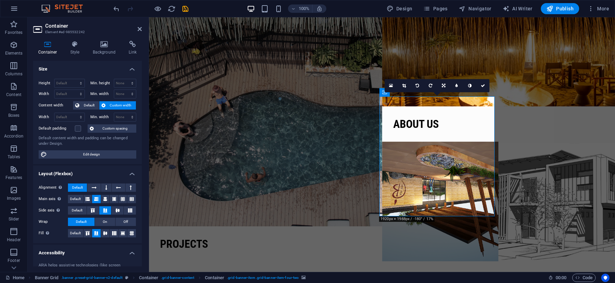
click at [417, 85] on icon at bounding box center [417, 85] width 3 height 4
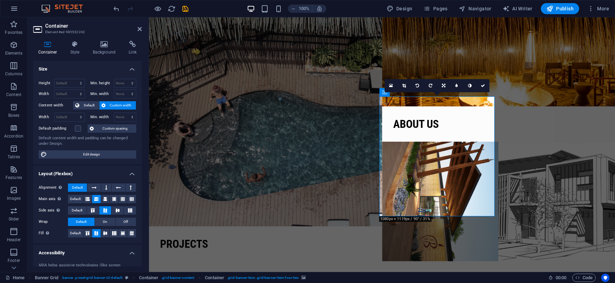
click at [417, 85] on icon at bounding box center [417, 85] width 3 height 4
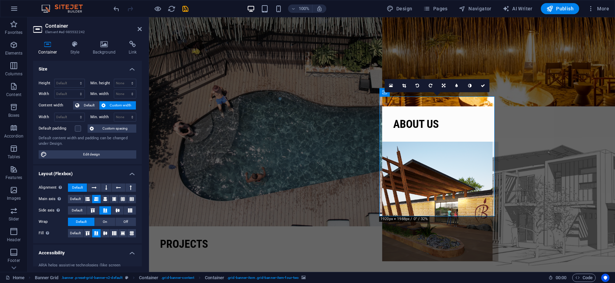
click at [565, 153] on figure at bounding box center [557, 201] width 128 height 131
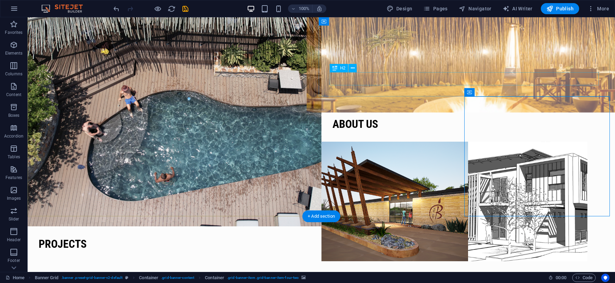
click at [435, 117] on div "About us" at bounding box center [469, 123] width 272 height 13
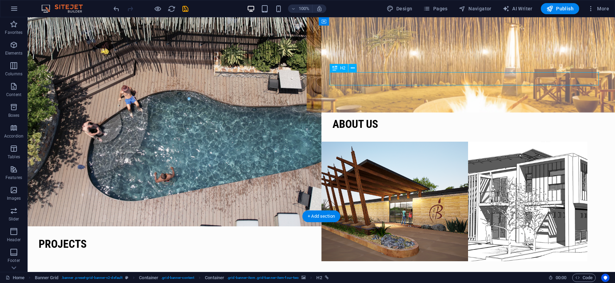
click at [435, 117] on div "About us" at bounding box center [469, 123] width 272 height 13
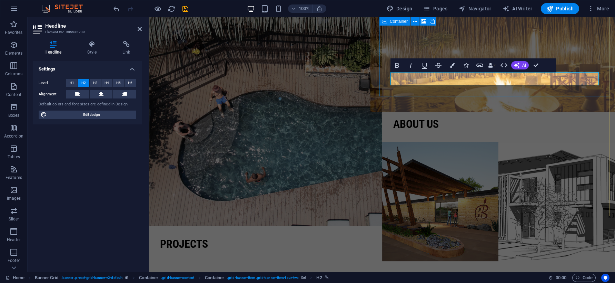
click at [452, 49] on figure at bounding box center [499, 46] width 256 height 131
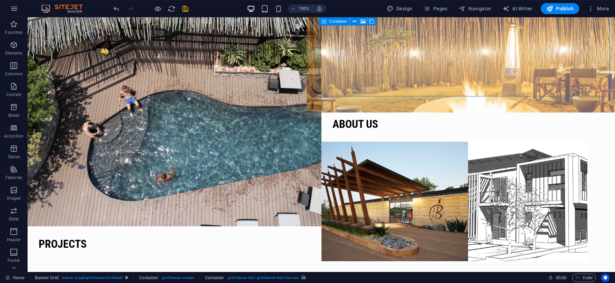
click at [453, 48] on figure at bounding box center [468, 46] width 323 height 131
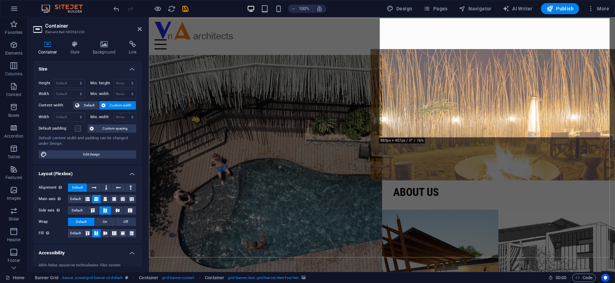
scroll to position [0, 0]
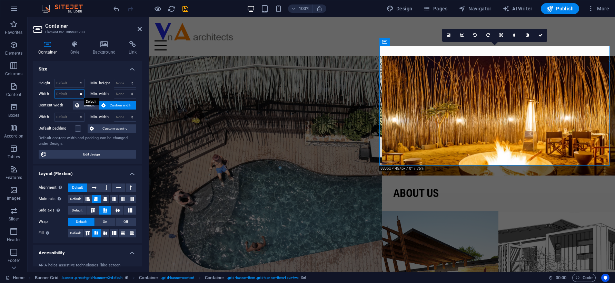
click at [67, 96] on select "Default px rem % em vh vw" at bounding box center [70, 94] width 30 height 8
select select "px"
click at [74, 90] on select "Default px rem % em vh vw" at bounding box center [70, 94] width 30 height 8
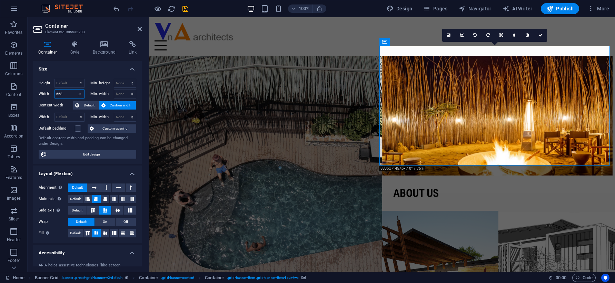
click at [72, 96] on input "668" at bounding box center [70, 94] width 30 height 8
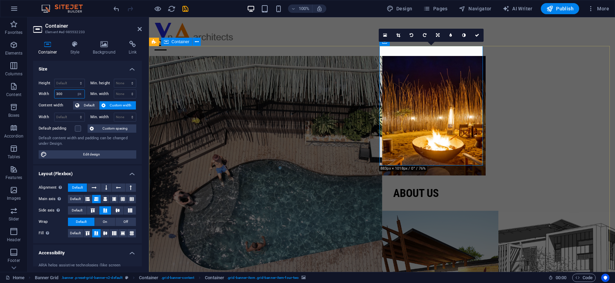
type input "668"
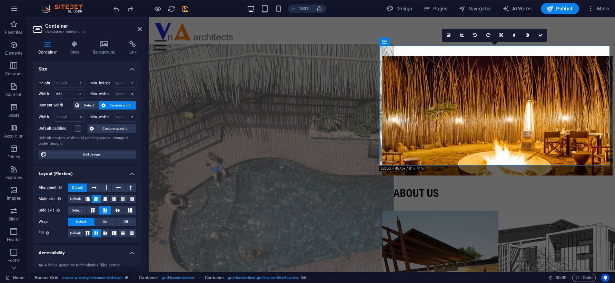
click at [196, 175] on figure at bounding box center [265, 175] width 256 height 263
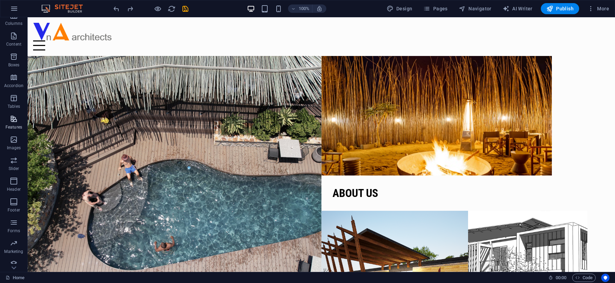
scroll to position [56, 0]
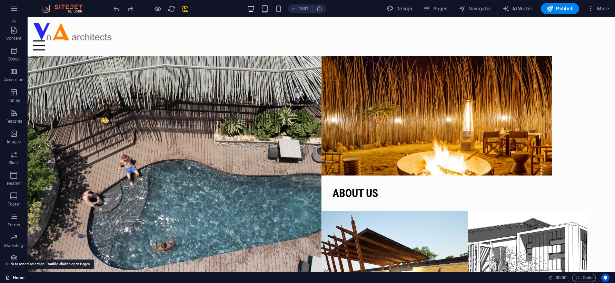
click at [16, 279] on link "Home" at bounding box center [15, 277] width 19 height 8
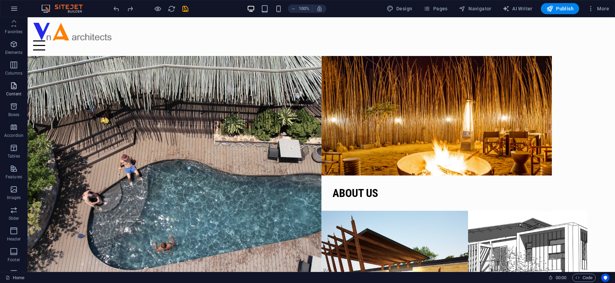
scroll to position [0, 0]
click at [16, 47] on icon "button" at bounding box center [14, 45] width 8 height 8
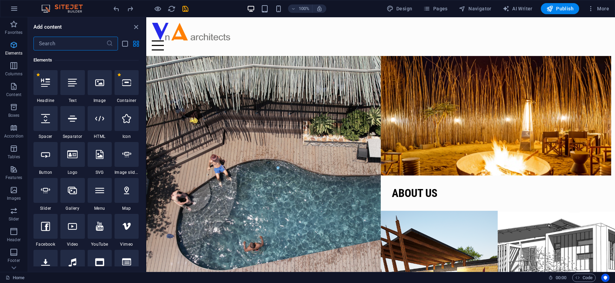
scroll to position [73, 0]
click at [98, 89] on div at bounding box center [100, 82] width 24 height 25
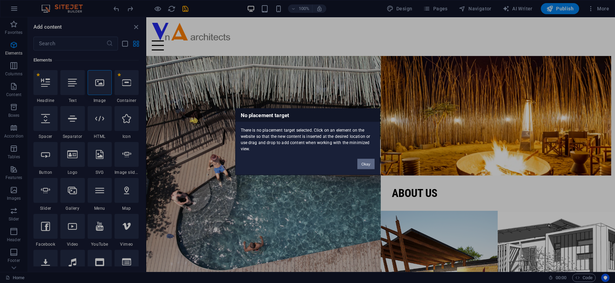
click at [365, 166] on button "Okay" at bounding box center [365, 163] width 17 height 10
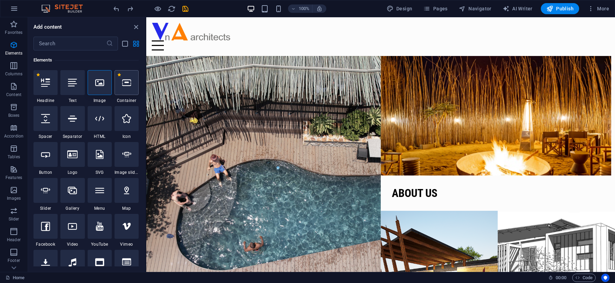
click at [128, 90] on div at bounding box center [127, 82] width 24 height 25
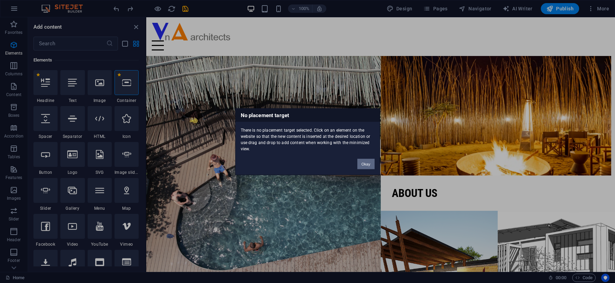
drag, startPoint x: 371, startPoint y: 164, endPoint x: 164, endPoint y: 128, distance: 210.4
click at [371, 164] on button "Okay" at bounding box center [365, 163] width 17 height 10
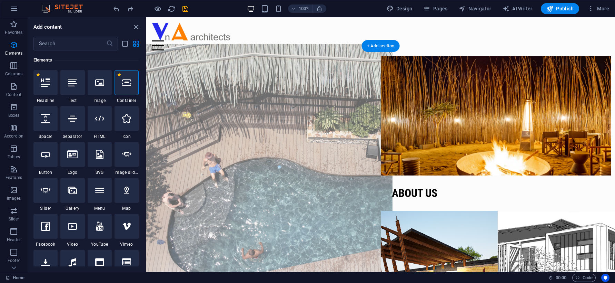
click at [289, 140] on figure at bounding box center [264, 175] width 258 height 263
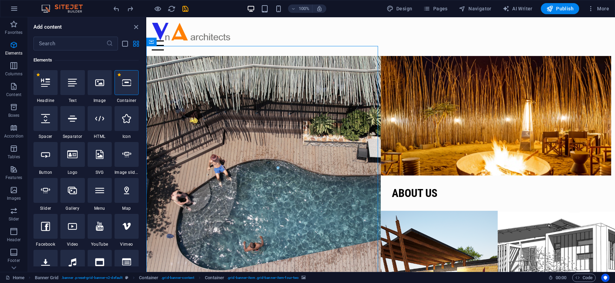
click at [129, 88] on div at bounding box center [127, 82] width 24 height 25
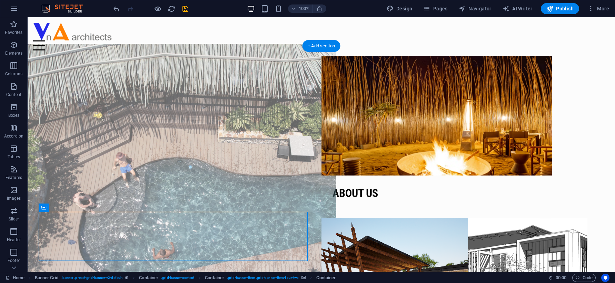
click at [157, 105] on figure at bounding box center [174, 175] width 323 height 263
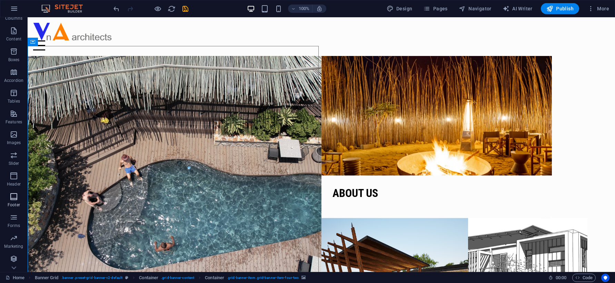
scroll to position [56, 0]
click at [20, 160] on span "Slider" at bounding box center [14, 158] width 28 height 17
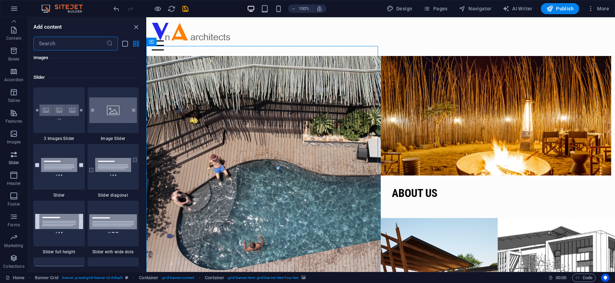
scroll to position [3911, 0]
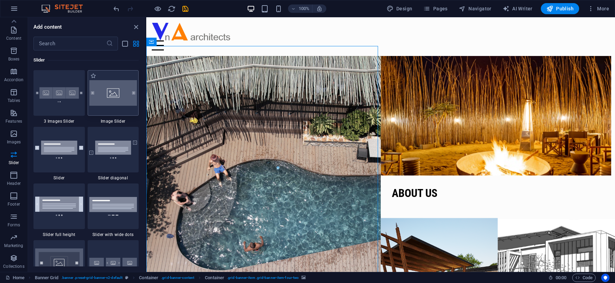
click at [109, 96] on img at bounding box center [113, 93] width 48 height 26
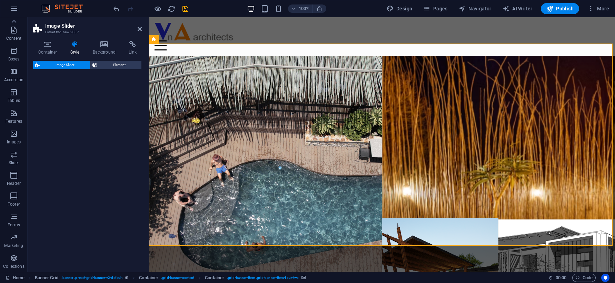
select select "rem"
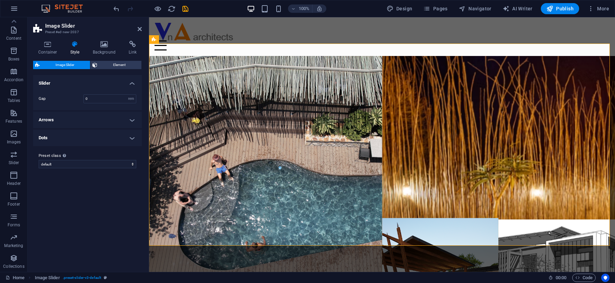
scroll to position [241, 0]
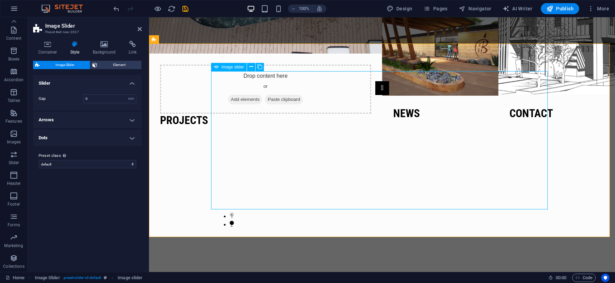
click at [375, 95] on button "Image Slider" at bounding box center [382, 88] width 14 height 14
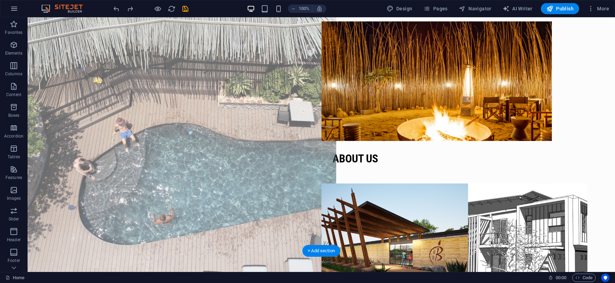
scroll to position [0, 0]
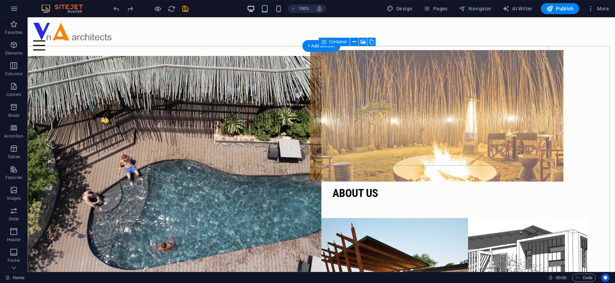
click at [356, 85] on figure at bounding box center [437, 115] width 254 height 131
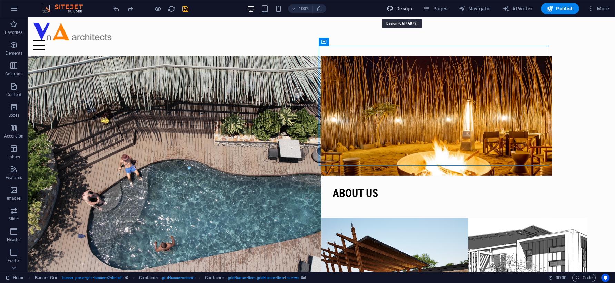
click at [406, 10] on span "Design" at bounding box center [400, 8] width 26 height 7
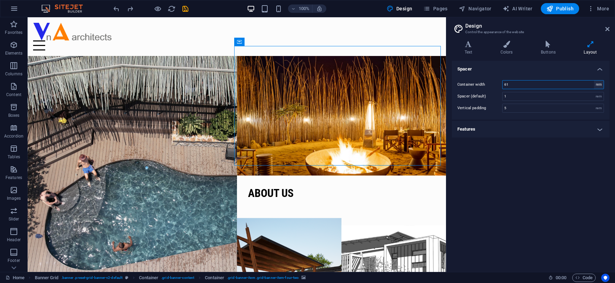
click at [565, 82] on select "rem px" at bounding box center [599, 84] width 10 height 8
select select "px"
click at [565, 80] on select "rem px" at bounding box center [599, 84] width 10 height 8
click at [516, 81] on input "976" at bounding box center [553, 84] width 101 height 8
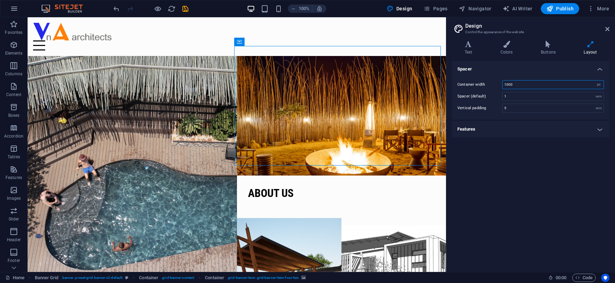
type input "976"
click at [491, 250] on div "Spacer Container width 976 rem px Spacer (default) 1 rem Vertical padding 5 rem…" at bounding box center [531, 163] width 158 height 205
click at [510, 98] on input "1" at bounding box center [553, 96] width 101 height 8
click at [565, 85] on select "rem px" at bounding box center [599, 84] width 10 height 8
select select "rem"
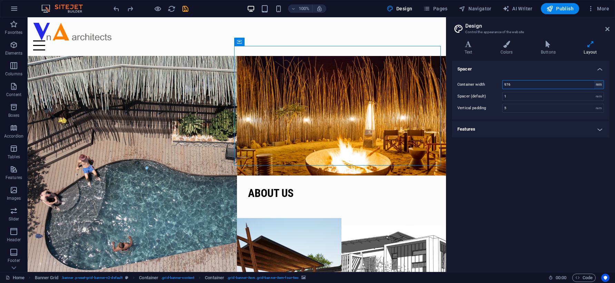
click at [565, 80] on select "rem px" at bounding box center [599, 84] width 10 height 8
type input "61"
click at [524, 155] on div "Spacer Container width 61 rem px Spacer (default) 1 rem Vertical padding 5 rem …" at bounding box center [531, 163] width 158 height 205
click at [434, 7] on span "Pages" at bounding box center [435, 8] width 24 height 7
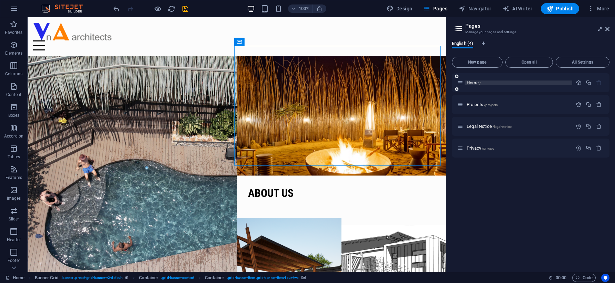
click at [475, 82] on span "Home /" at bounding box center [474, 82] width 14 height 5
click at [565, 83] on icon "button" at bounding box center [579, 83] width 6 height 6
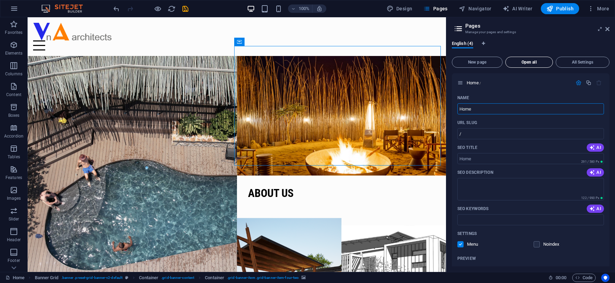
click at [521, 59] on button "Open all" at bounding box center [529, 62] width 48 height 11
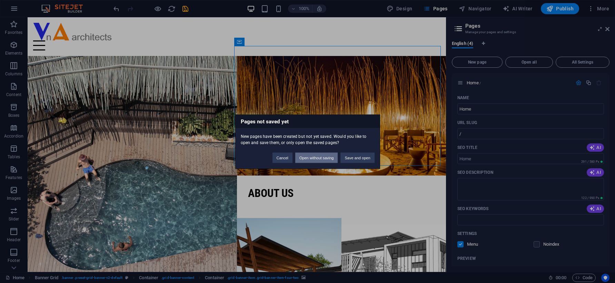
click at [313, 158] on button "Open without saving" at bounding box center [316, 157] width 43 height 10
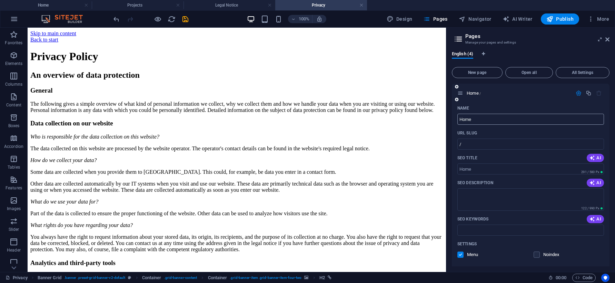
click at [467, 119] on input "Home" at bounding box center [530, 119] width 147 height 11
click at [470, 92] on span "Home /" at bounding box center [474, 92] width 14 height 5
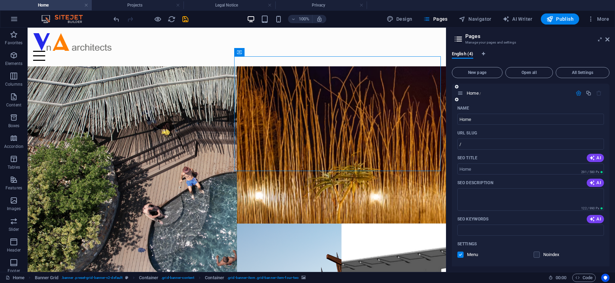
click at [456, 99] on icon at bounding box center [456, 99] width 3 height 4
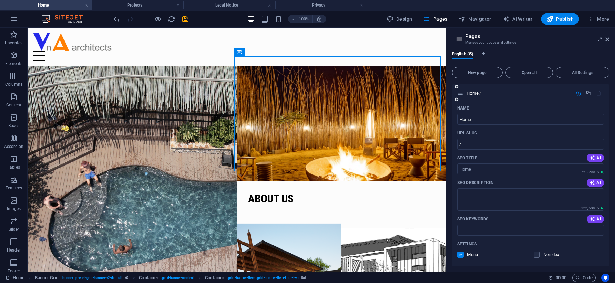
scroll to position [223, 0]
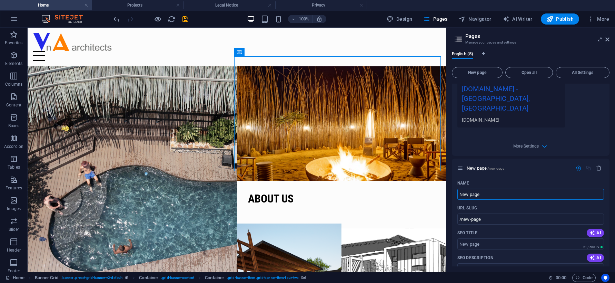
click at [565, 39] on h2 "Pages" at bounding box center [537, 36] width 144 height 6
click at [565, 39] on icon at bounding box center [607, 40] width 4 height 6
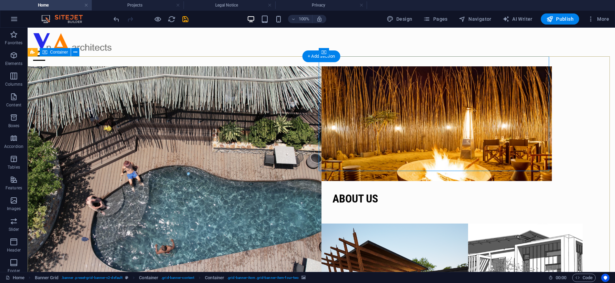
click at [565, 124] on div "Drop content here or Add elements Paste clipboard Projects About us News Contact" at bounding box center [322, 223] width 588 height 314
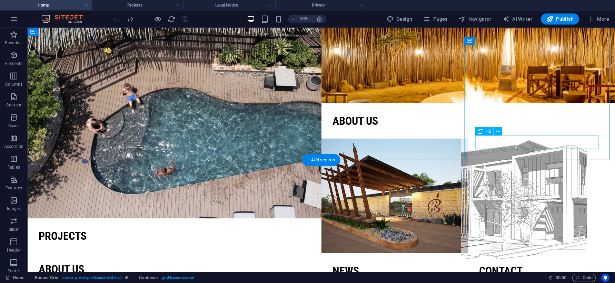
scroll to position [69, 0]
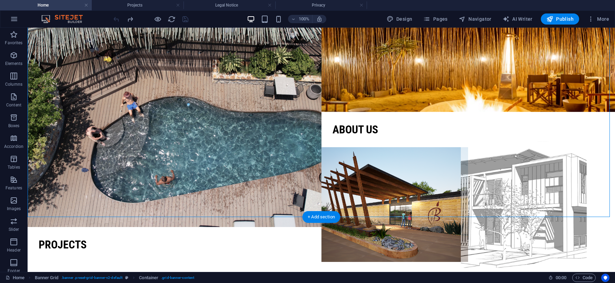
click at [565, 141] on figure at bounding box center [541, 204] width 161 height 126
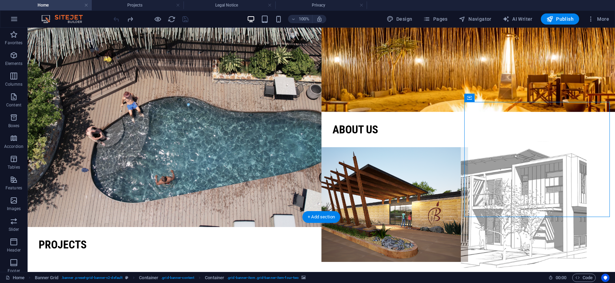
click at [565, 142] on figure at bounding box center [541, 204] width 161 height 126
click at [532, 142] on figure at bounding box center [541, 204] width 161 height 126
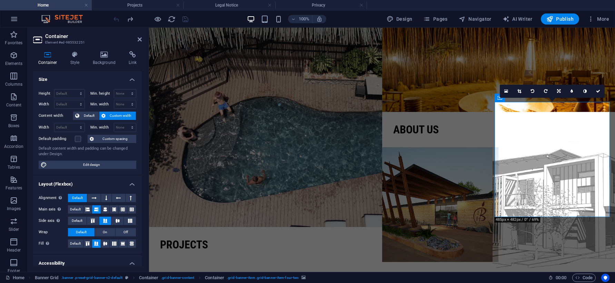
drag, startPoint x: 519, startPoint y: 156, endPoint x: 549, endPoint y: 156, distance: 29.7
click at [549, 156] on figure at bounding box center [557, 204] width 128 height 126
click at [565, 156] on figure at bounding box center [557, 204] width 128 height 126
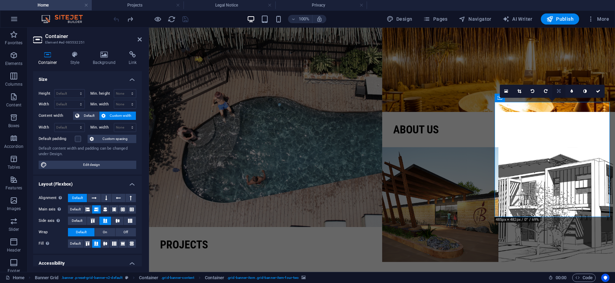
click at [559, 90] on icon at bounding box center [558, 91] width 3 height 4
click at [565, 90] on icon at bounding box center [571, 91] width 3 height 4
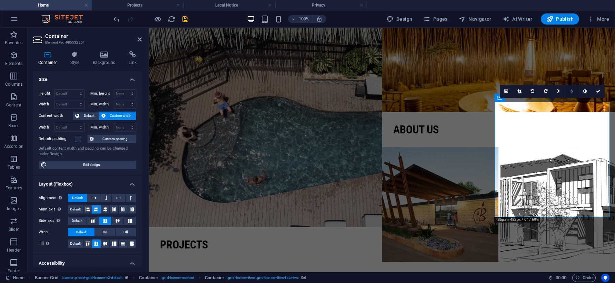
click at [565, 90] on icon at bounding box center [572, 91] width 2 height 4
click at [565, 90] on link at bounding box center [566, 91] width 13 height 13
click at [565, 90] on icon at bounding box center [572, 91] width 2 height 4
click at [552, 91] on icon at bounding box center [553, 91] width 3 height 4
click at [563, 91] on link at bounding box center [566, 91] width 13 height 13
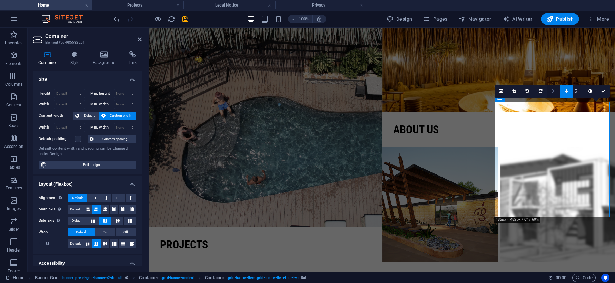
click at [553, 91] on icon at bounding box center [553, 91] width 3 height 4
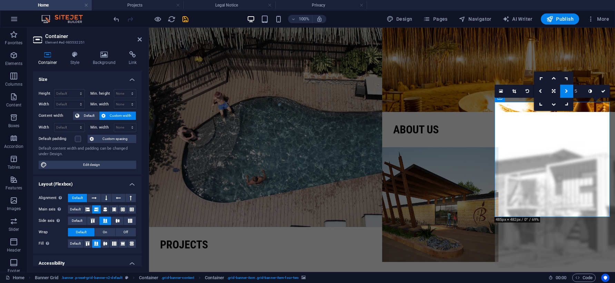
click at [542, 151] on figure at bounding box center [557, 204] width 128 height 126
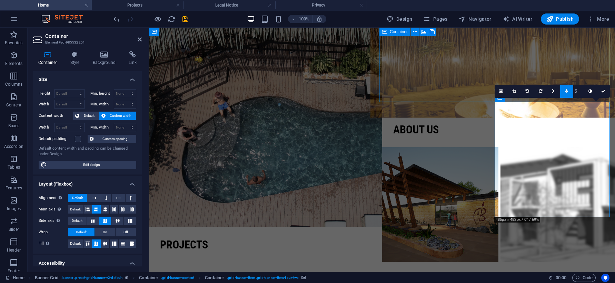
click at [500, 66] on figure at bounding box center [499, 54] width 256 height 126
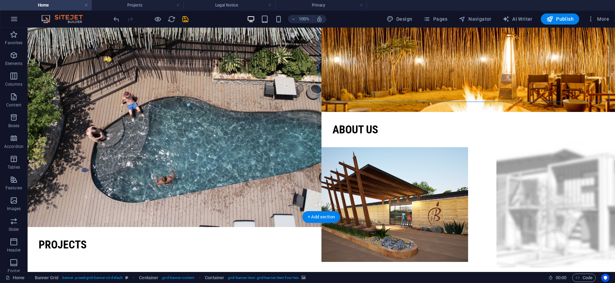
click at [537, 152] on figure at bounding box center [541, 204] width 161 height 126
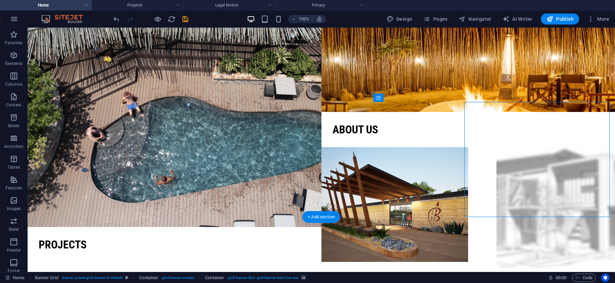
click at [537, 152] on figure at bounding box center [541, 204] width 161 height 126
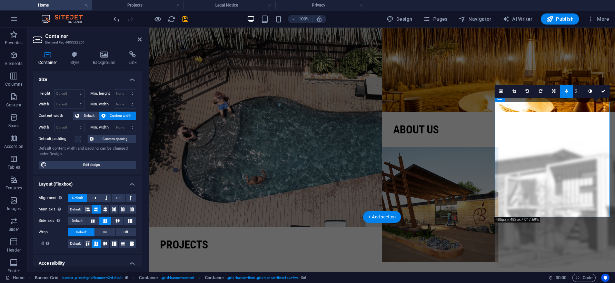
click at [537, 152] on figure at bounding box center [557, 204] width 128 height 126
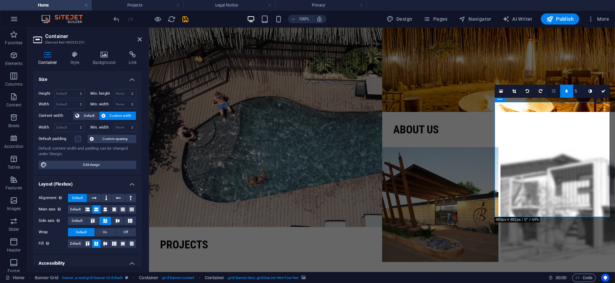
click at [553, 89] on link at bounding box center [553, 91] width 13 height 13
click at [541, 90] on icon at bounding box center [540, 91] width 3 height 4
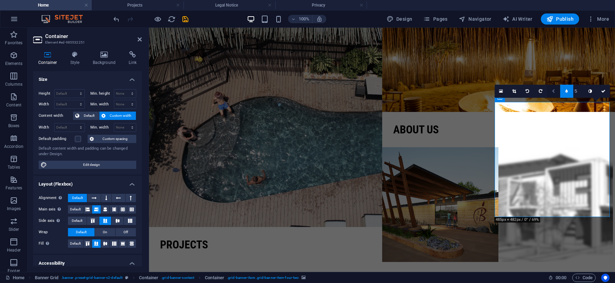
click at [555, 88] on link at bounding box center [553, 91] width 13 height 13
click at [555, 92] on icon at bounding box center [553, 91] width 3 height 4
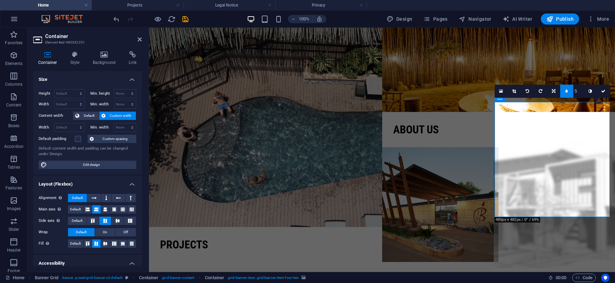
click at [542, 147] on figure at bounding box center [557, 204] width 128 height 126
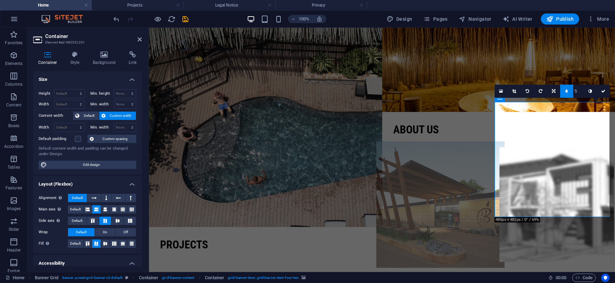
click at [413, 177] on figure at bounding box center [440, 204] width 128 height 126
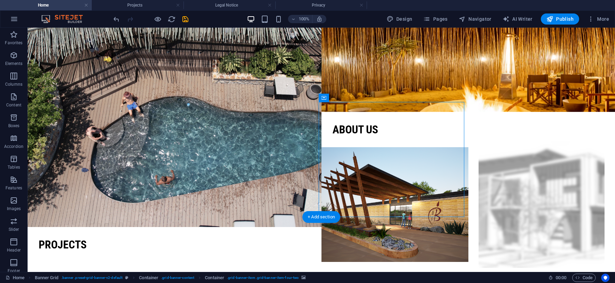
click at [507, 157] on figure at bounding box center [541, 204] width 161 height 126
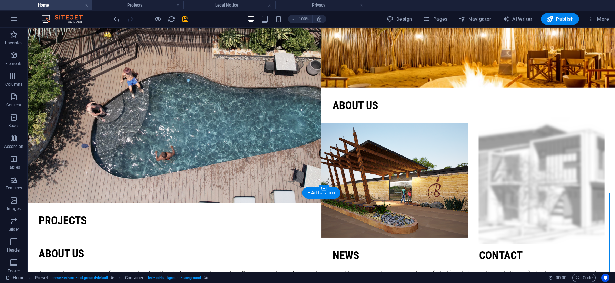
click at [503, 124] on figure at bounding box center [541, 180] width 161 height 126
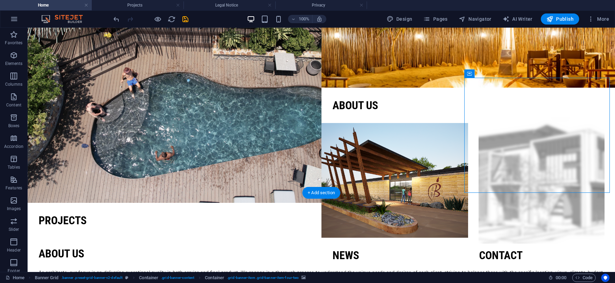
click at [503, 124] on figure at bounding box center [541, 180] width 161 height 126
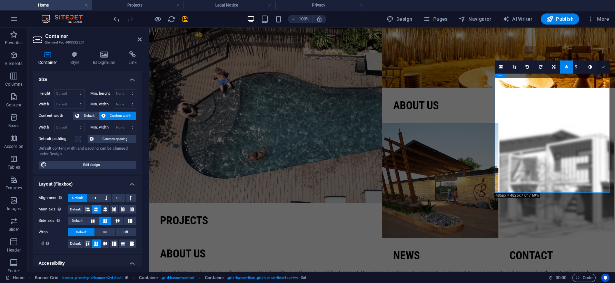
click at [565, 65] on icon at bounding box center [603, 67] width 4 height 4
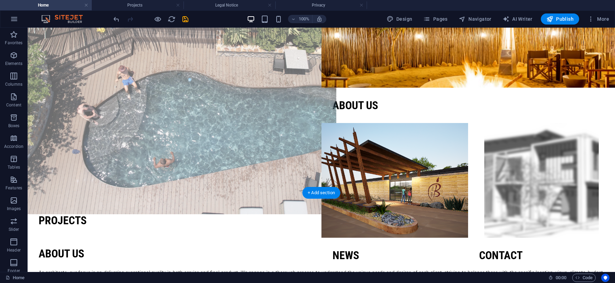
click at [289, 136] on figure at bounding box center [174, 88] width 323 height 253
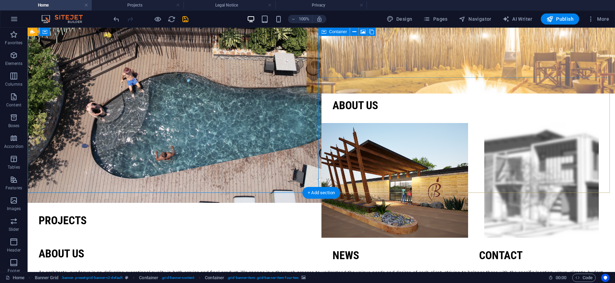
click at [466, 52] on figure at bounding box center [468, 30] width 323 height 126
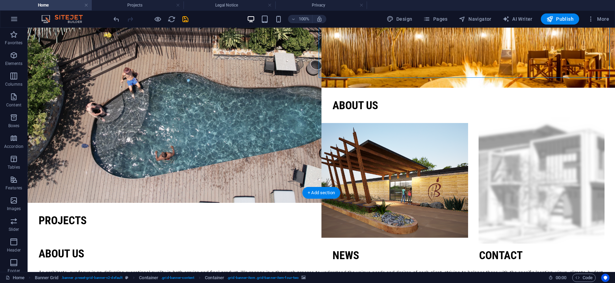
click at [516, 144] on figure at bounding box center [541, 180] width 161 height 126
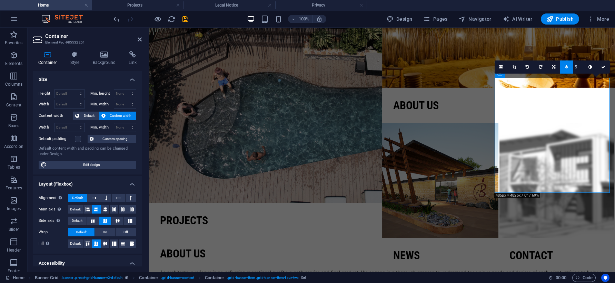
click at [565, 65] on icon at bounding box center [566, 67] width 2 height 4
click at [565, 69] on icon at bounding box center [584, 67] width 3 height 4
click at [565, 68] on icon at bounding box center [572, 67] width 2 height 4
click at [565, 68] on link at bounding box center [566, 66] width 13 height 13
click at [565, 67] on icon at bounding box center [598, 67] width 4 height 4
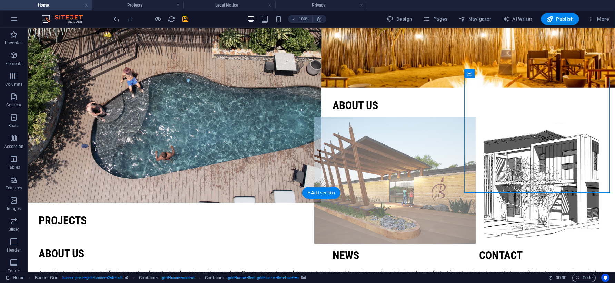
click at [410, 124] on figure at bounding box center [394, 180] width 161 height 126
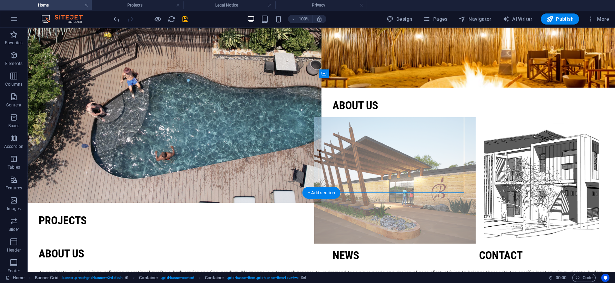
click at [410, 124] on figure at bounding box center [394, 180] width 161 height 126
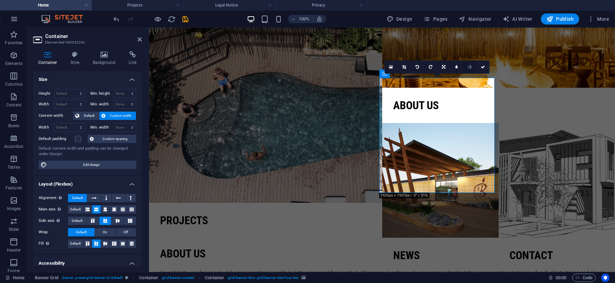
click at [471, 68] on icon at bounding box center [469, 67] width 3 height 4
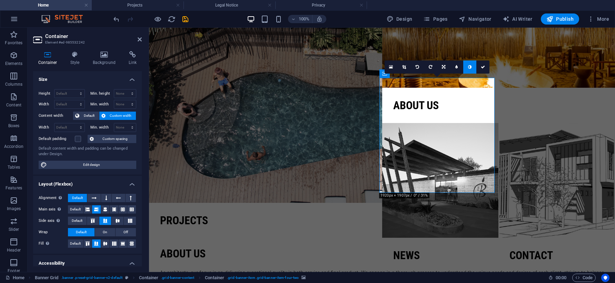
click at [472, 65] on icon at bounding box center [469, 67] width 3 height 4
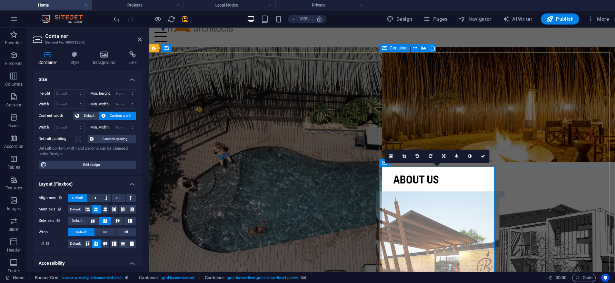
scroll to position [0, 0]
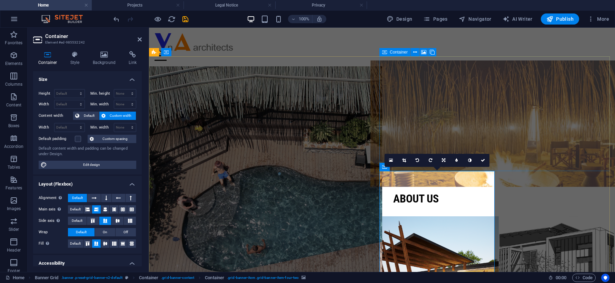
click at [436, 115] on figure at bounding box center [499, 123] width 256 height 126
